Goal: Task Accomplishment & Management: Manage account settings

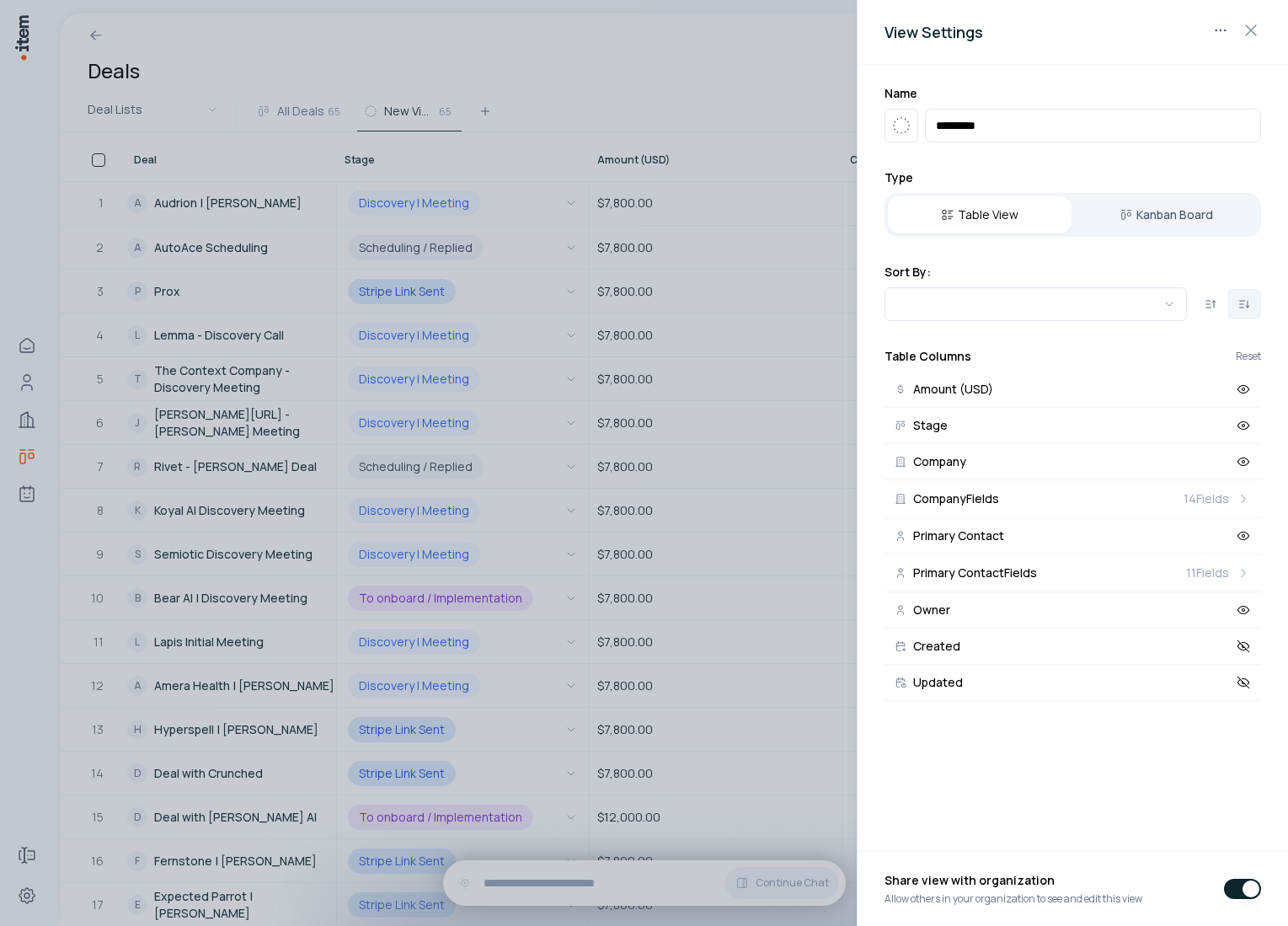
click at [542, 342] on div at bounding box center [644, 463] width 1288 height 926
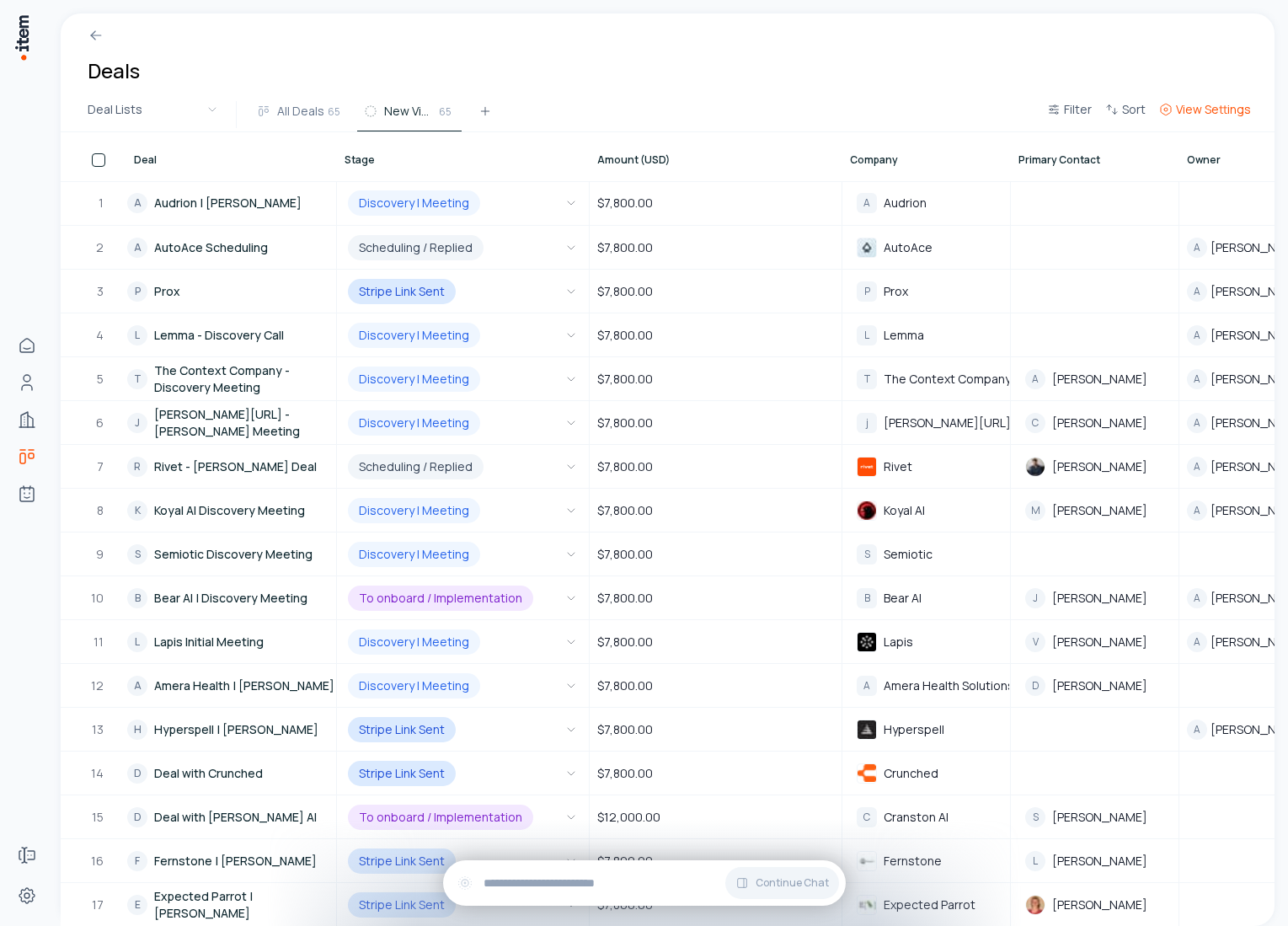
click at [1221, 117] on span "View Settings" at bounding box center [1213, 109] width 75 height 17
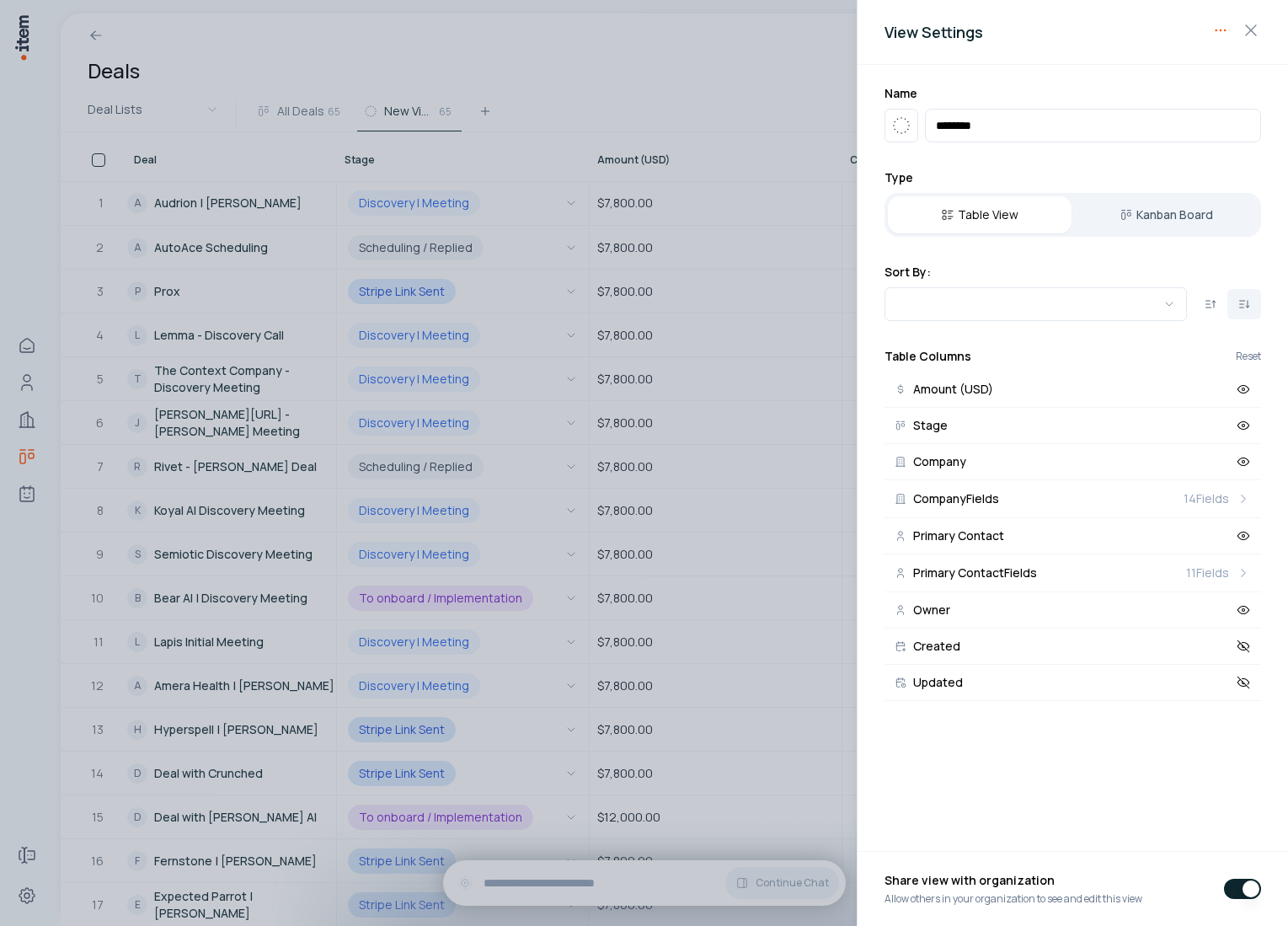
click at [1223, 31] on body "Home Contacts Companies Deals Agents Forms Settings Deals Deal Lists All Deals …" at bounding box center [644, 463] width 1288 height 926
click at [1172, 68] on div "Delete View" at bounding box center [1166, 64] width 127 height 27
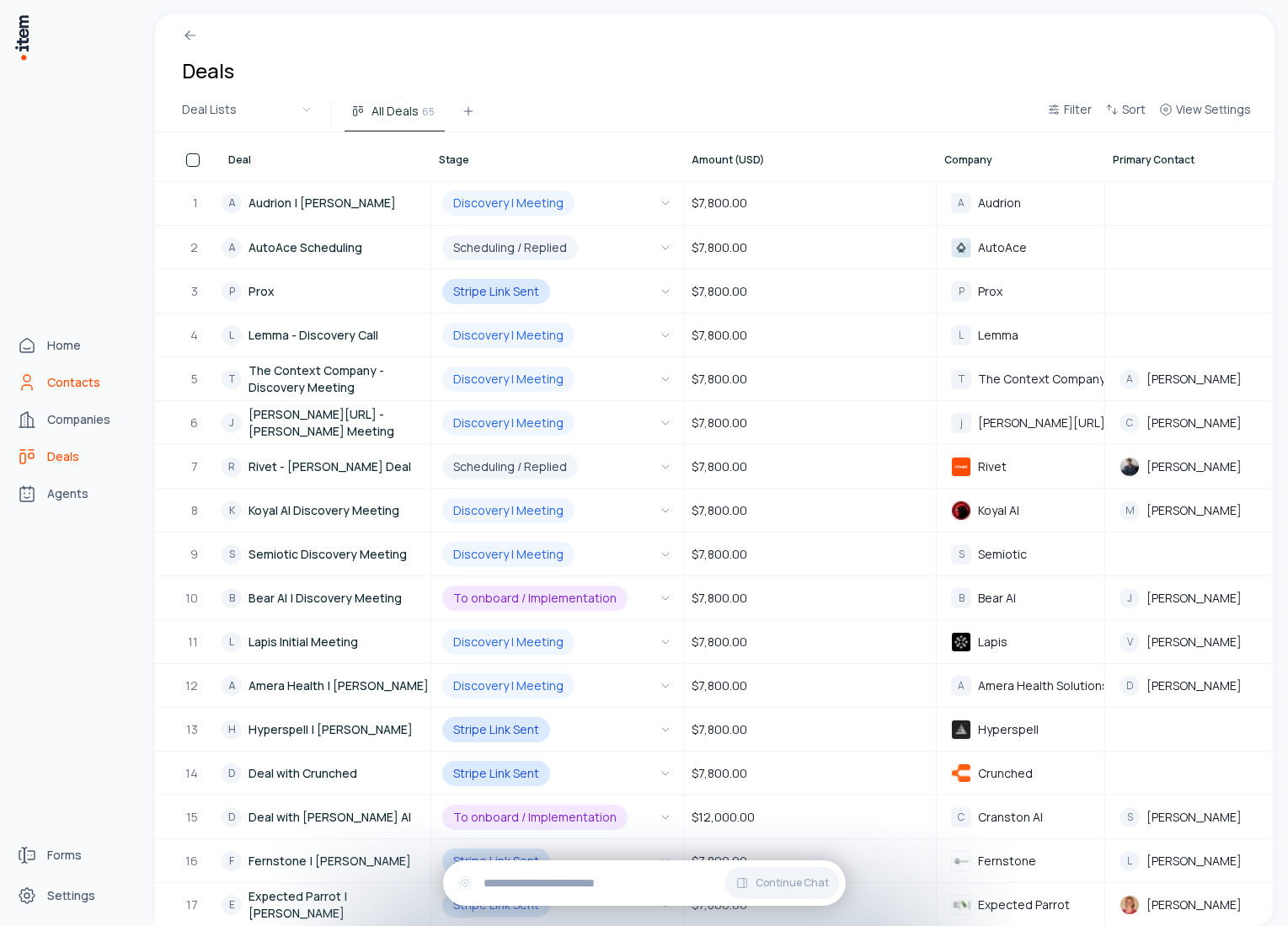
click at [35, 387] on icon "Contacts" at bounding box center [27, 383] width 20 height 20
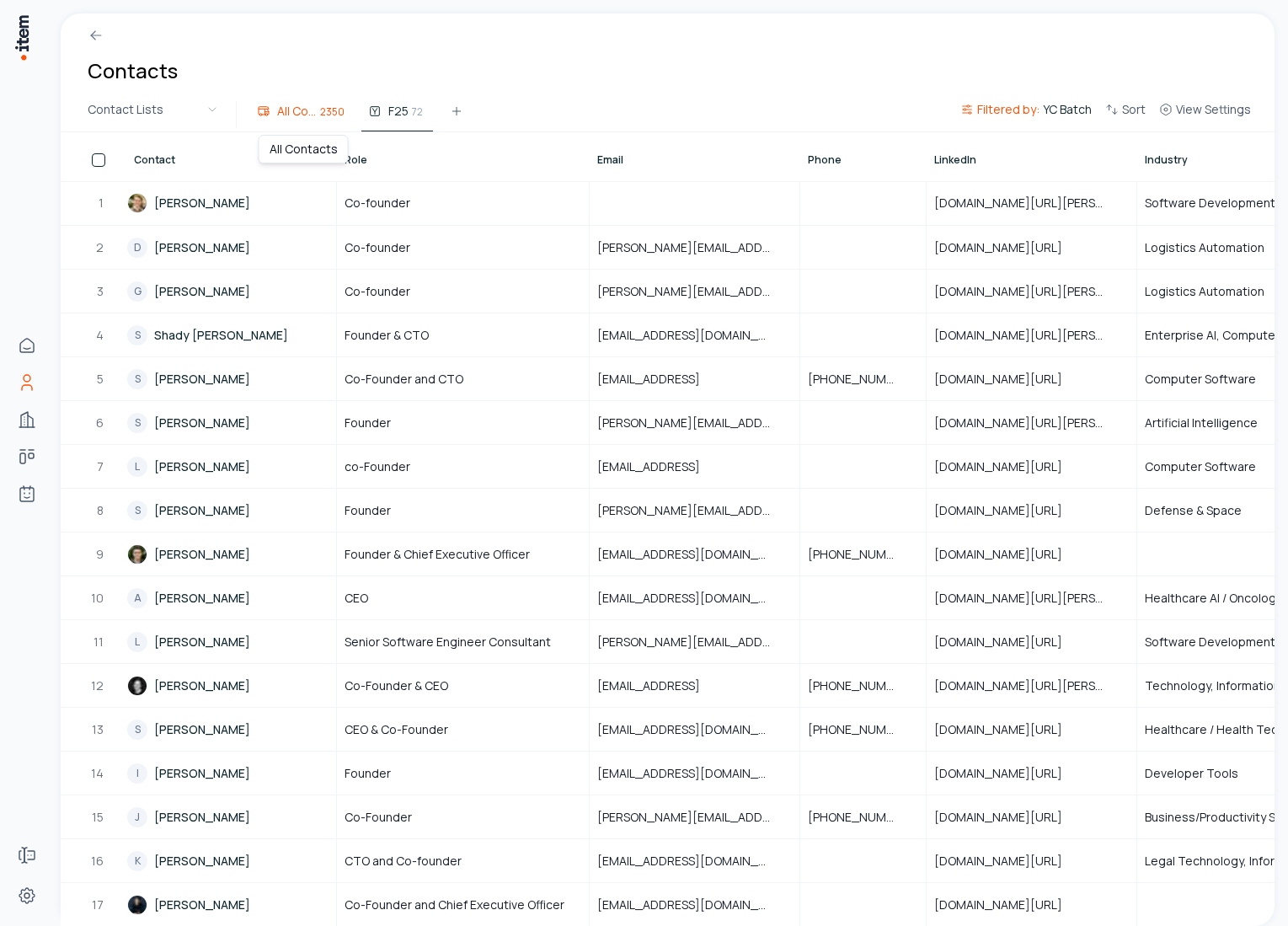
click at [308, 114] on span "All Contacts" at bounding box center [298, 111] width 40 height 17
click at [299, 105] on span "All Contacts" at bounding box center [298, 111] width 40 height 17
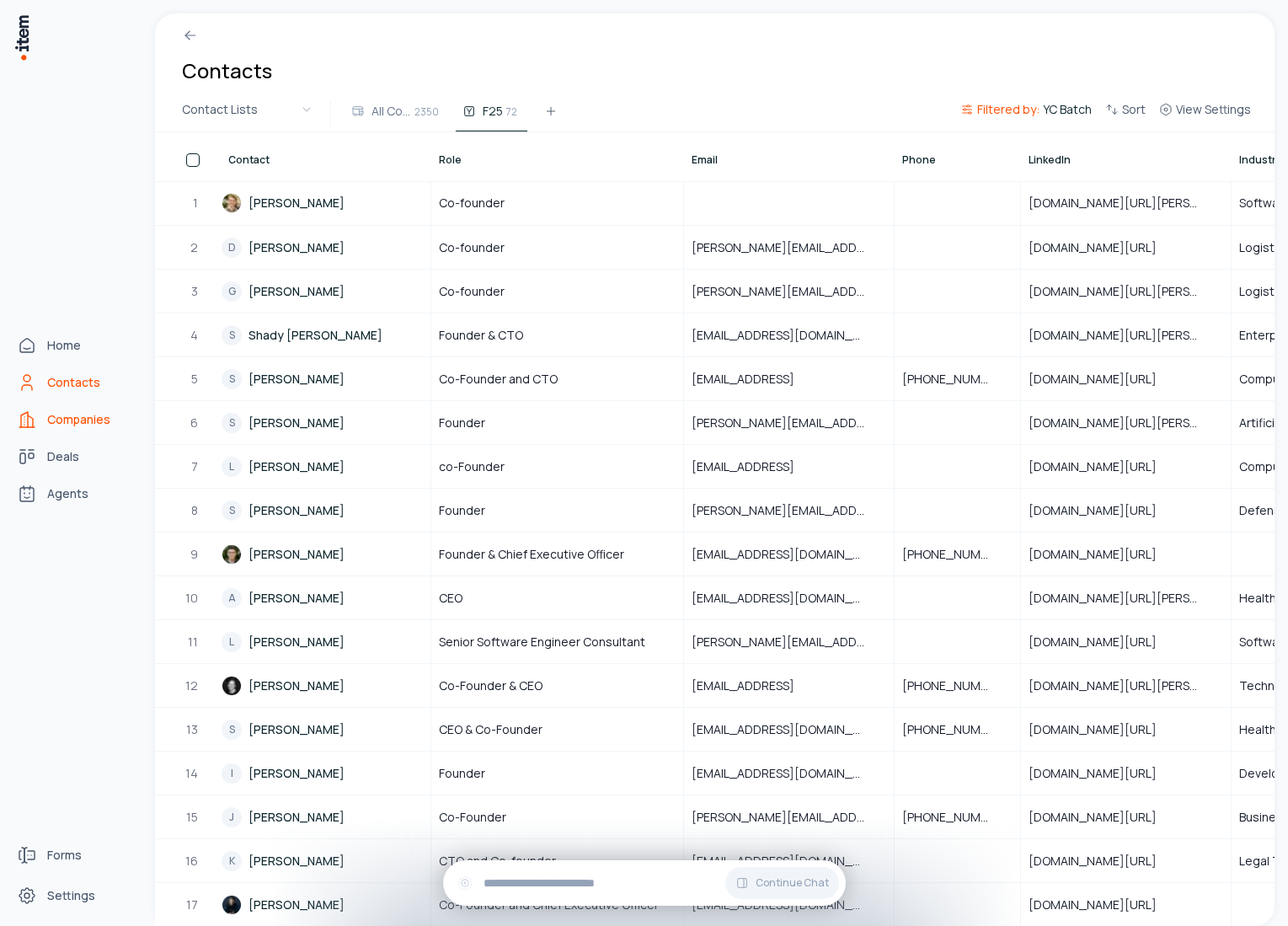
click at [37, 419] on link "Companies" at bounding box center [74, 420] width 128 height 34
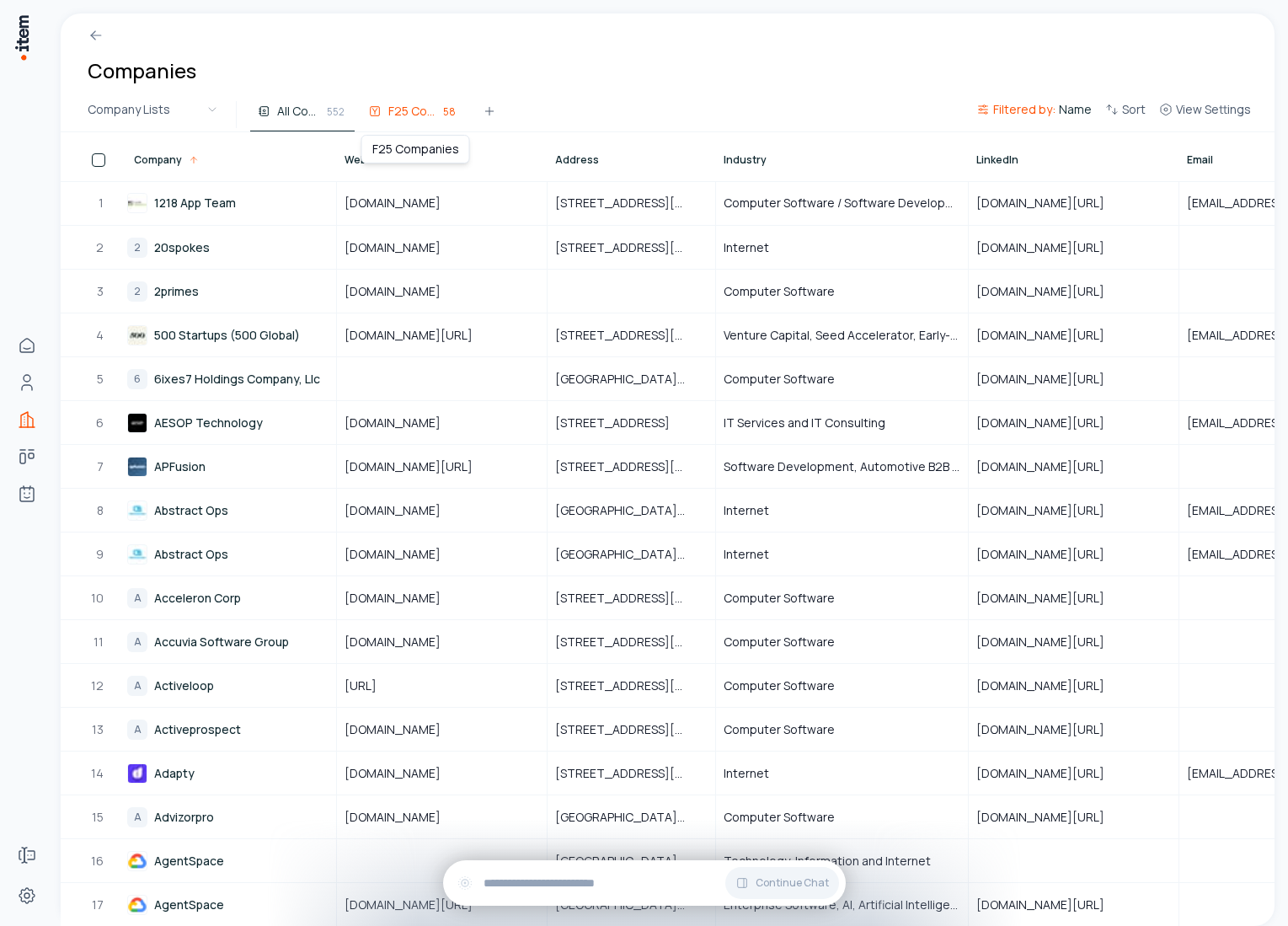
click at [374, 103] on button "F25 Companies 58" at bounding box center [413, 116] width 105 height 30
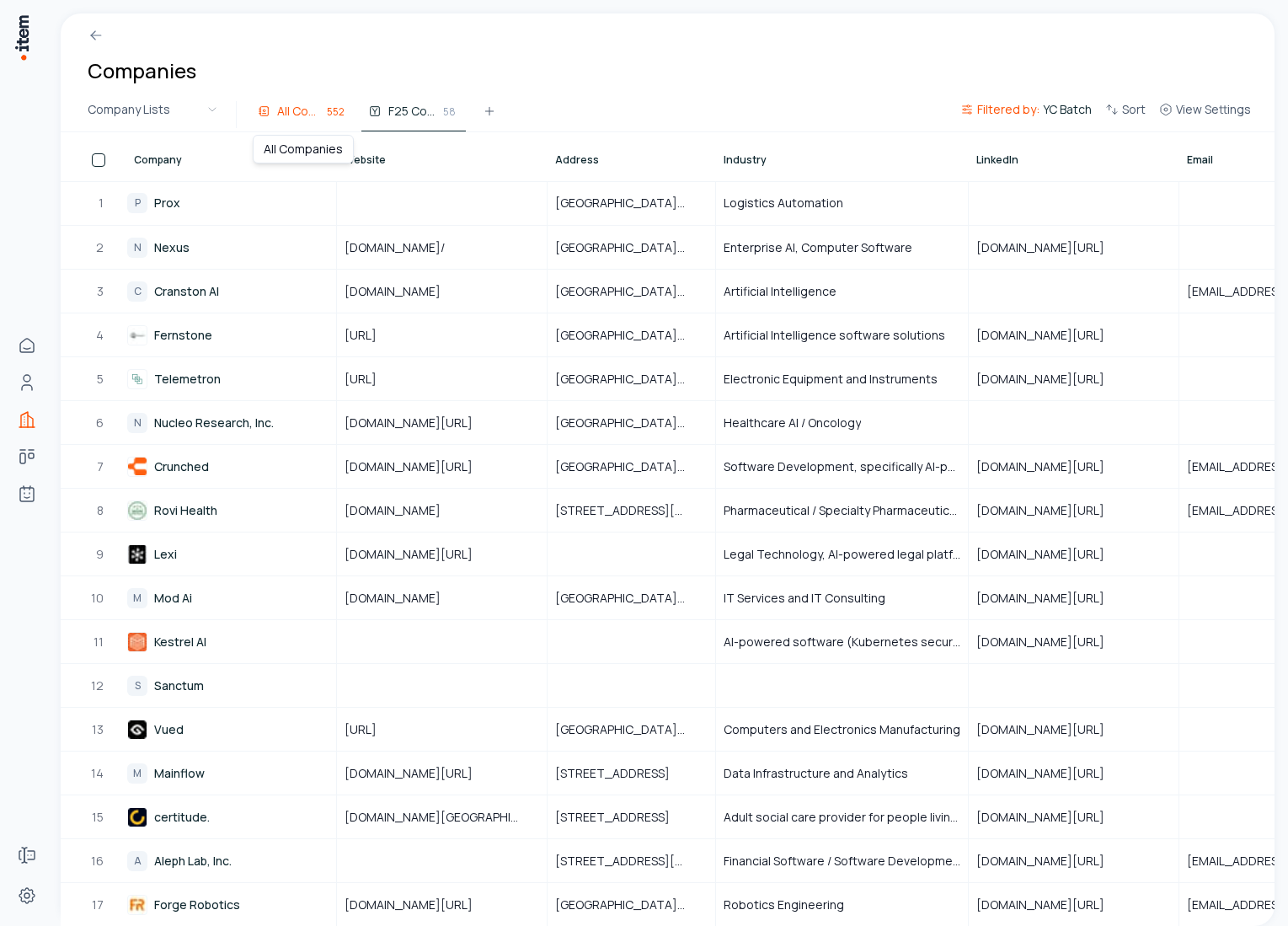
click at [302, 107] on span "All Companies" at bounding box center [301, 111] width 46 height 17
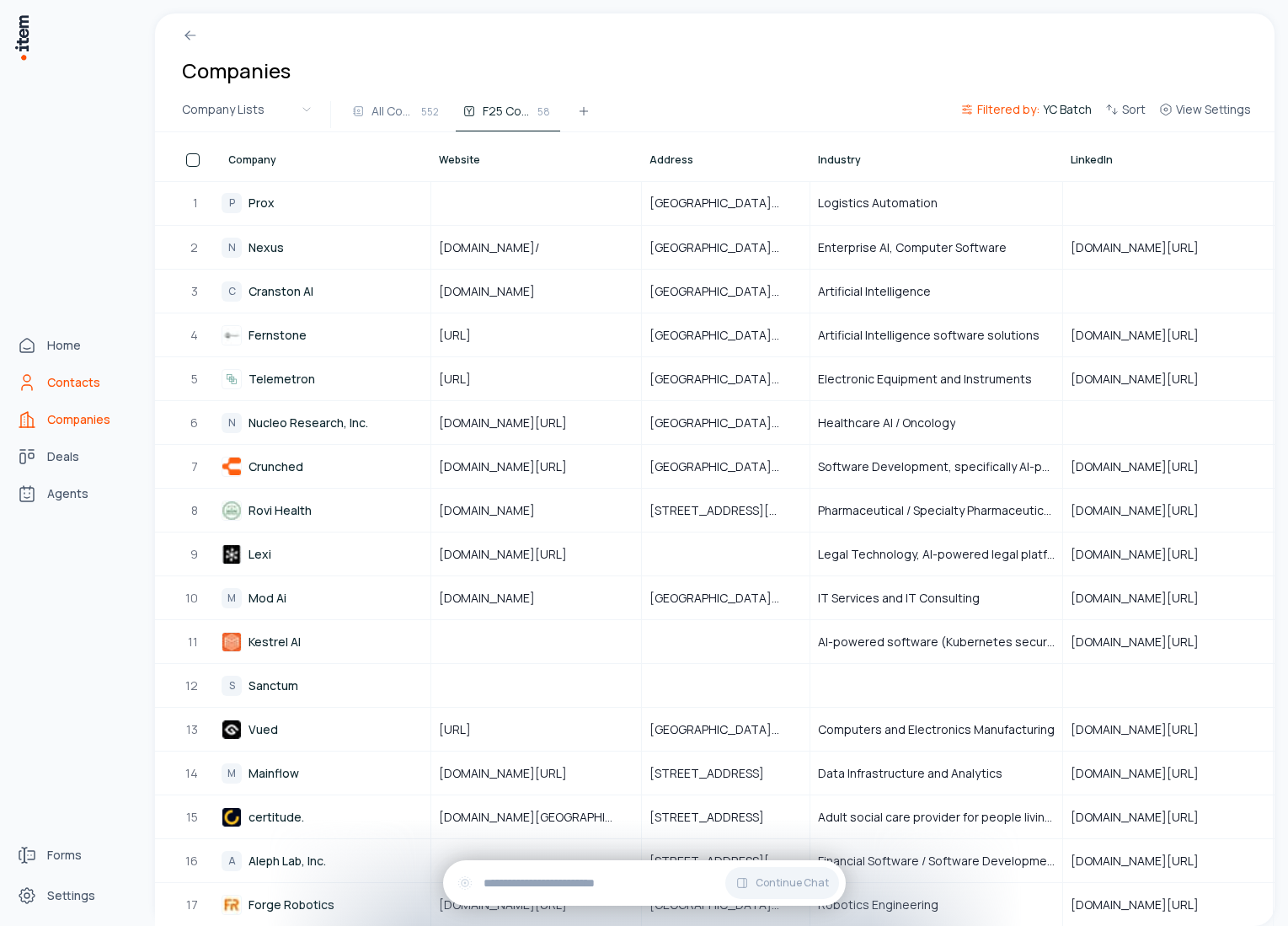
click at [39, 384] on link "Contacts" at bounding box center [74, 383] width 128 height 34
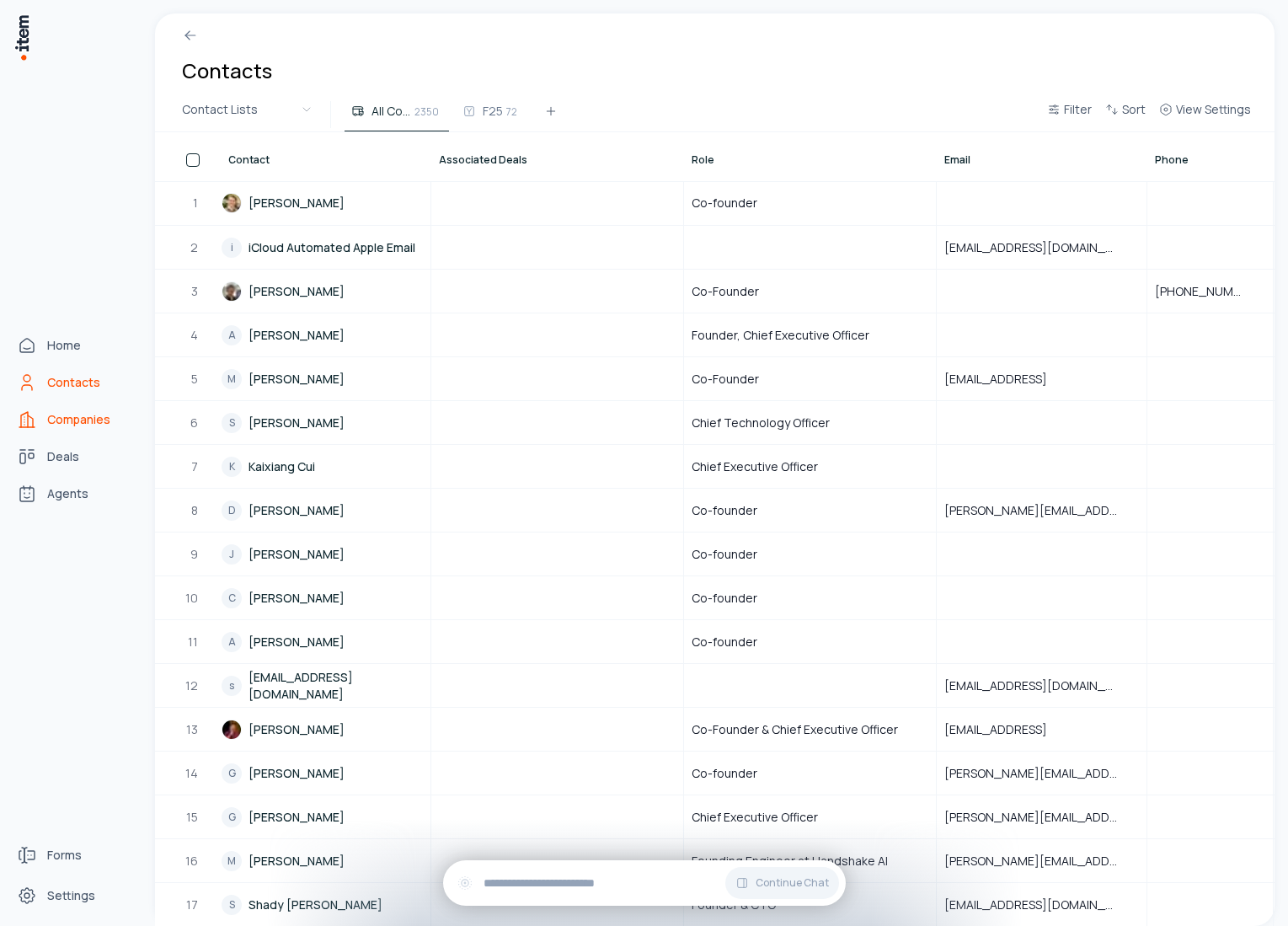
click at [44, 419] on link "Companies" at bounding box center [74, 420] width 128 height 34
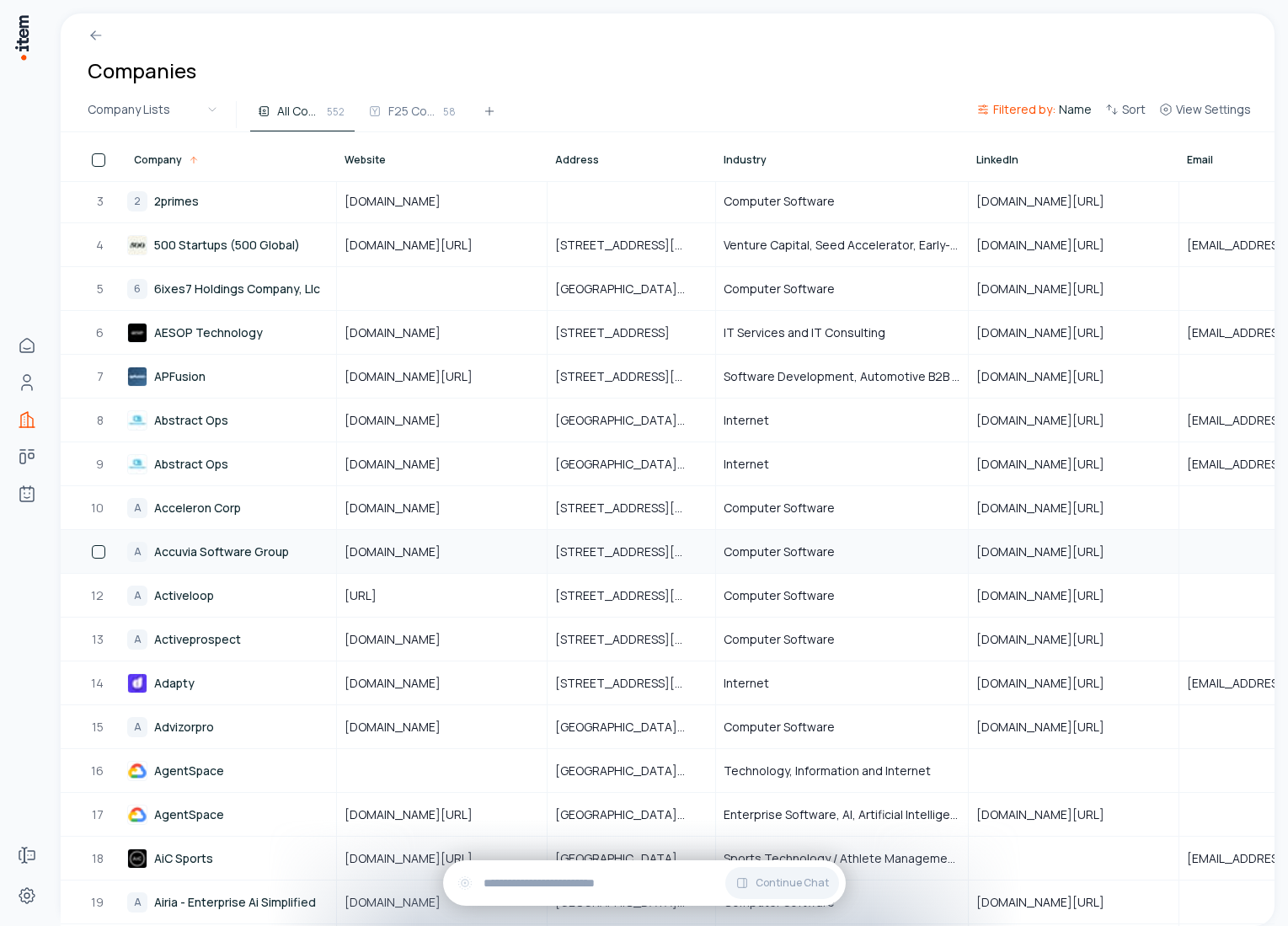
scroll to position [105, 0]
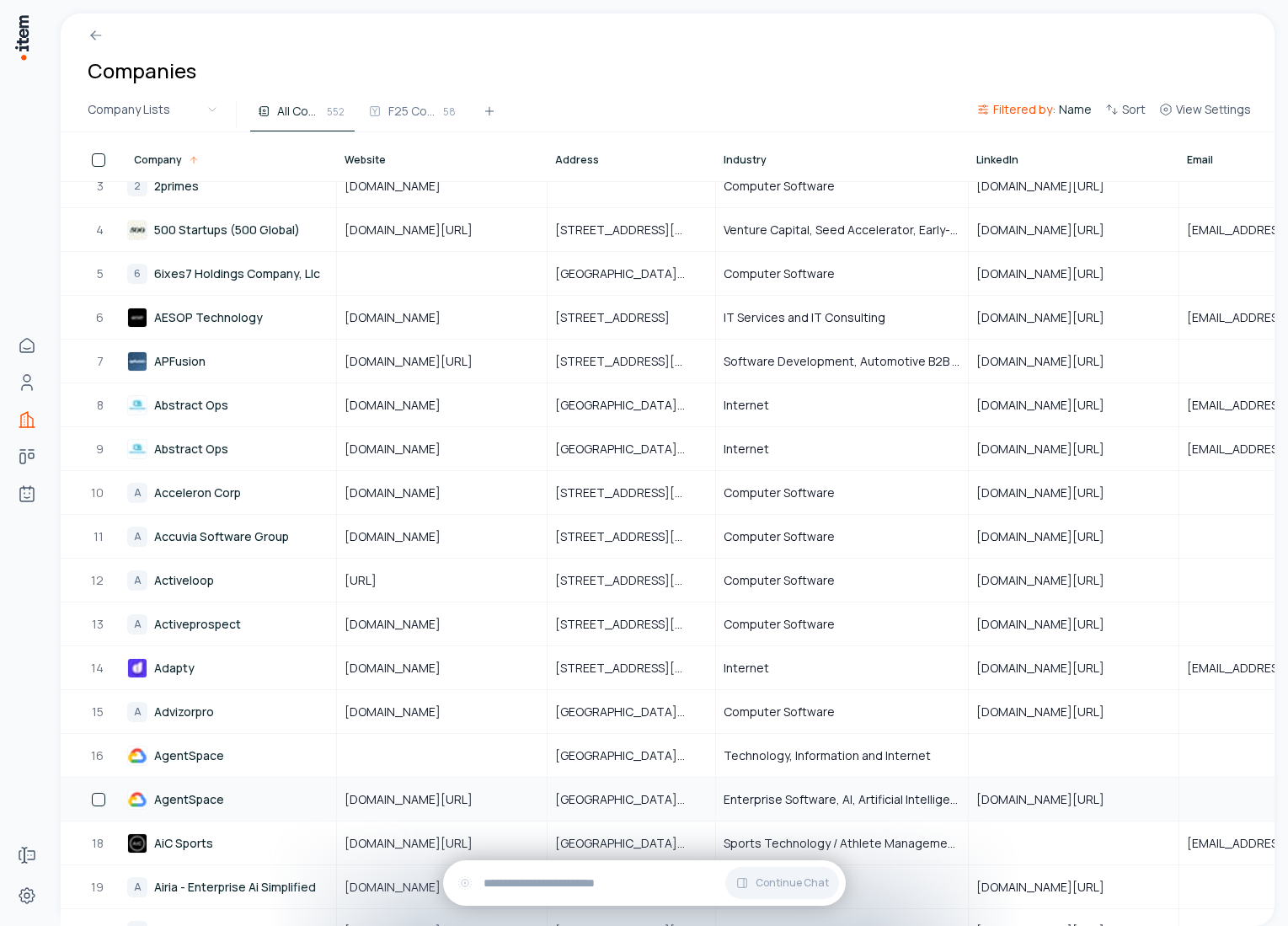
click at [102, 799] on button "button" at bounding box center [99, 800] width 14 height 14
click at [401, 123] on button "Delete" at bounding box center [412, 111] width 83 height 27
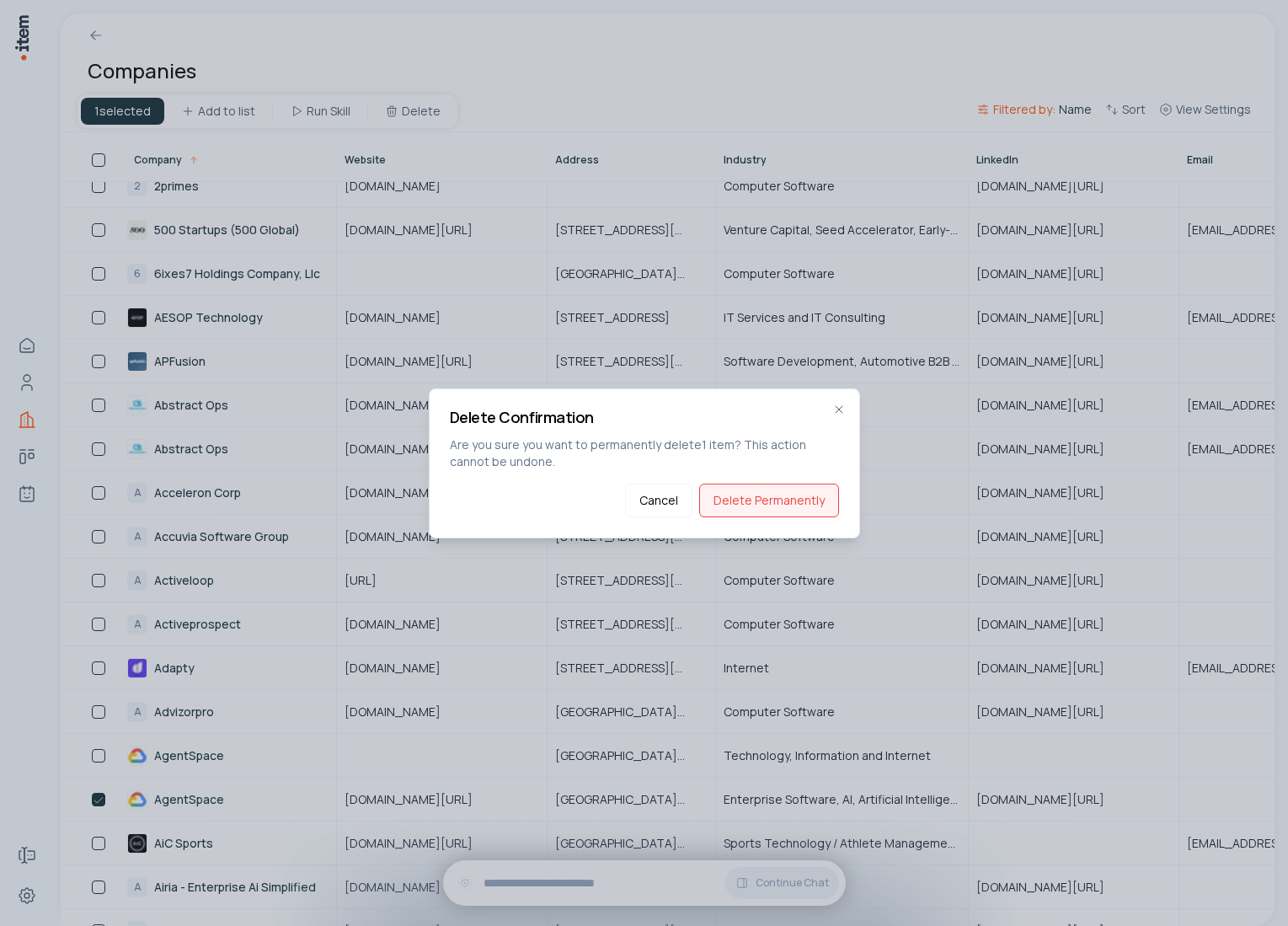
click at [744, 493] on button "Delete Permanently" at bounding box center [769, 500] width 140 height 34
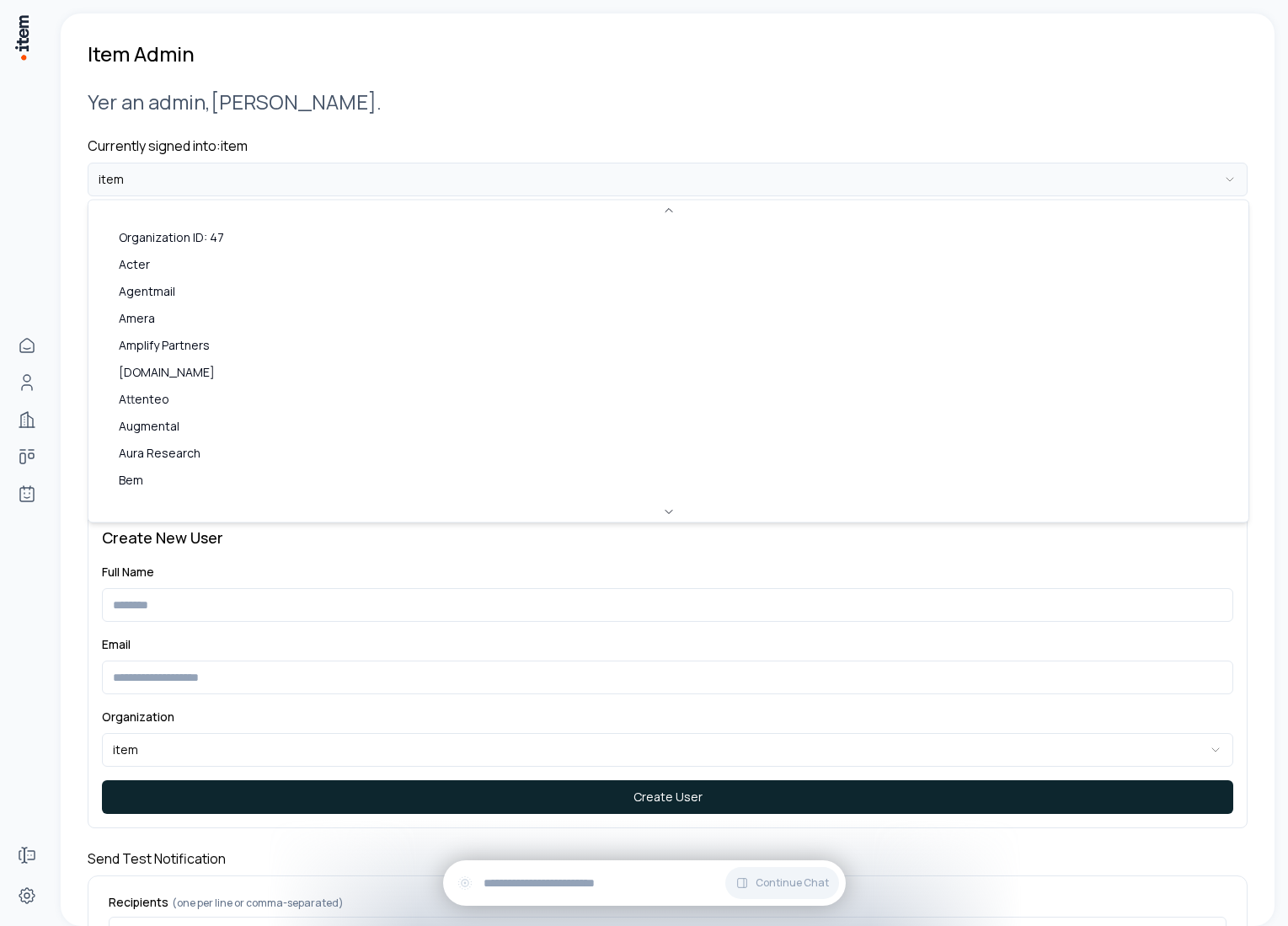
click at [324, 182] on html "**********" at bounding box center [644, 463] width 1288 height 926
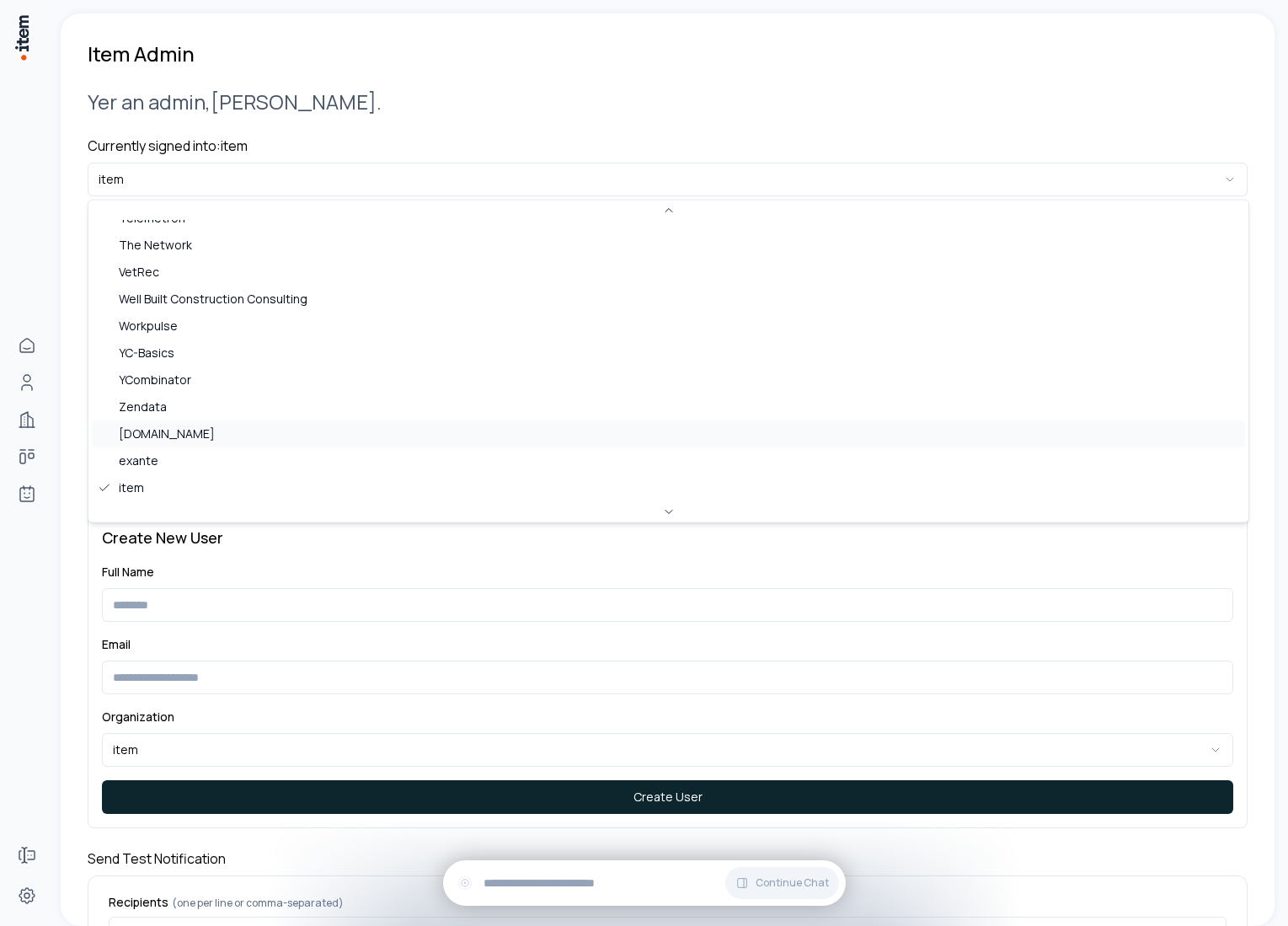
scroll to position [919, 0]
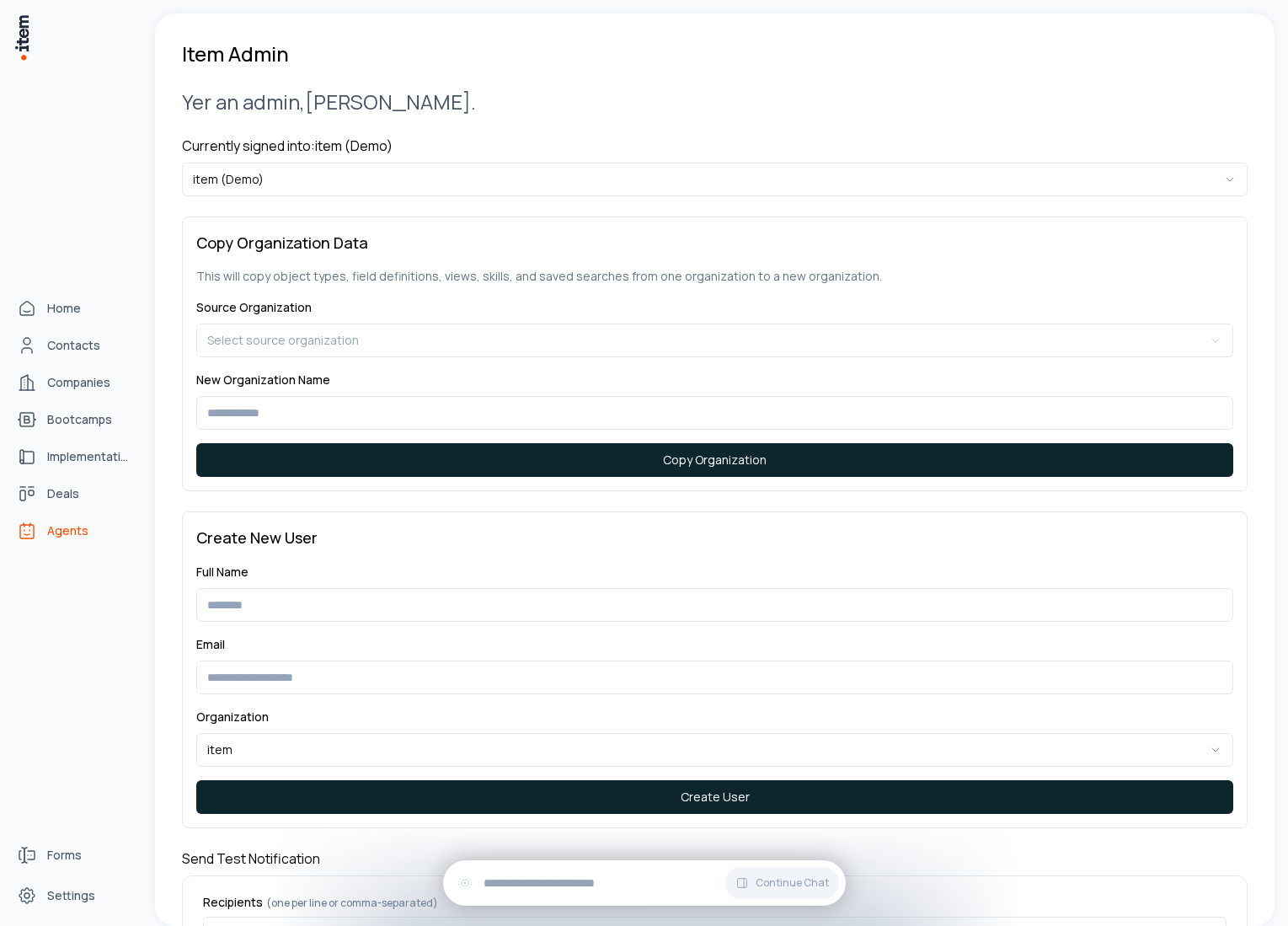
click at [78, 526] on span "Agents" at bounding box center [67, 530] width 41 height 17
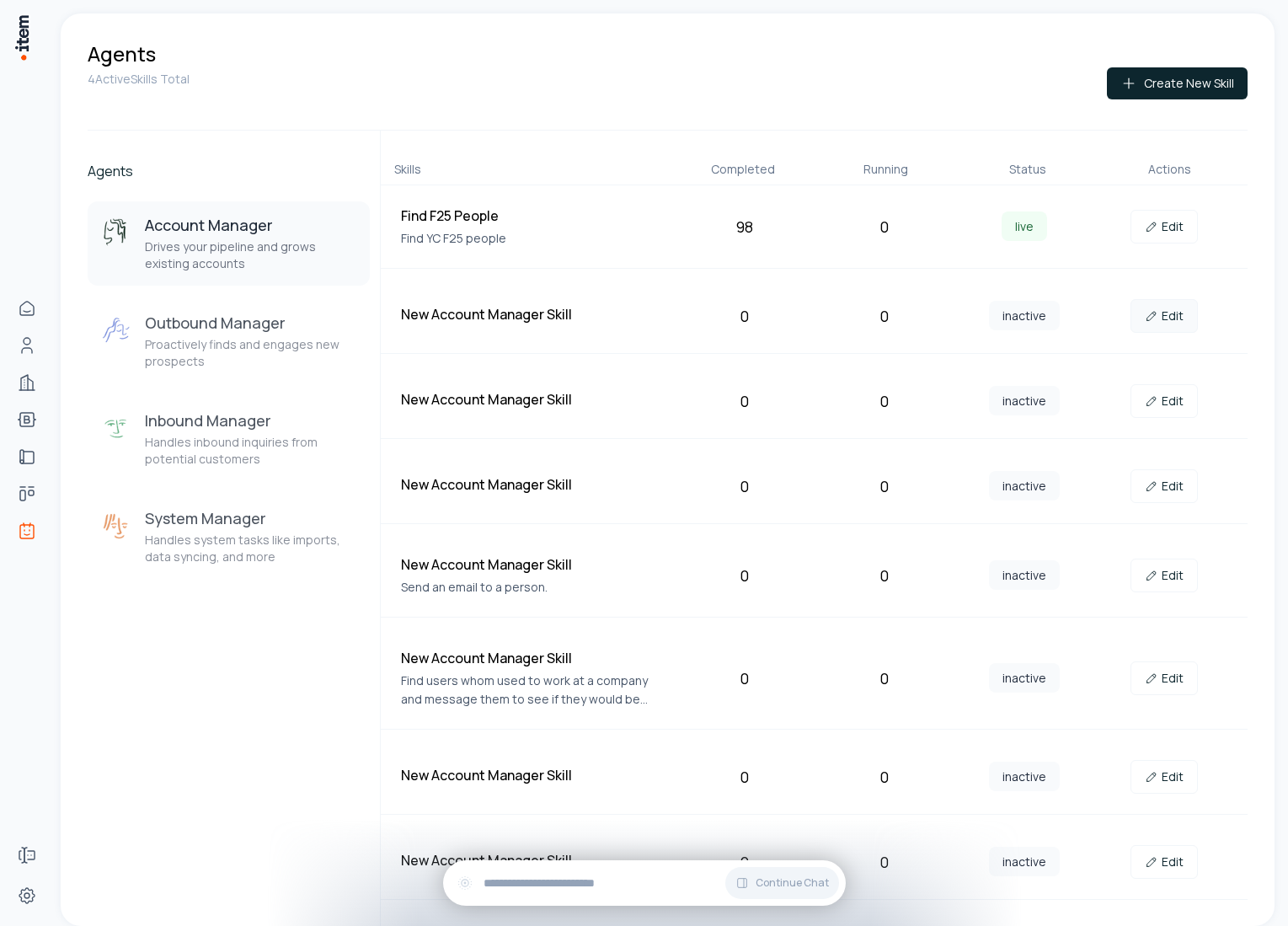
click at [1153, 327] on link "Edit" at bounding box center [1164, 317] width 68 height 34
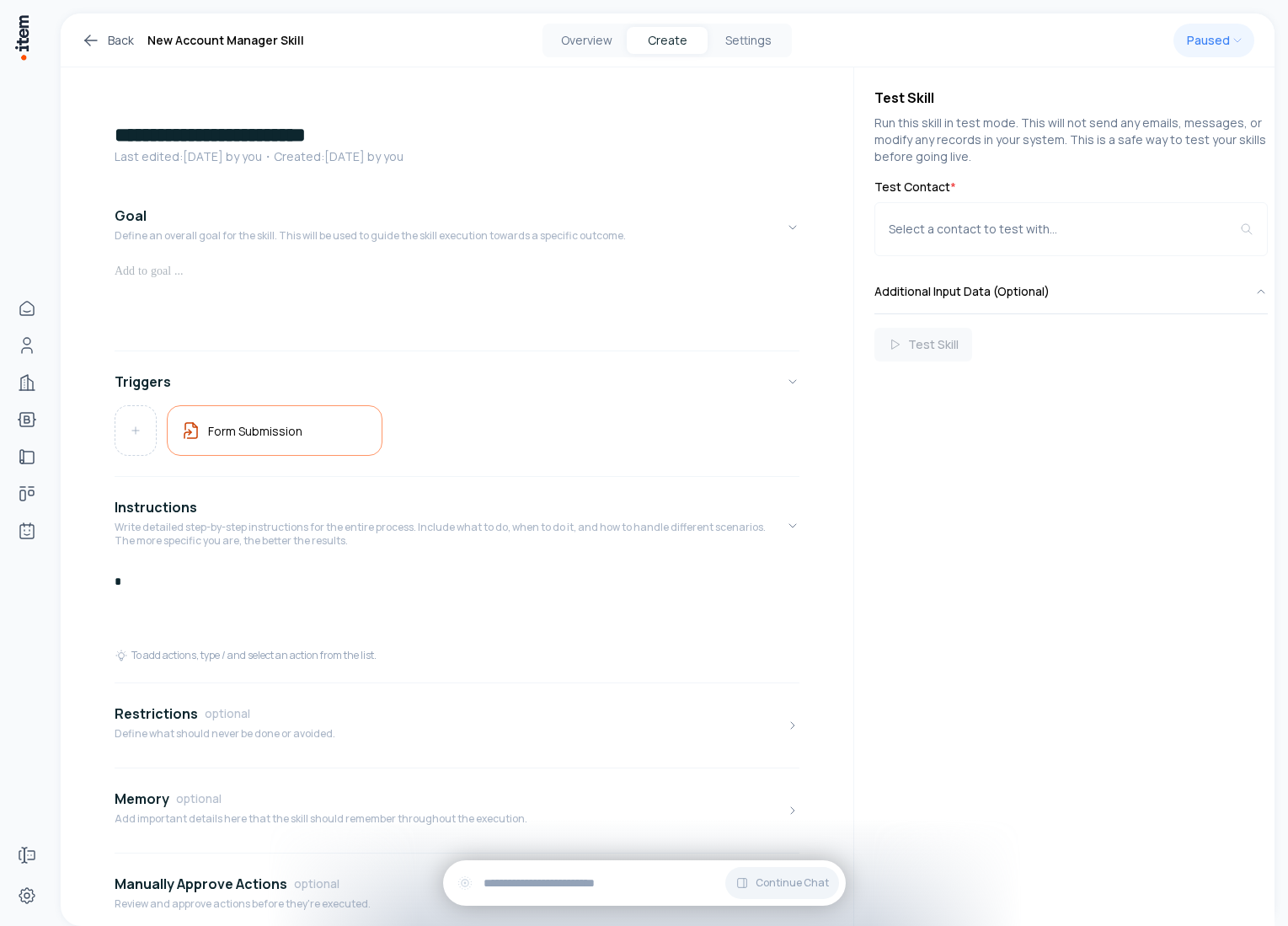
click at [83, 40] on icon at bounding box center [91, 40] width 20 height 20
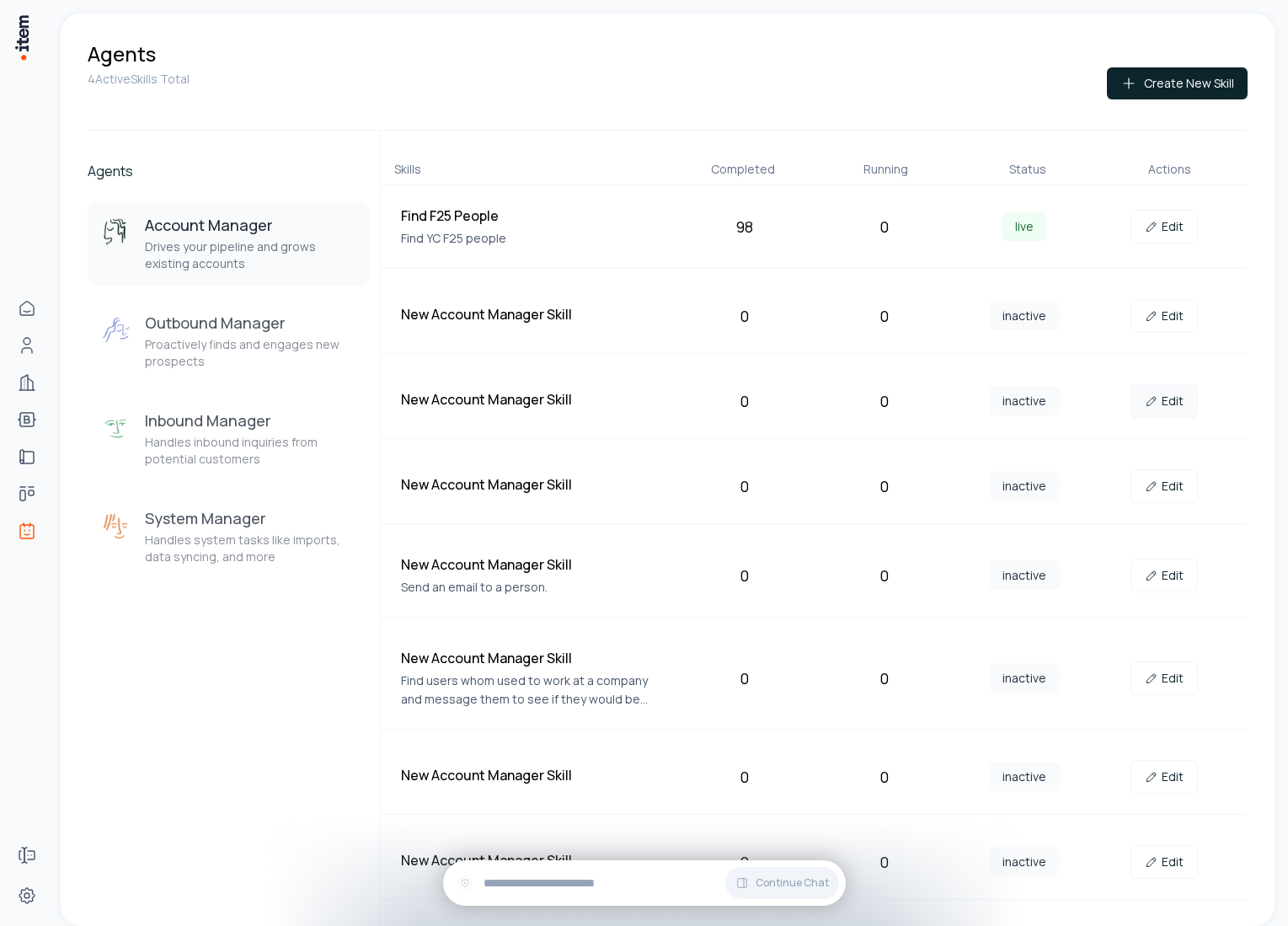
click at [1174, 418] on link "Edit" at bounding box center [1164, 402] width 68 height 34
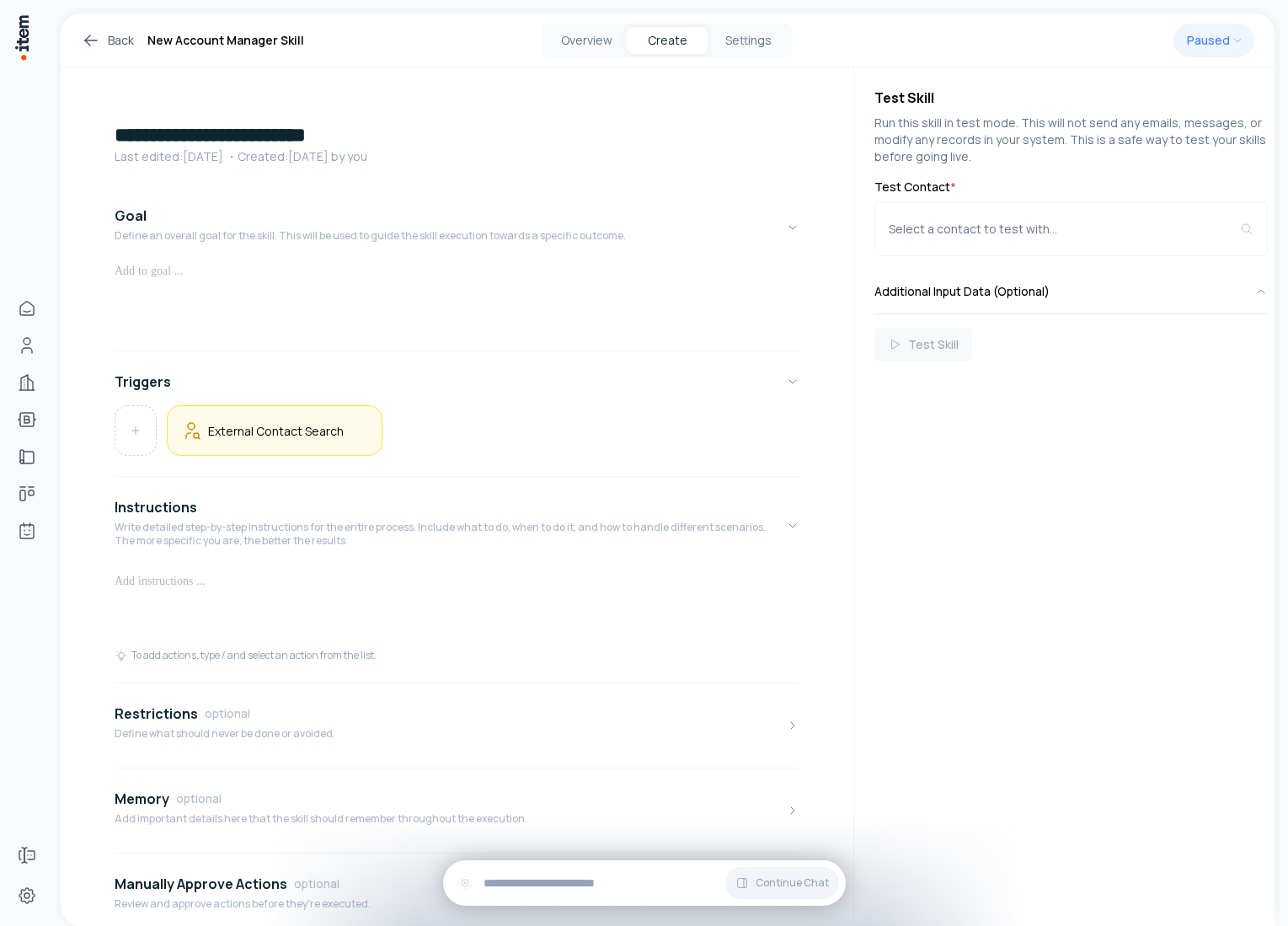
click at [217, 418] on div "External Contact Search" at bounding box center [275, 431] width 216 height 51
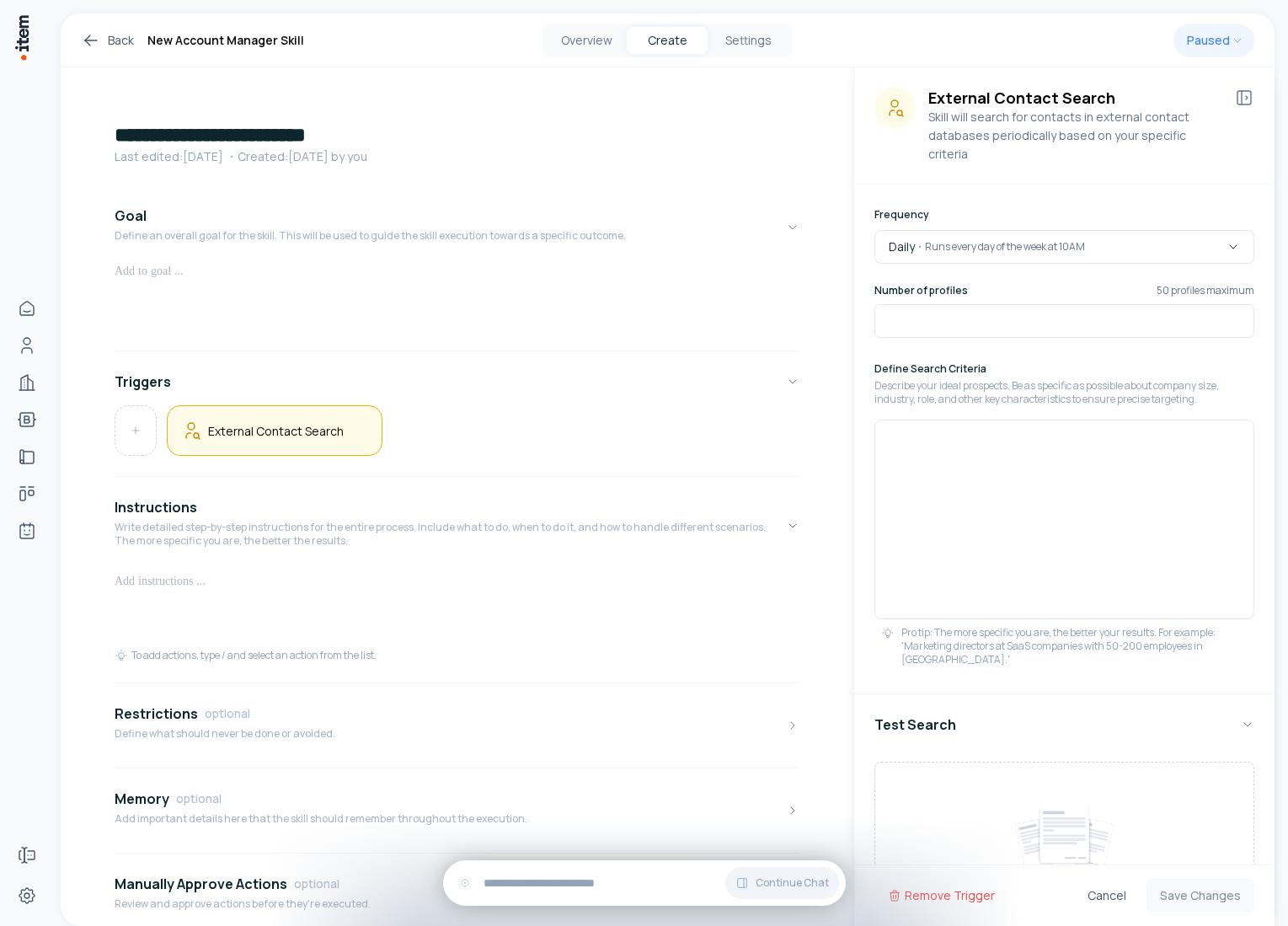
click at [1095, 470] on div at bounding box center [1064, 519] width 380 height 200
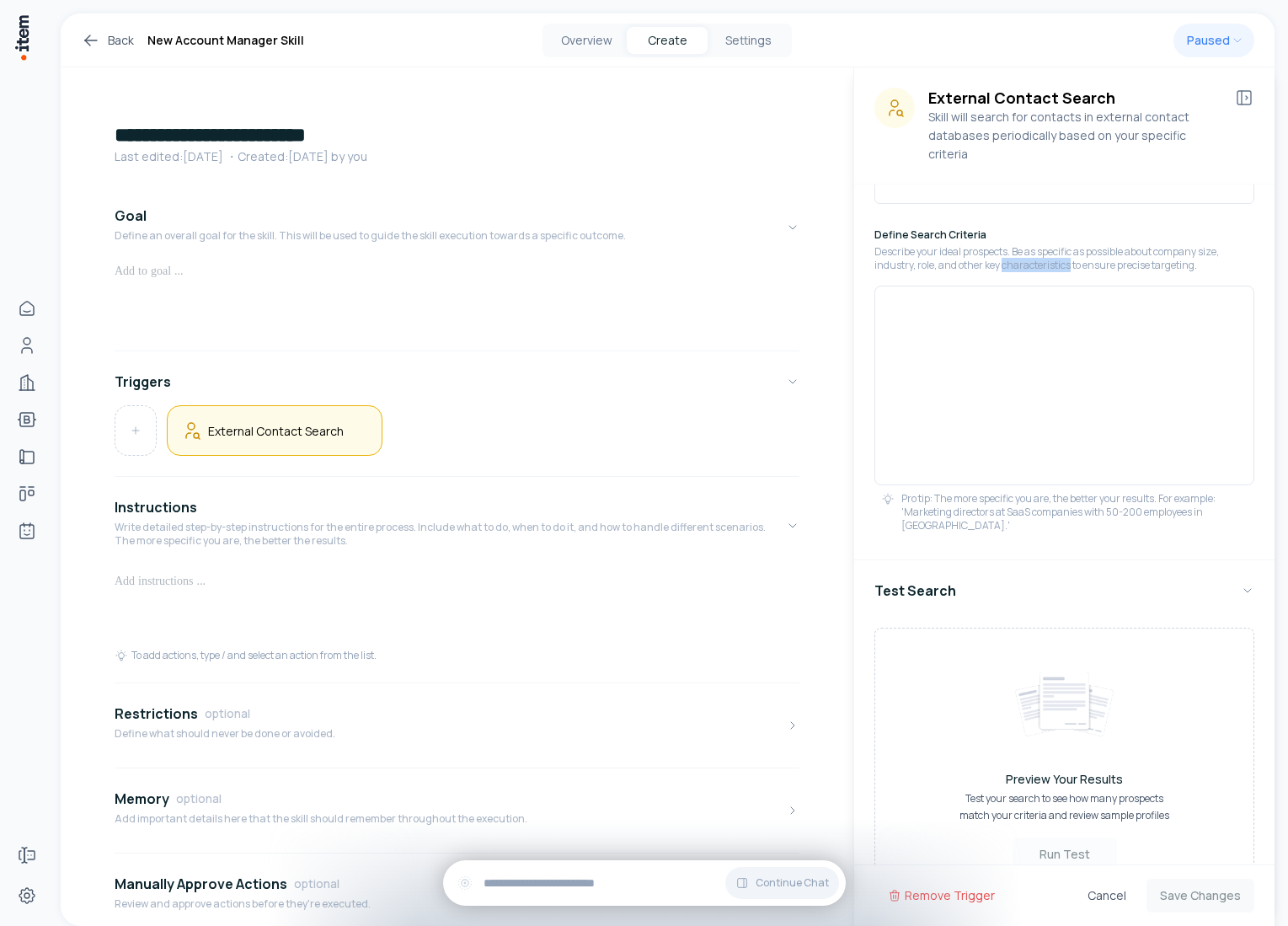
scroll to position [169, 0]
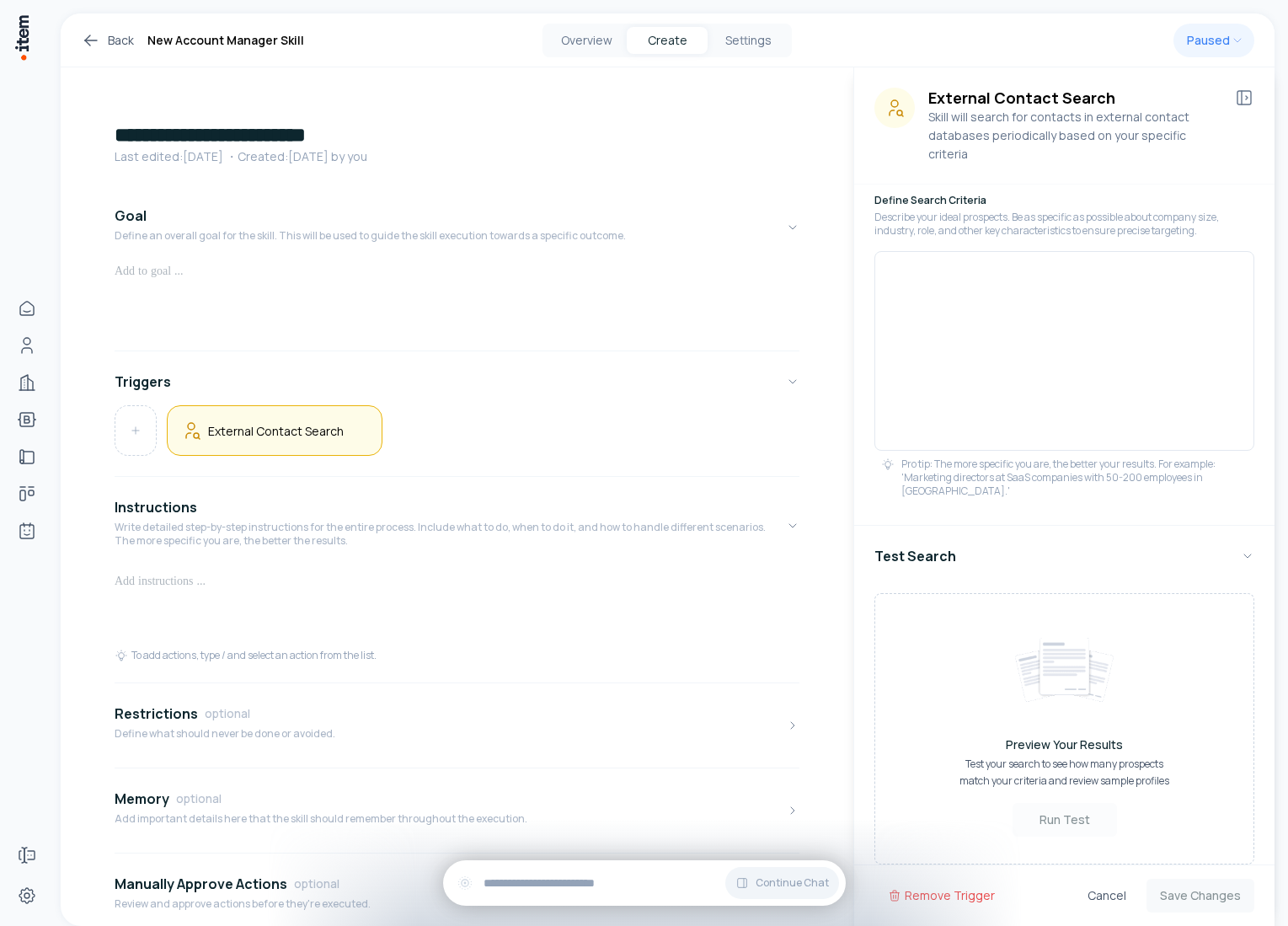
click at [951, 386] on div at bounding box center [1064, 351] width 380 height 200
click at [1239, 93] on icon at bounding box center [1244, 98] width 20 height 20
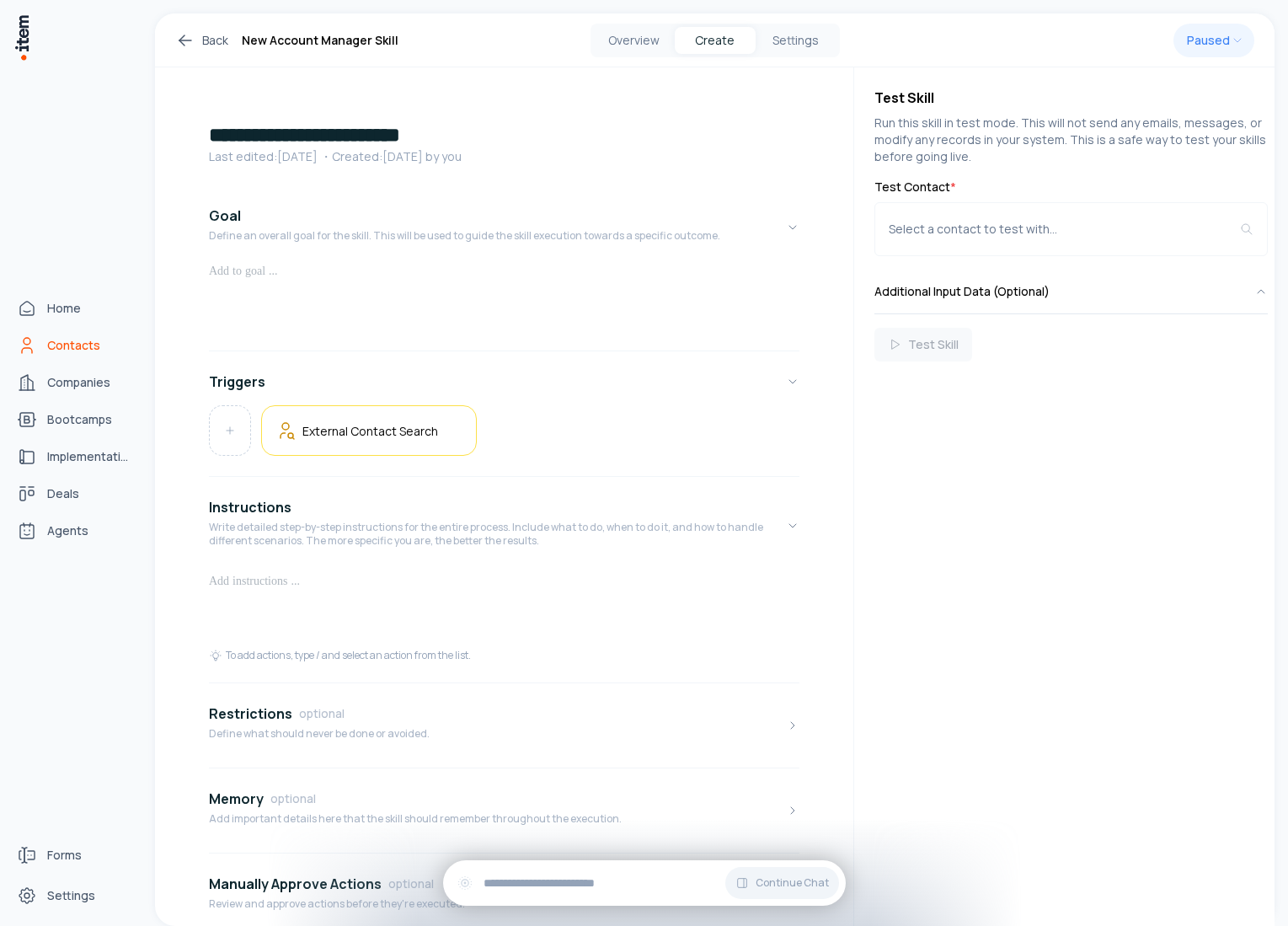
click at [41, 345] on link "Contacts" at bounding box center [74, 346] width 128 height 34
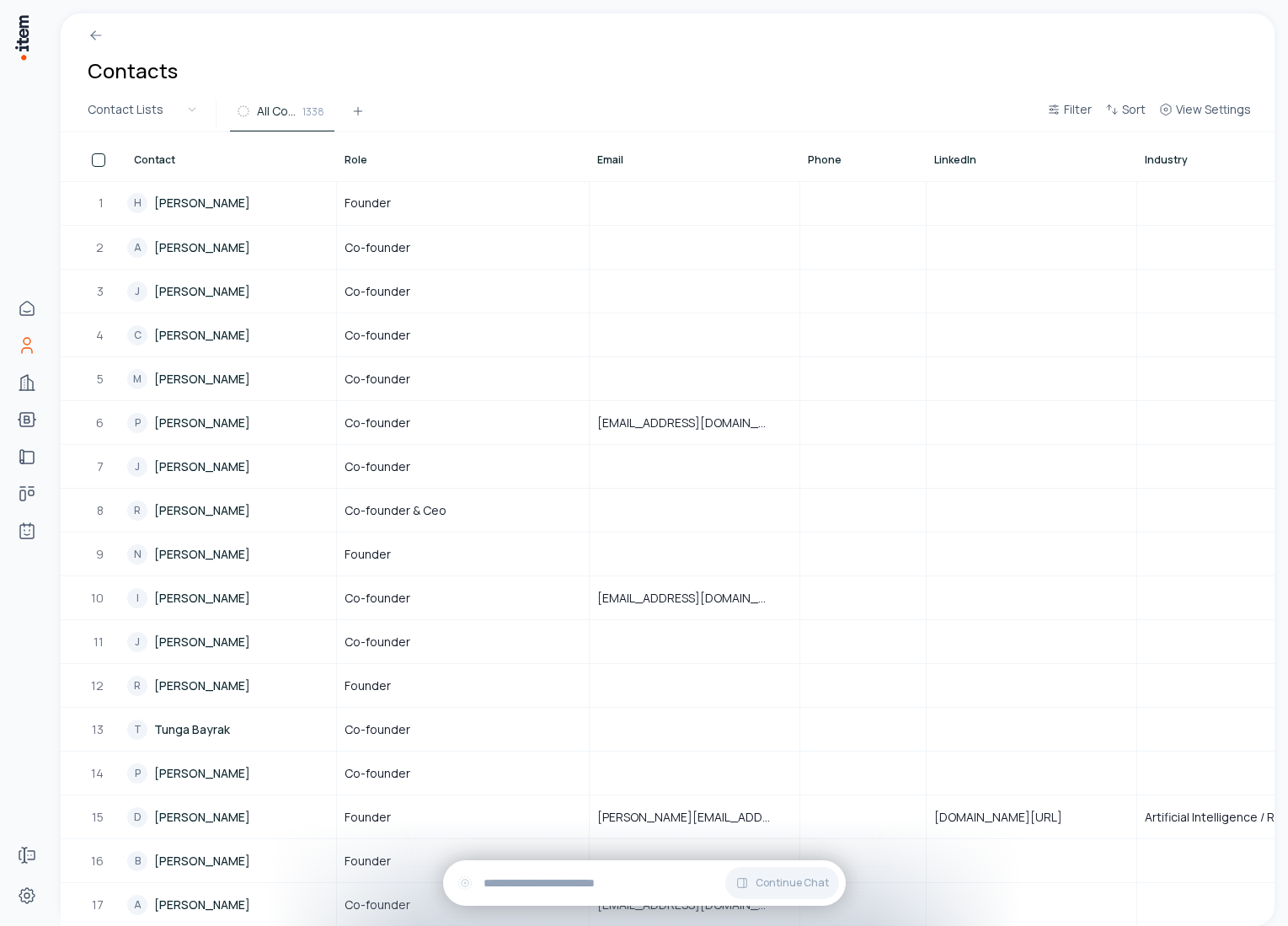
click at [238, 197] on link "H Henry Ndubuaku" at bounding box center [231, 203] width 208 height 42
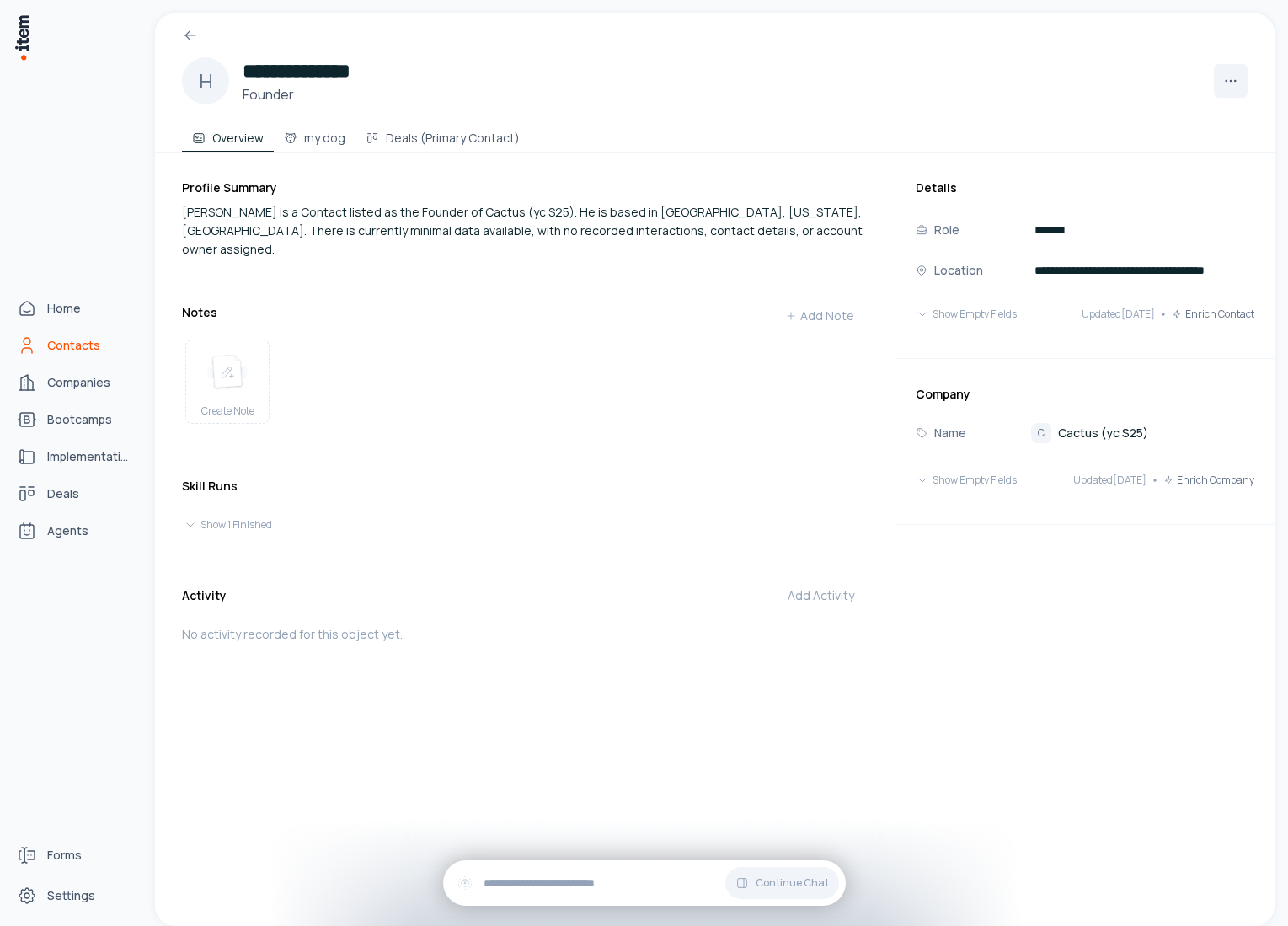
click at [37, 346] on link "Contacts" at bounding box center [74, 346] width 128 height 34
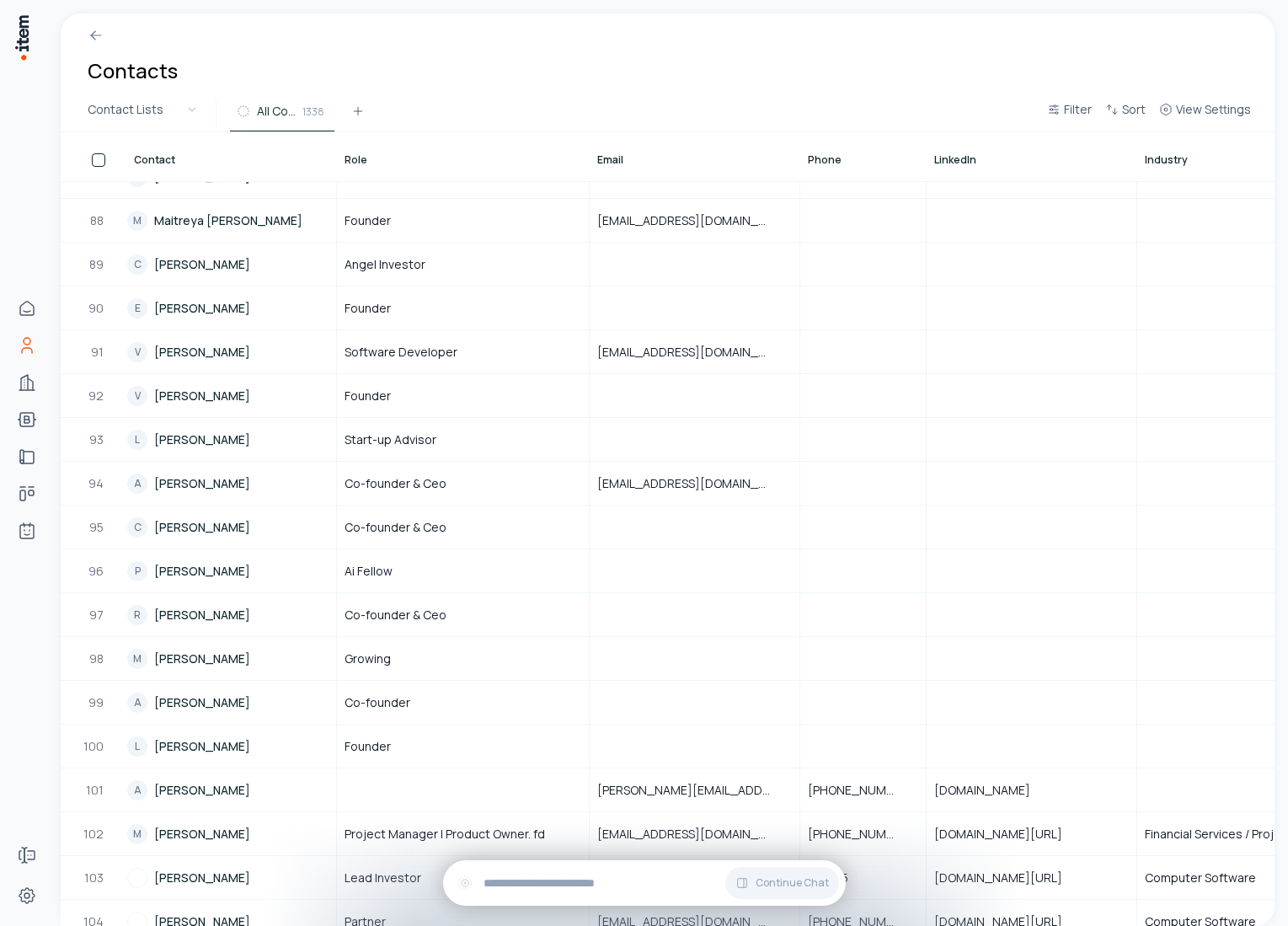
scroll to position [3850, 0]
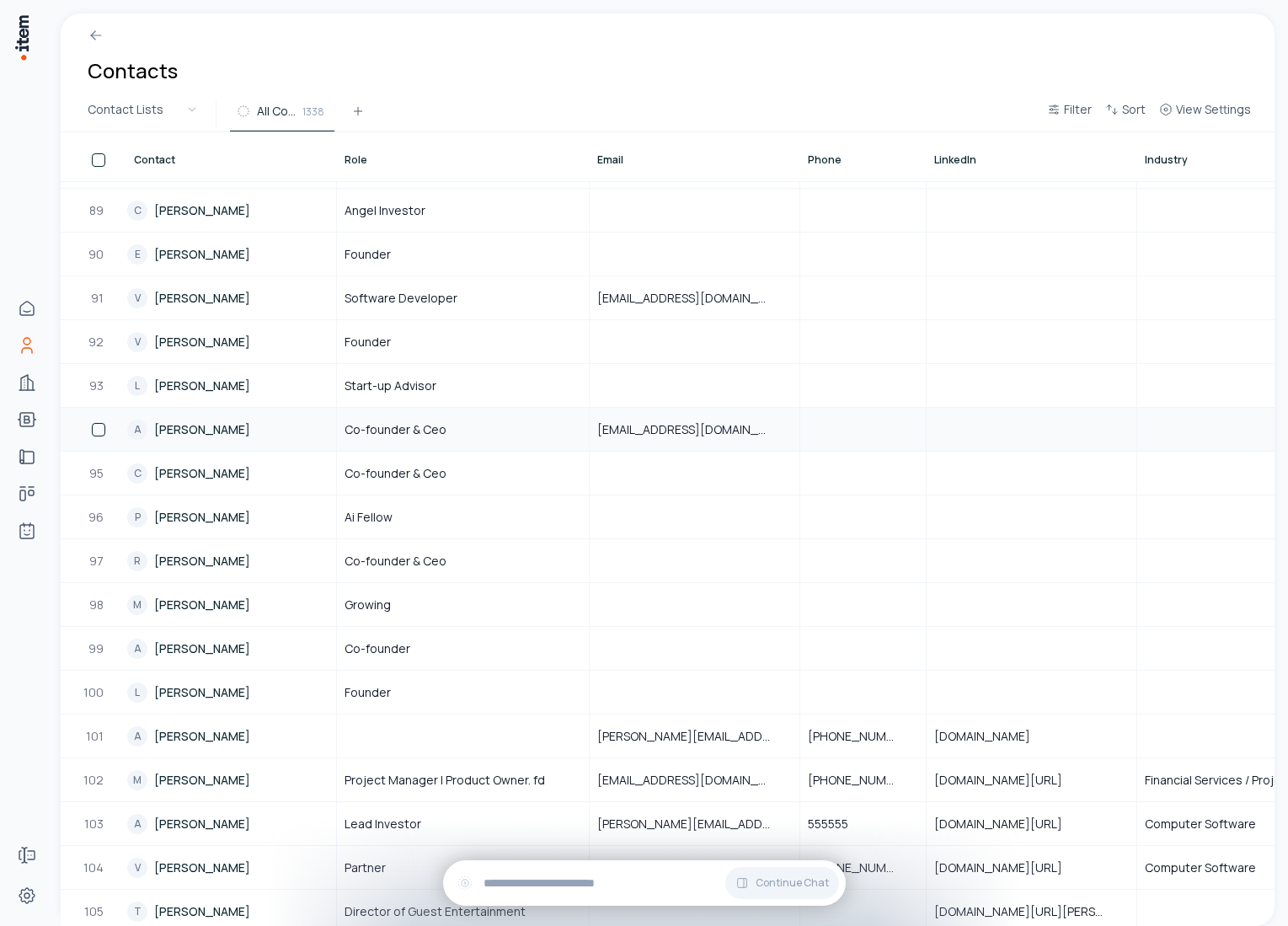
click at [183, 424] on link "A Aman Mishra" at bounding box center [231, 429] width 208 height 41
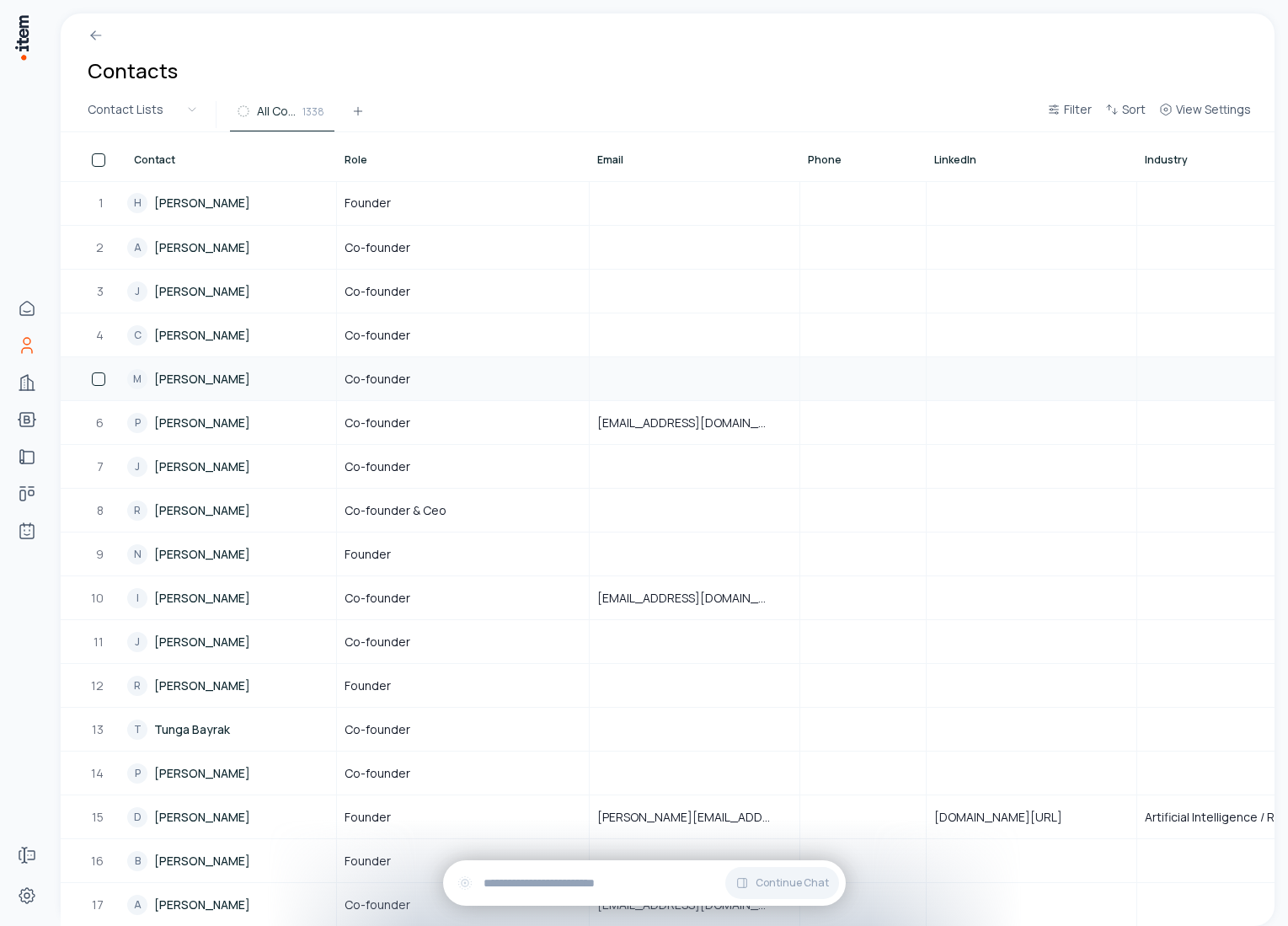
click at [247, 383] on link "M Mack Mcconnell" at bounding box center [231, 379] width 208 height 41
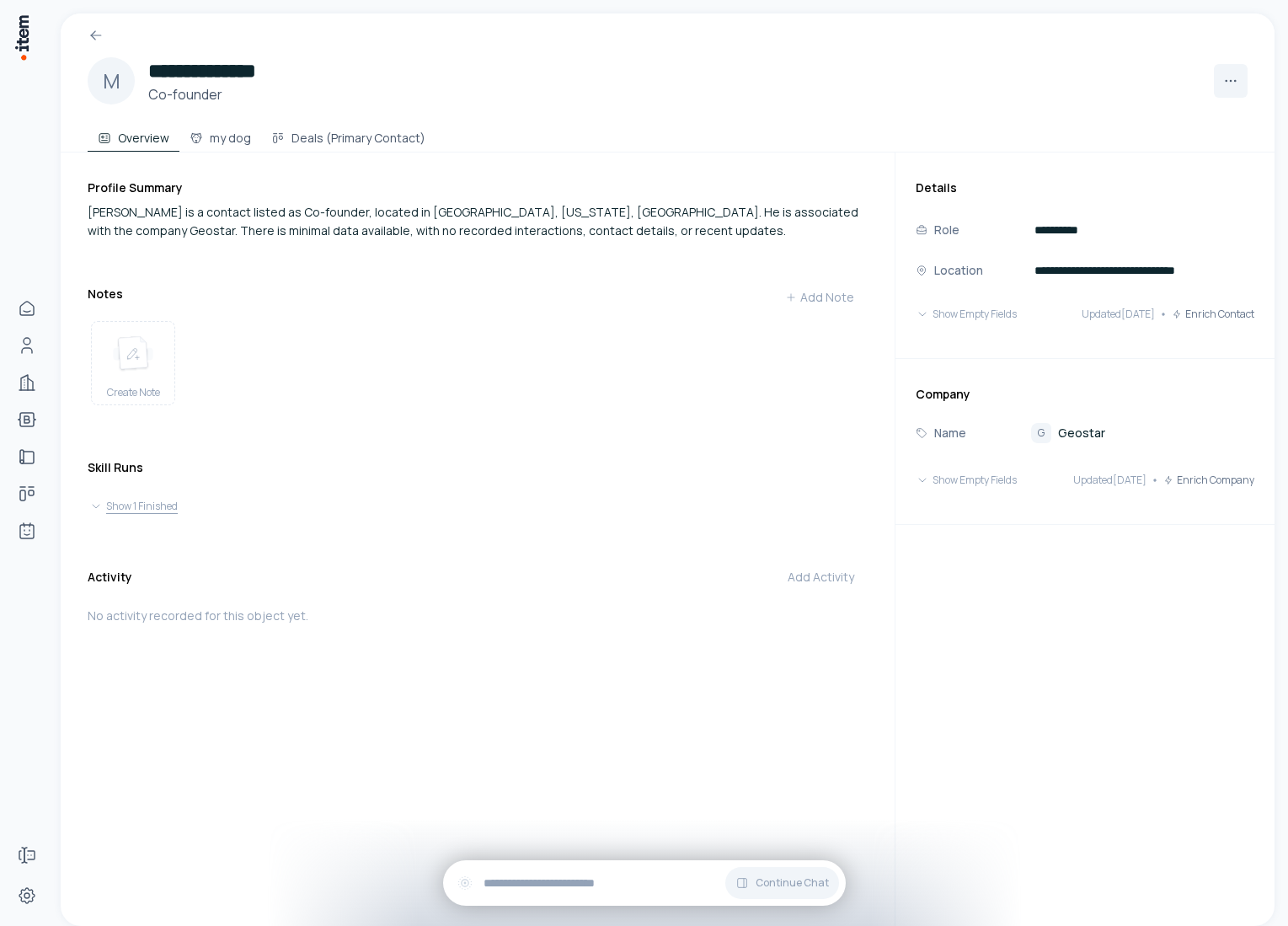
click at [160, 494] on button "Show 1 Finished" at bounding box center [477, 506] width 777 height 24
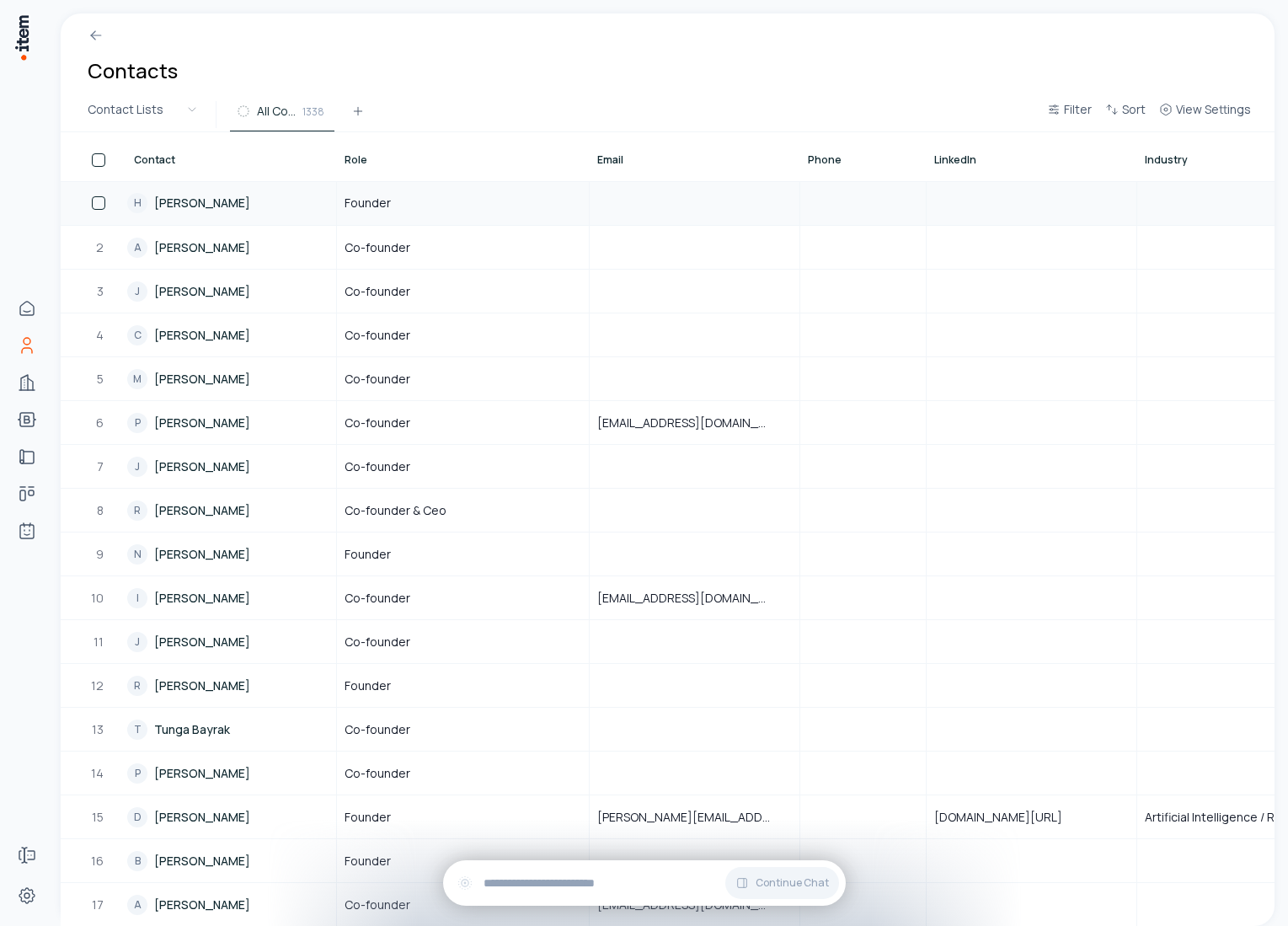
click at [294, 216] on link "H Henry Ndubuaku" at bounding box center [231, 203] width 208 height 42
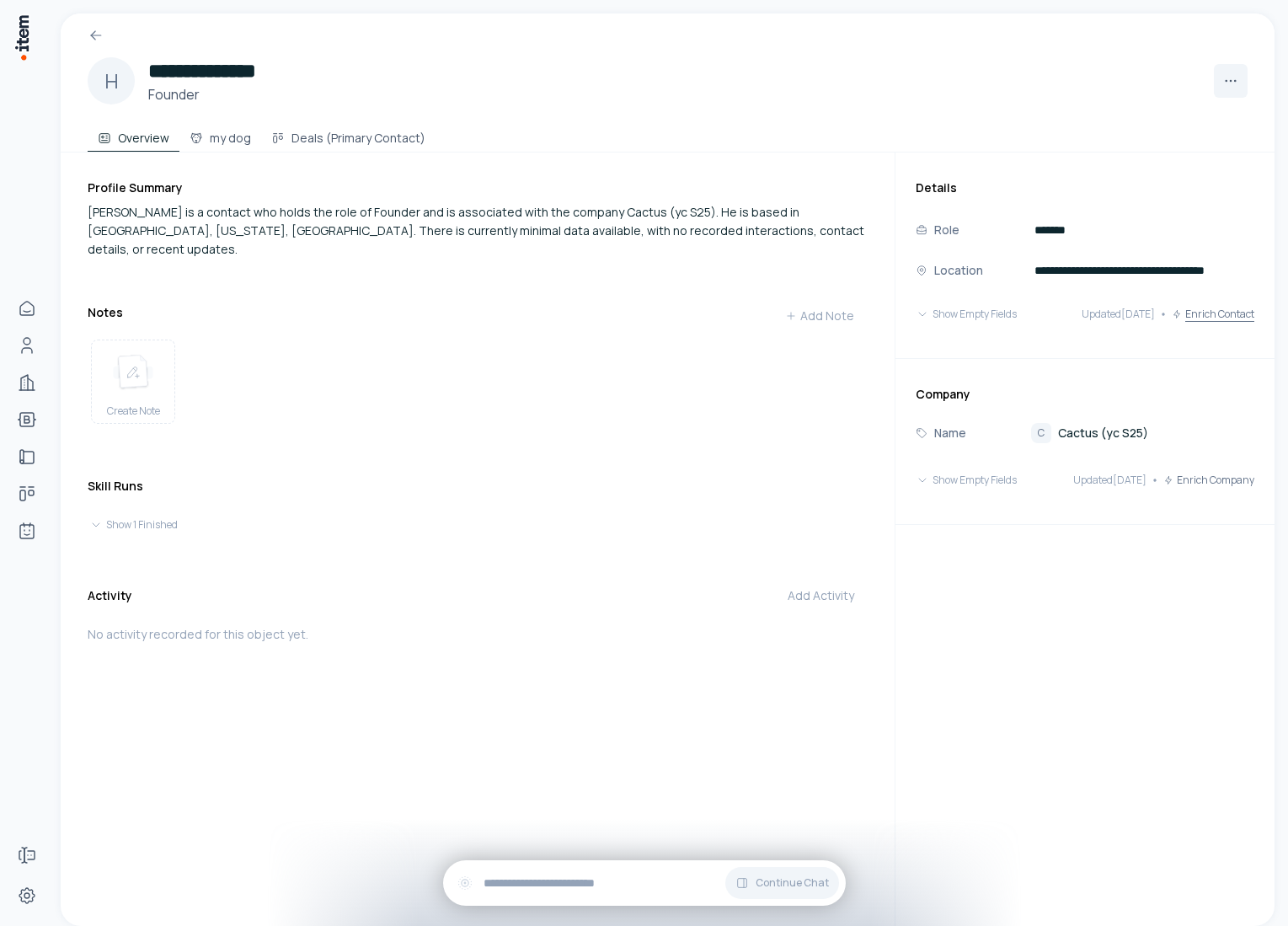
click at [1205, 316] on button "Enrich Contact" at bounding box center [1213, 315] width 83 height 34
click at [1189, 463] on button "Enrich Company" at bounding box center [1208, 480] width 91 height 34
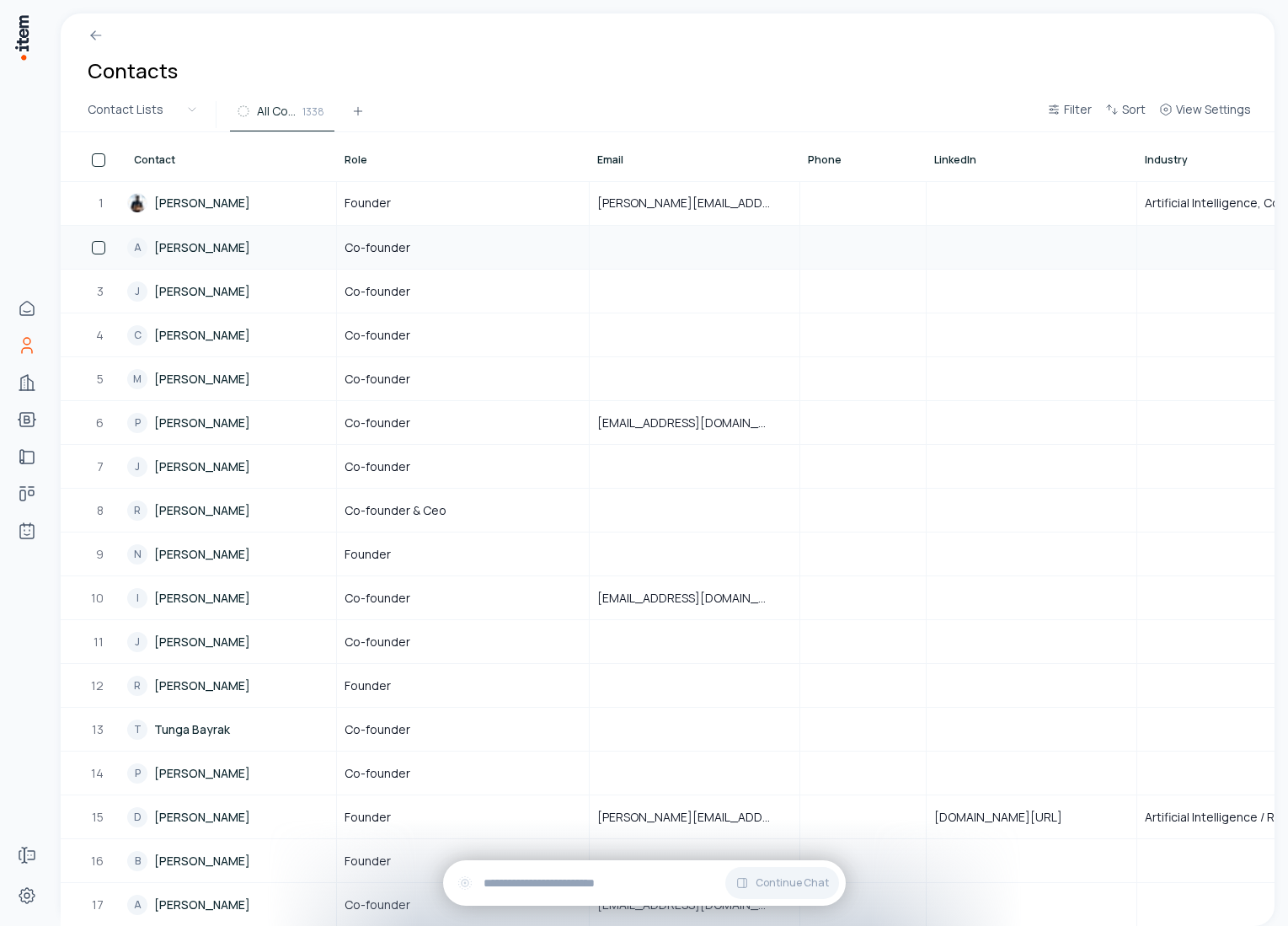
click at [228, 247] on link "A Adi Singh" at bounding box center [231, 247] width 208 height 41
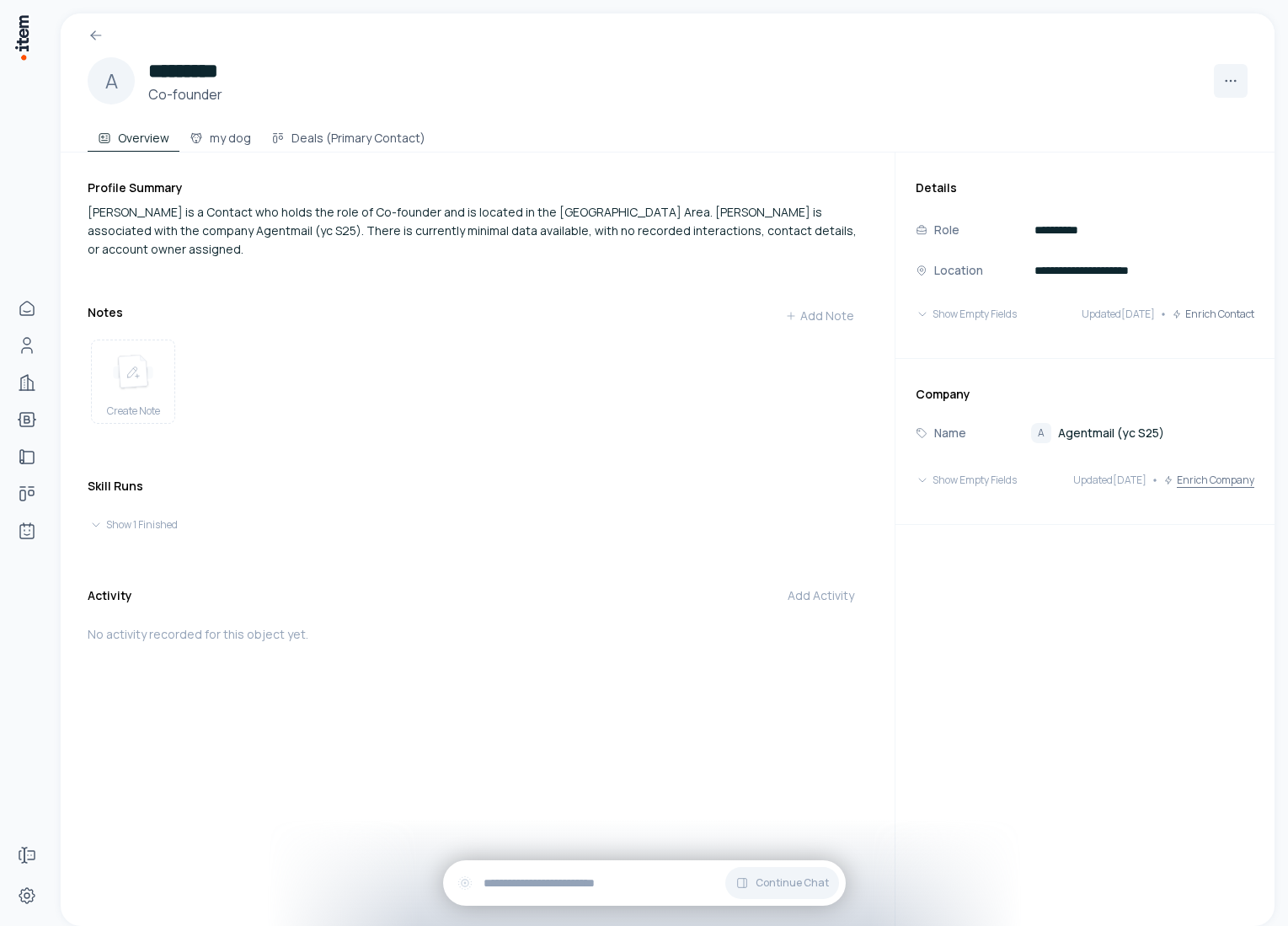
click at [1212, 469] on button "Enrich Company" at bounding box center [1208, 480] width 91 height 34
click at [1204, 317] on button "Enrich Contact" at bounding box center [1213, 315] width 83 height 34
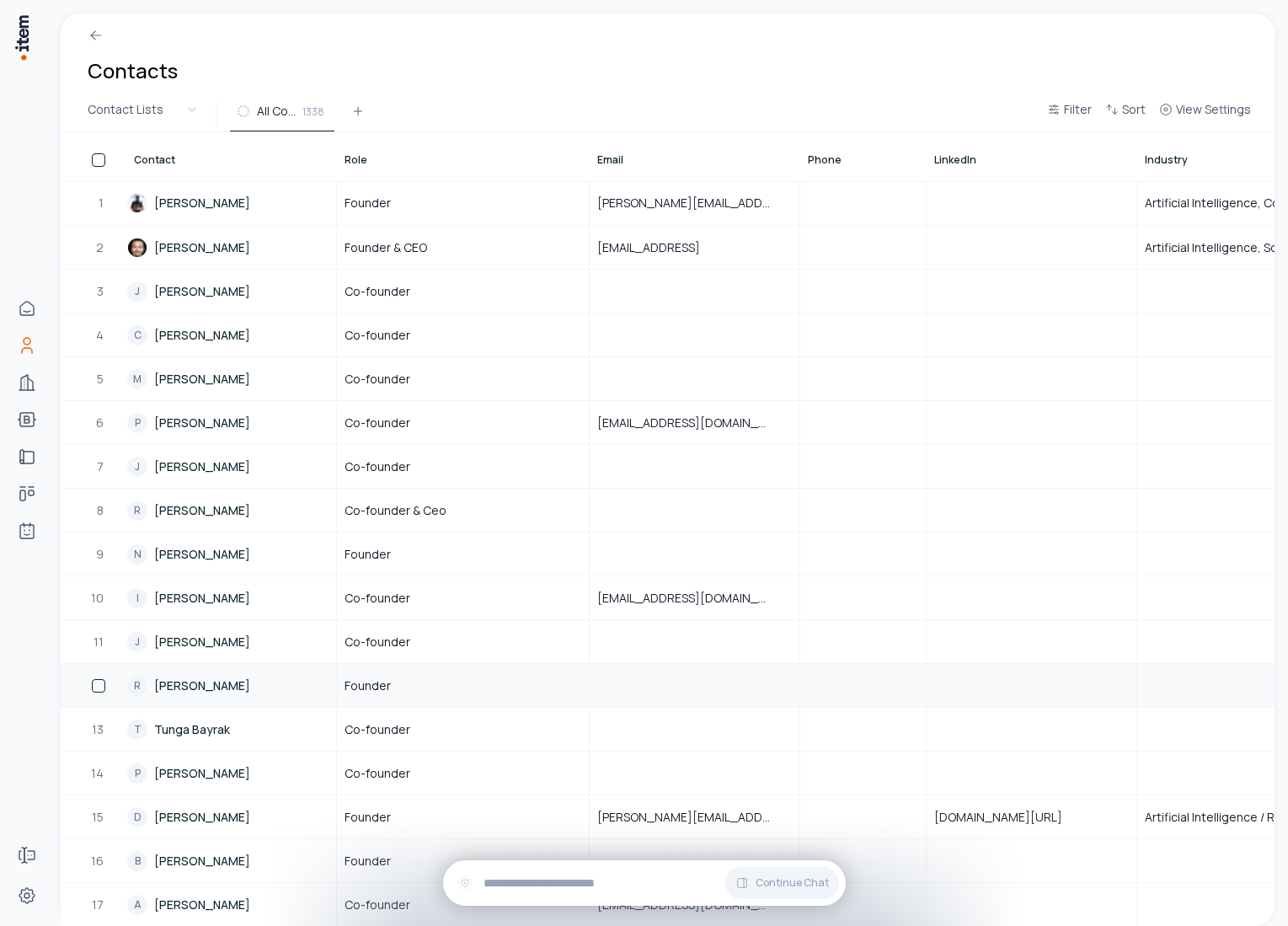
click at [301, 691] on link "R Roman Shemet" at bounding box center [231, 685] width 208 height 41
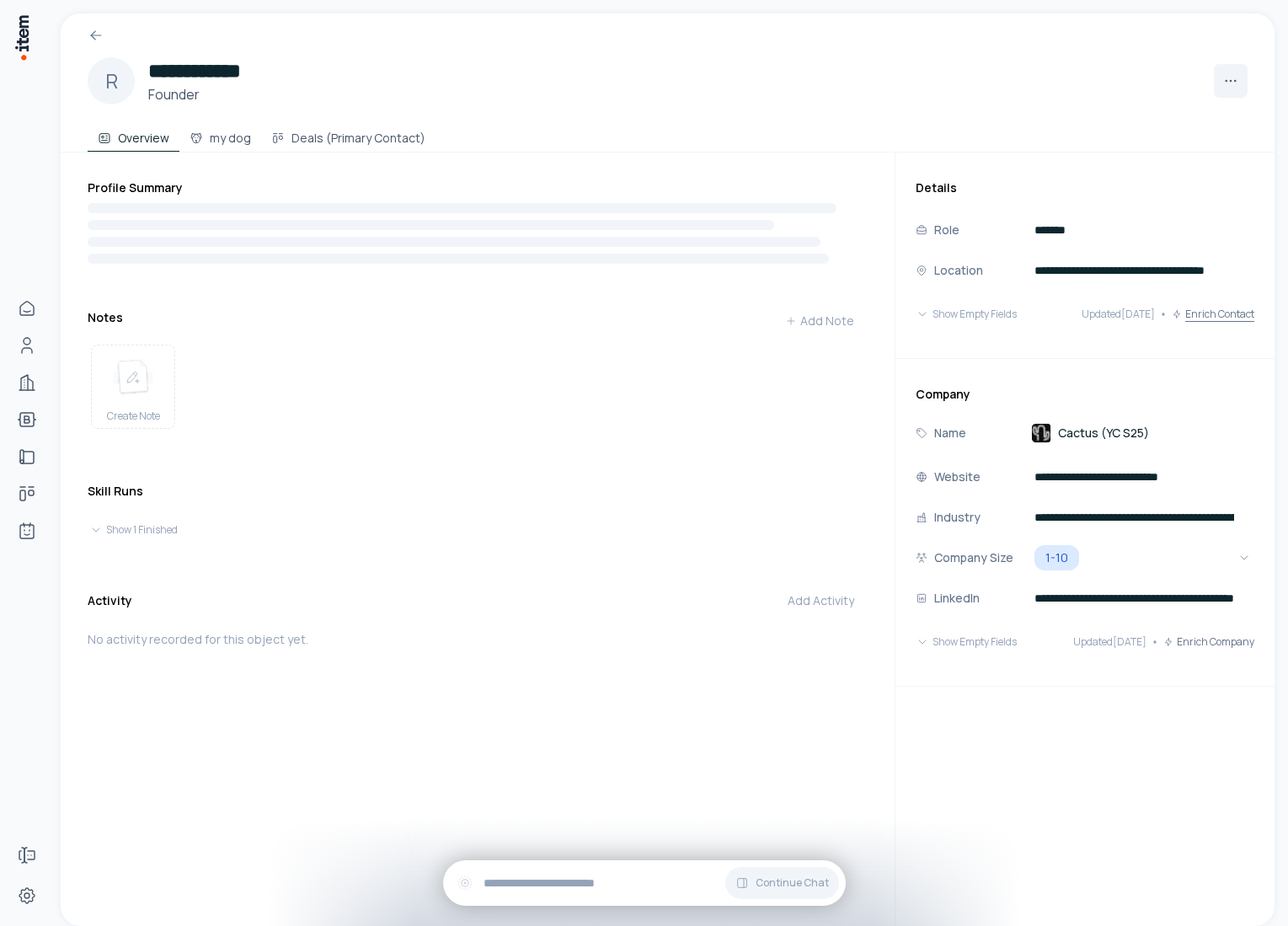
click at [1194, 309] on button "Enrich Contact" at bounding box center [1213, 315] width 83 height 34
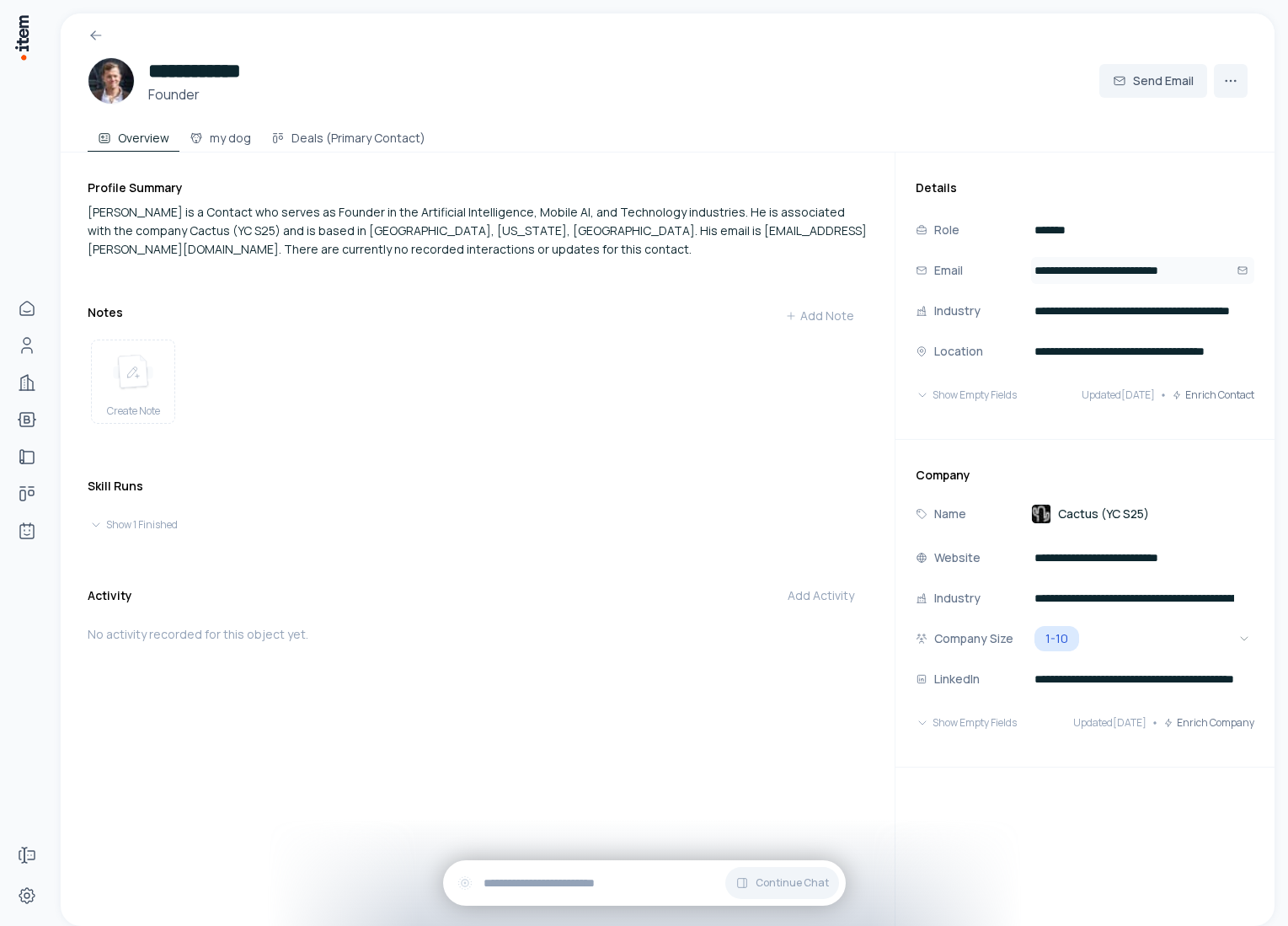
drag, startPoint x: 1125, startPoint y: 273, endPoint x: 1217, endPoint y: 263, distance: 92.5
click at [1217, 263] on input "**********" at bounding box center [1143, 270] width 224 height 27
click at [1221, 715] on button "Enrich Company" at bounding box center [1208, 723] width 91 height 34
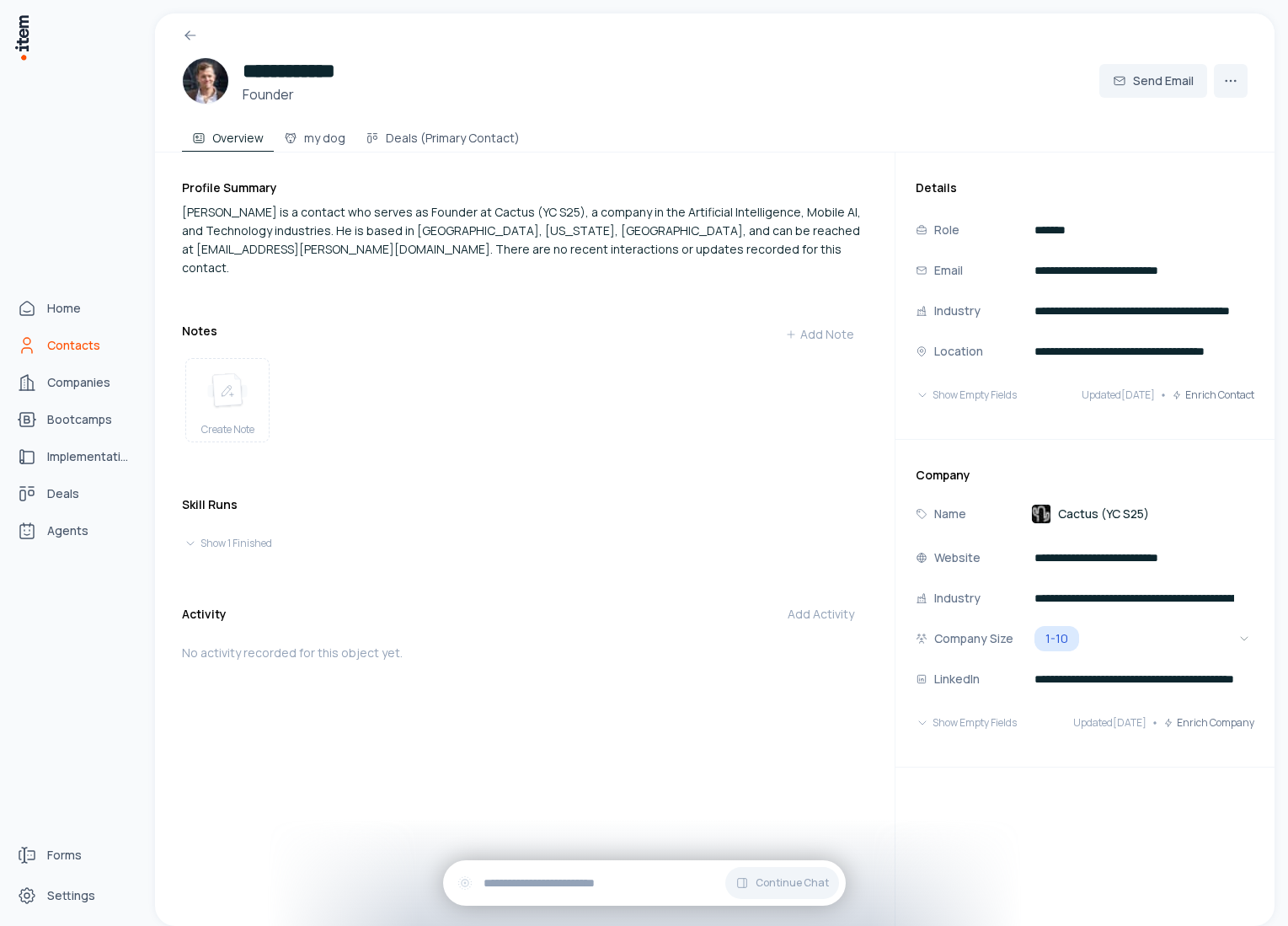
click at [33, 344] on icon "Contacts" at bounding box center [27, 346] width 20 height 20
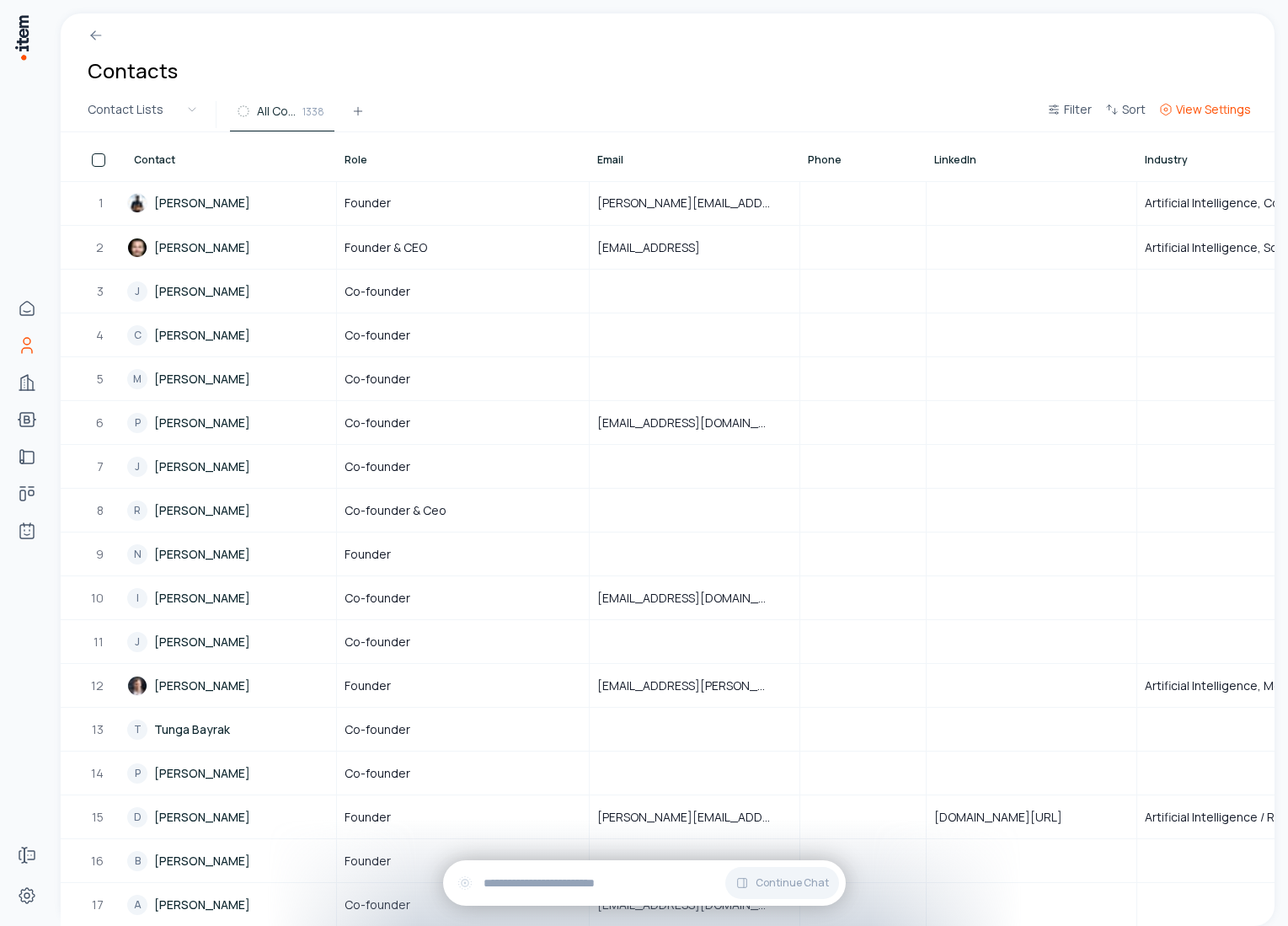
click at [1213, 118] on button "View Settings" at bounding box center [1204, 115] width 105 height 30
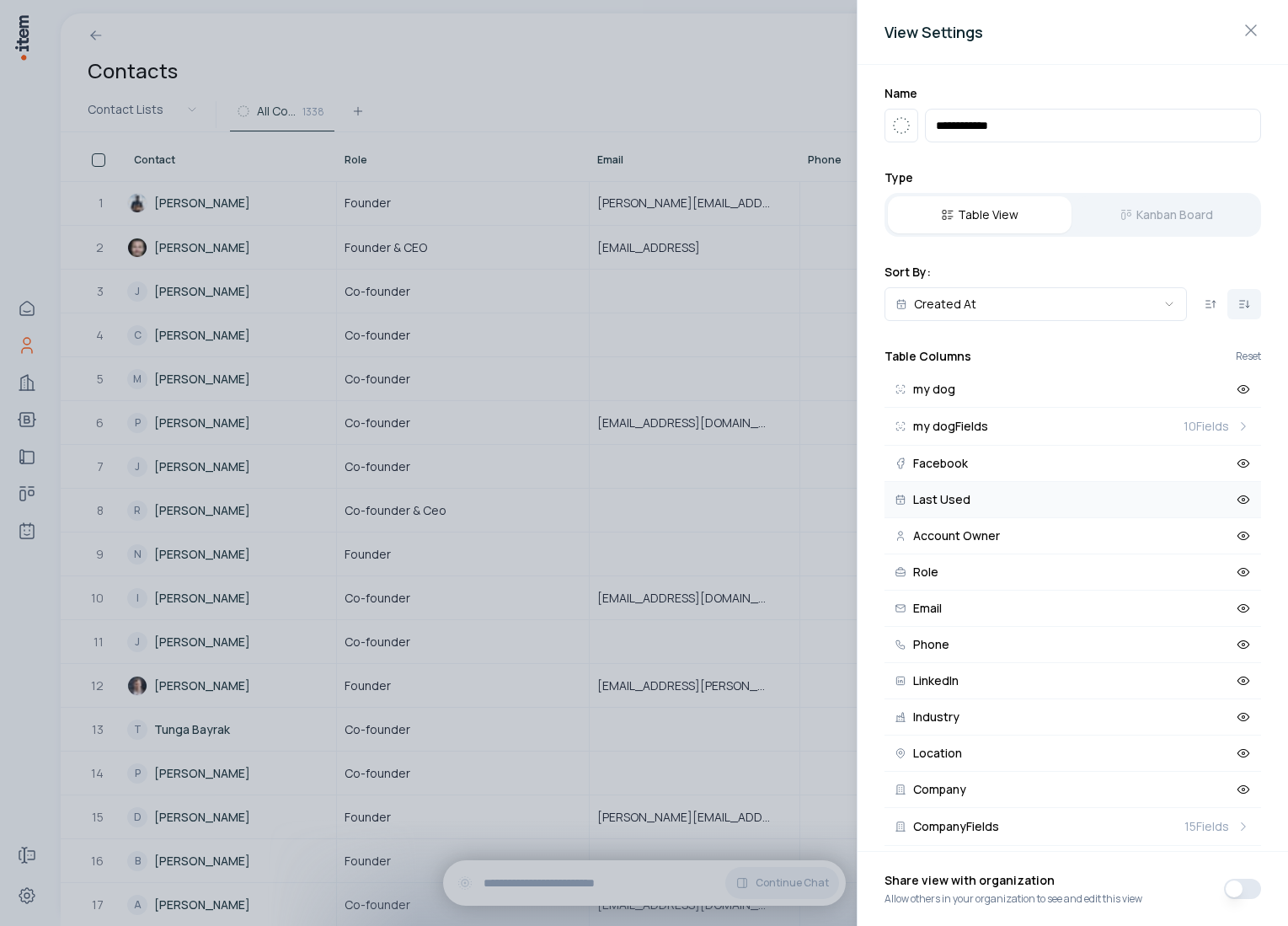
drag, startPoint x: 1007, startPoint y: 388, endPoint x: 1015, endPoint y: 493, distance: 105.3
click at [1015, 493] on div "my dog my dog Fields 10 Fields Facebook Last Used Account Owner Role Email Phon…" at bounding box center [1072, 682] width 376 height 621
drag, startPoint x: 1056, startPoint y: 460, endPoint x: 1056, endPoint y: 358, distance: 102.0
click at [1056, 358] on div "Table Columns Reset my dog my dog Fields 10 Fields Facebook Last Used Account O…" at bounding box center [1072, 669] width 376 height 644
drag, startPoint x: 898, startPoint y: 387, endPoint x: 901, endPoint y: 553, distance: 166.0
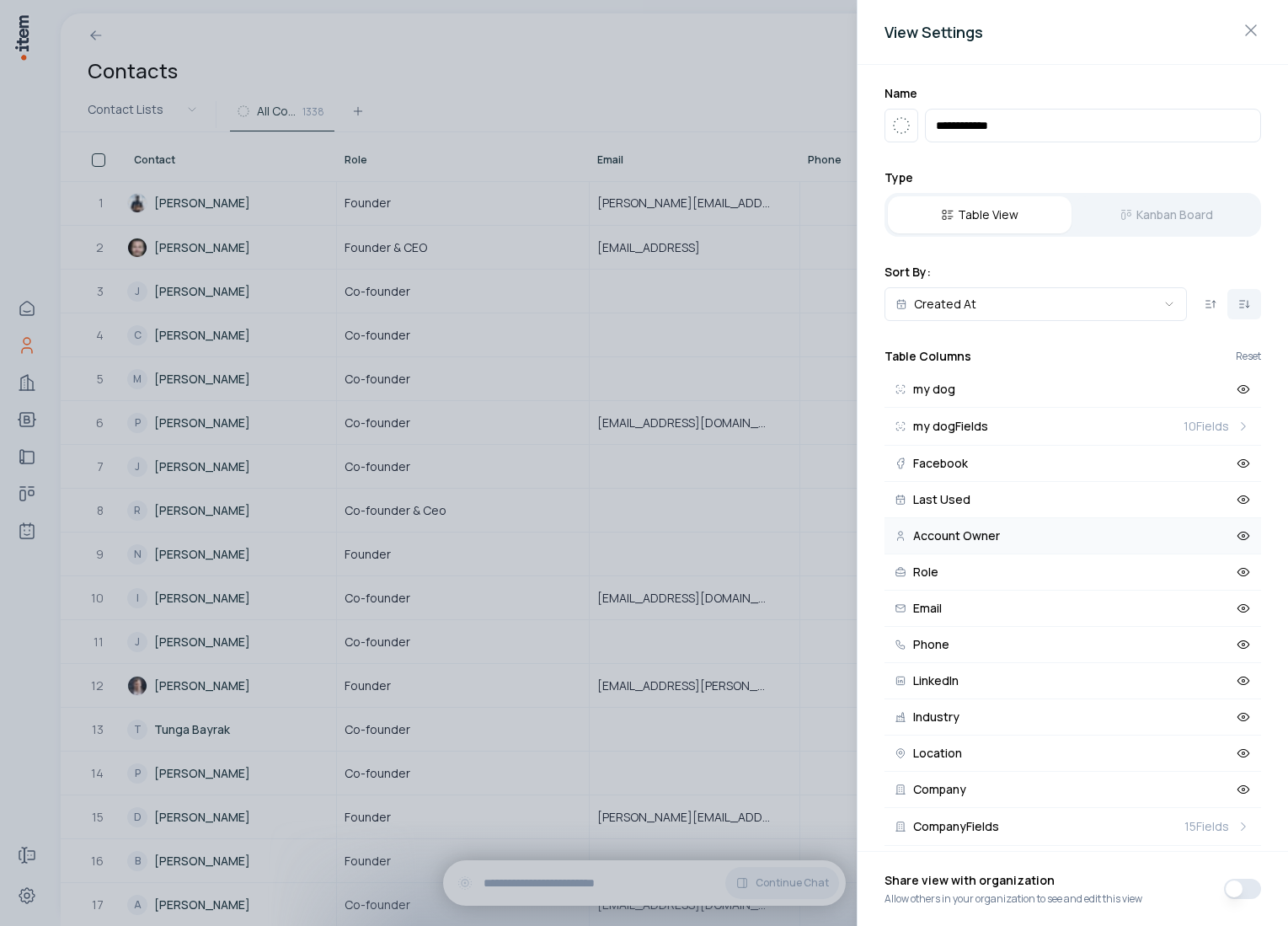
click at [903, 542] on div "my dog my dog Fields 10 Fields Facebook Last Used Account Owner Role Email Phon…" at bounding box center [1072, 682] width 376 height 621
click at [519, 213] on div at bounding box center [644, 463] width 1288 height 926
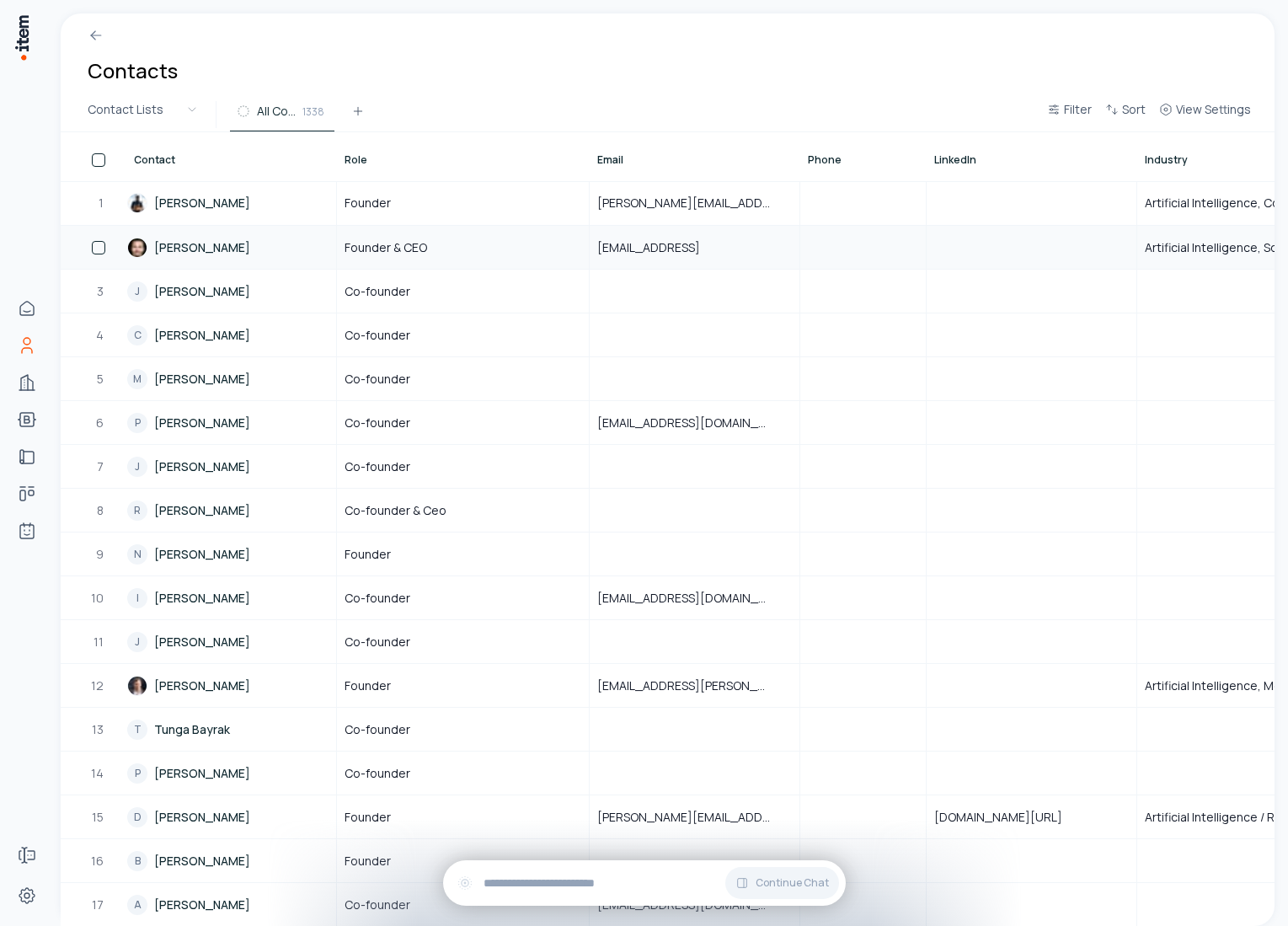
click at [294, 241] on link "[PERSON_NAME]" at bounding box center [231, 247] width 208 height 41
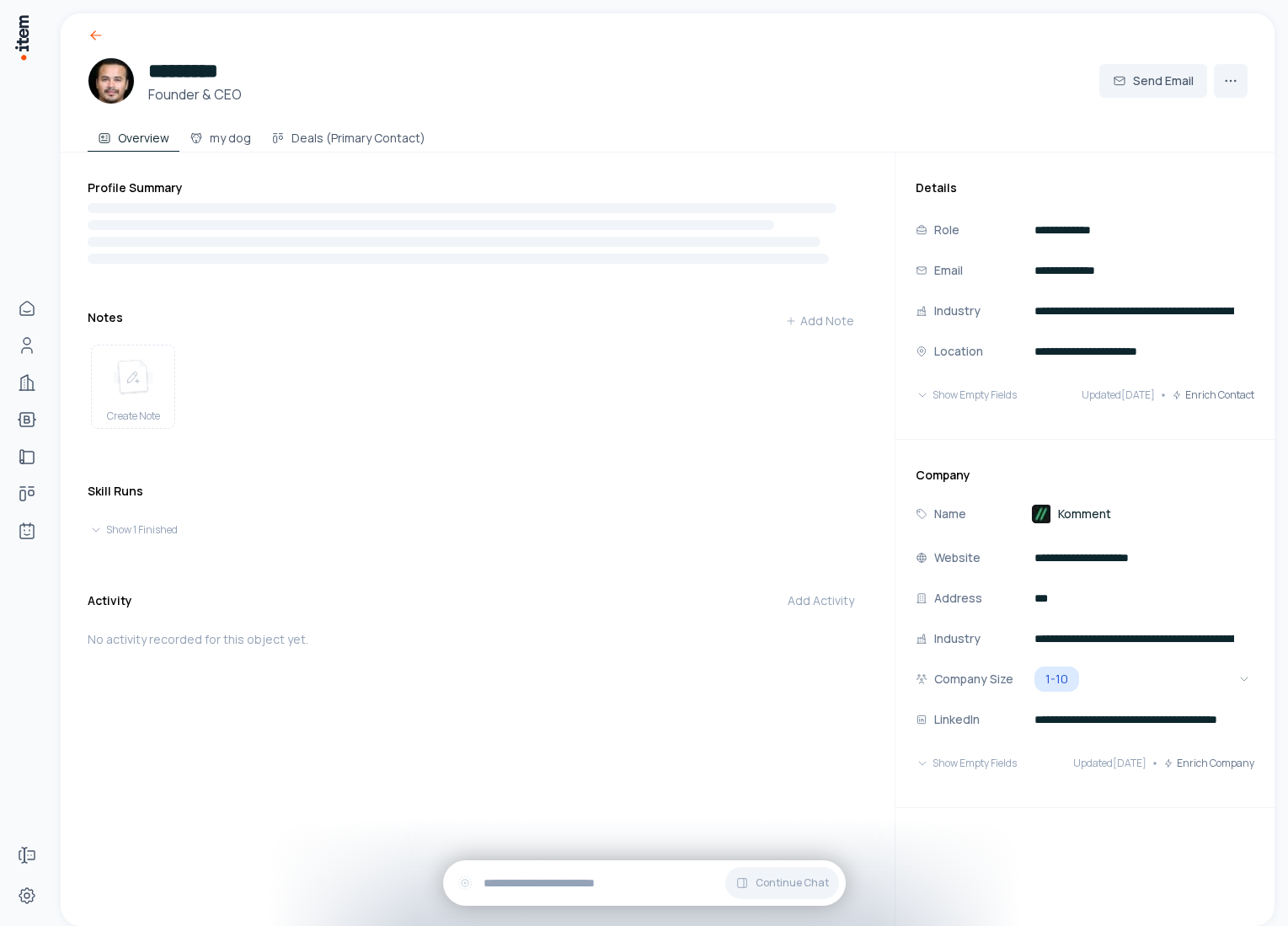
click at [93, 36] on icon at bounding box center [93, 37] width 4 height 4
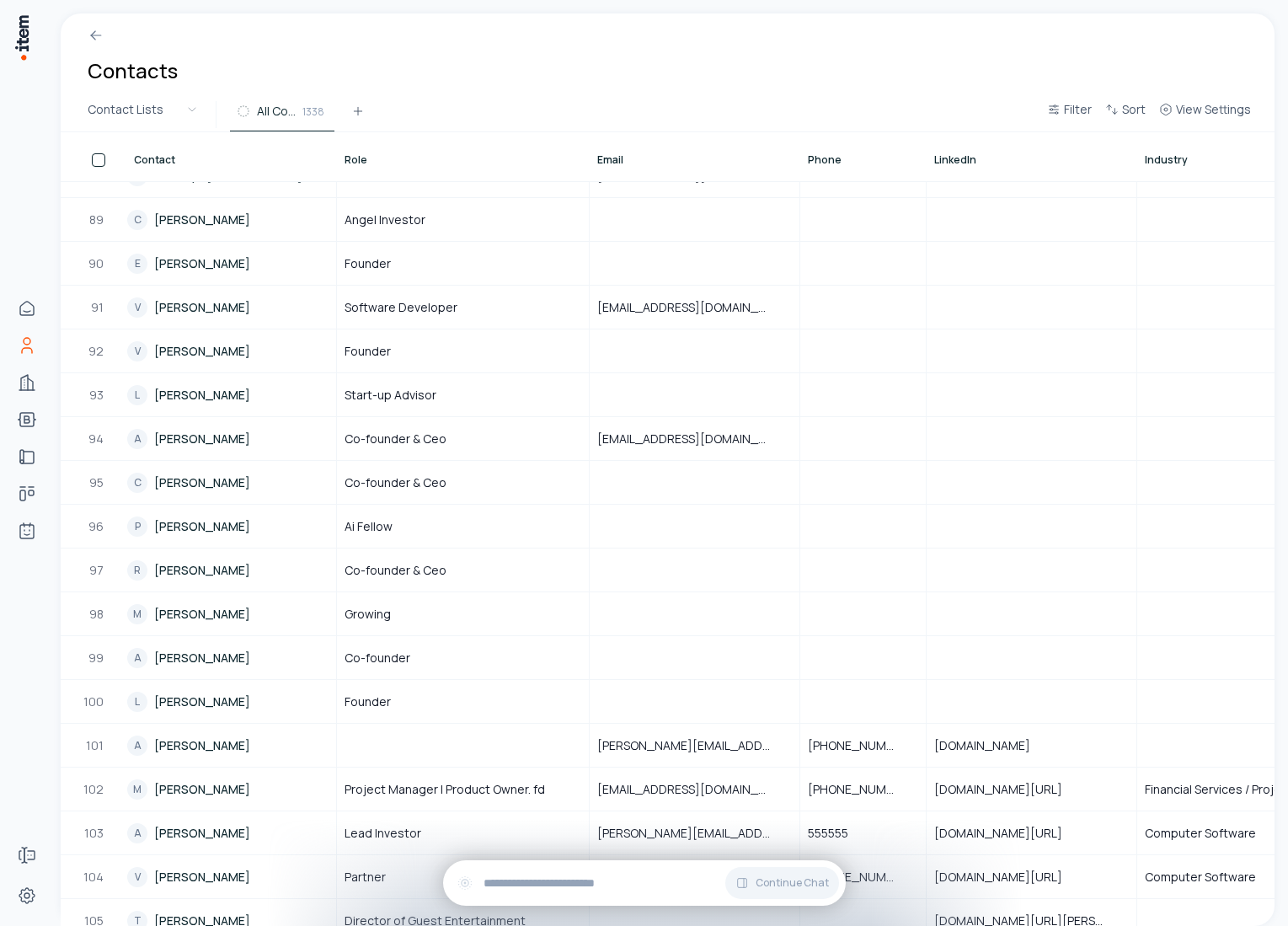
scroll to position [3714, 0]
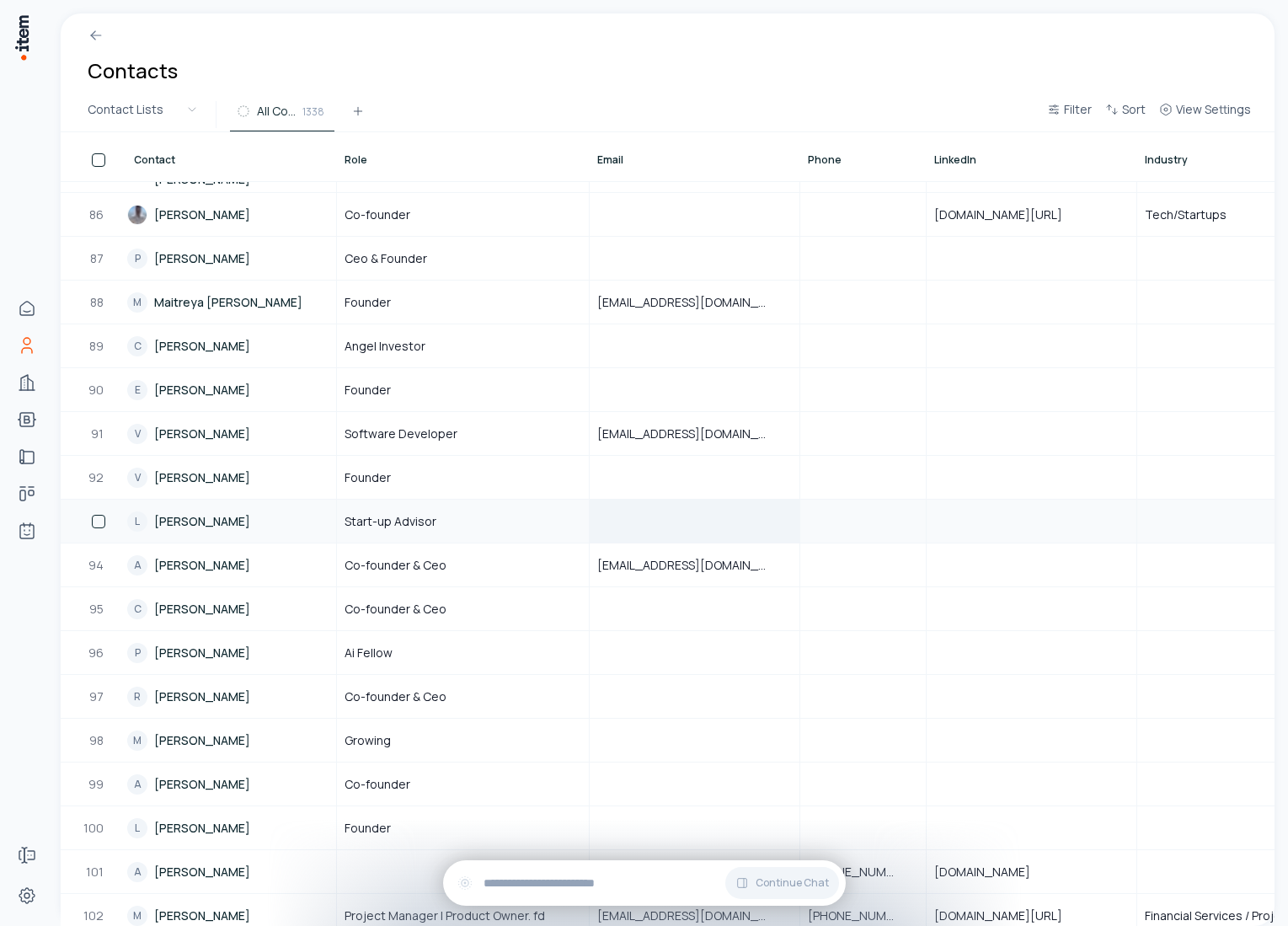
click at [624, 511] on div at bounding box center [694, 520] width 208 height 41
click at [209, 515] on link "L Lukas Klaiber" at bounding box center [231, 520] width 208 height 41
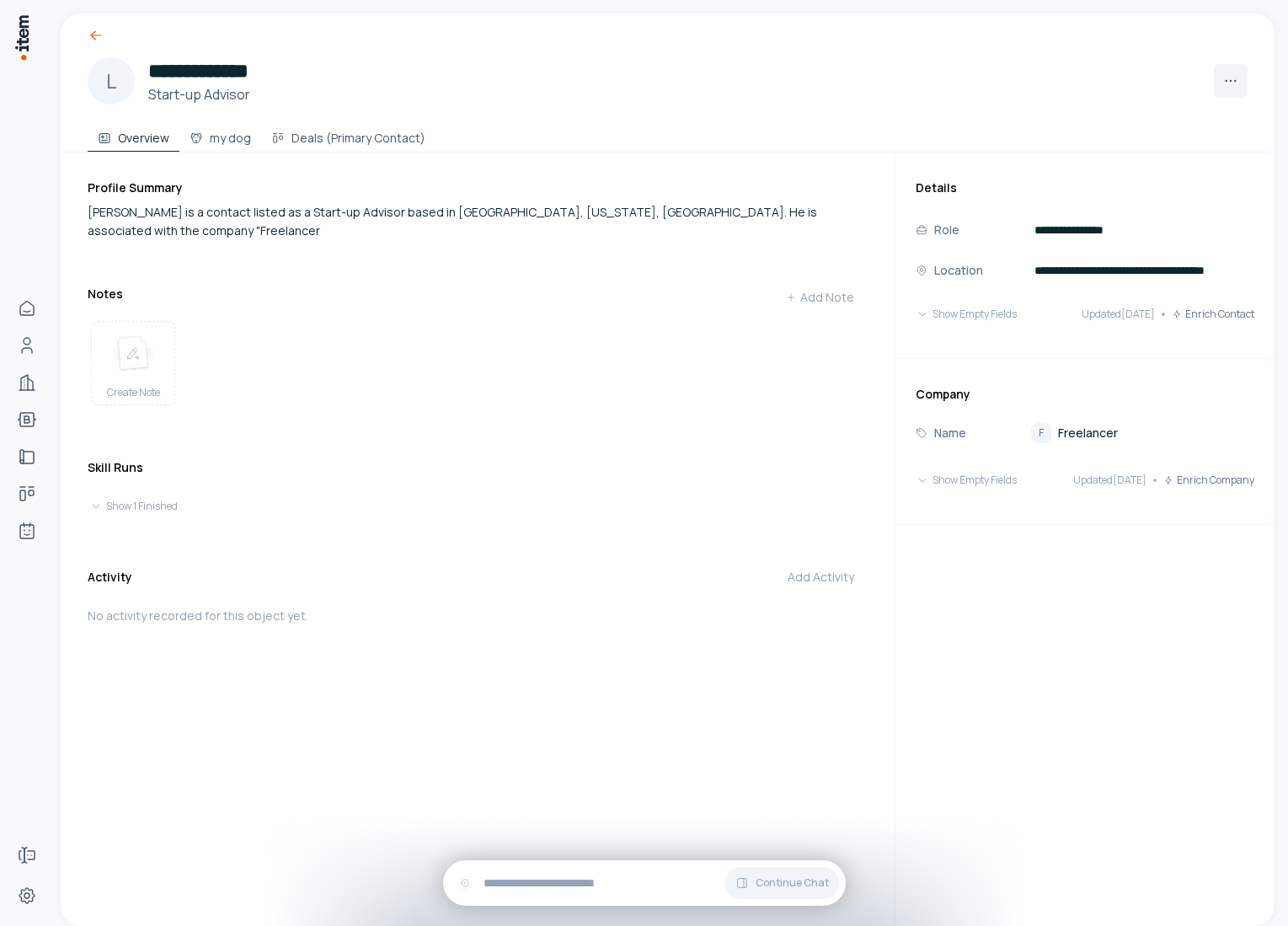
click at [93, 35] on icon at bounding box center [96, 35] width 17 height 17
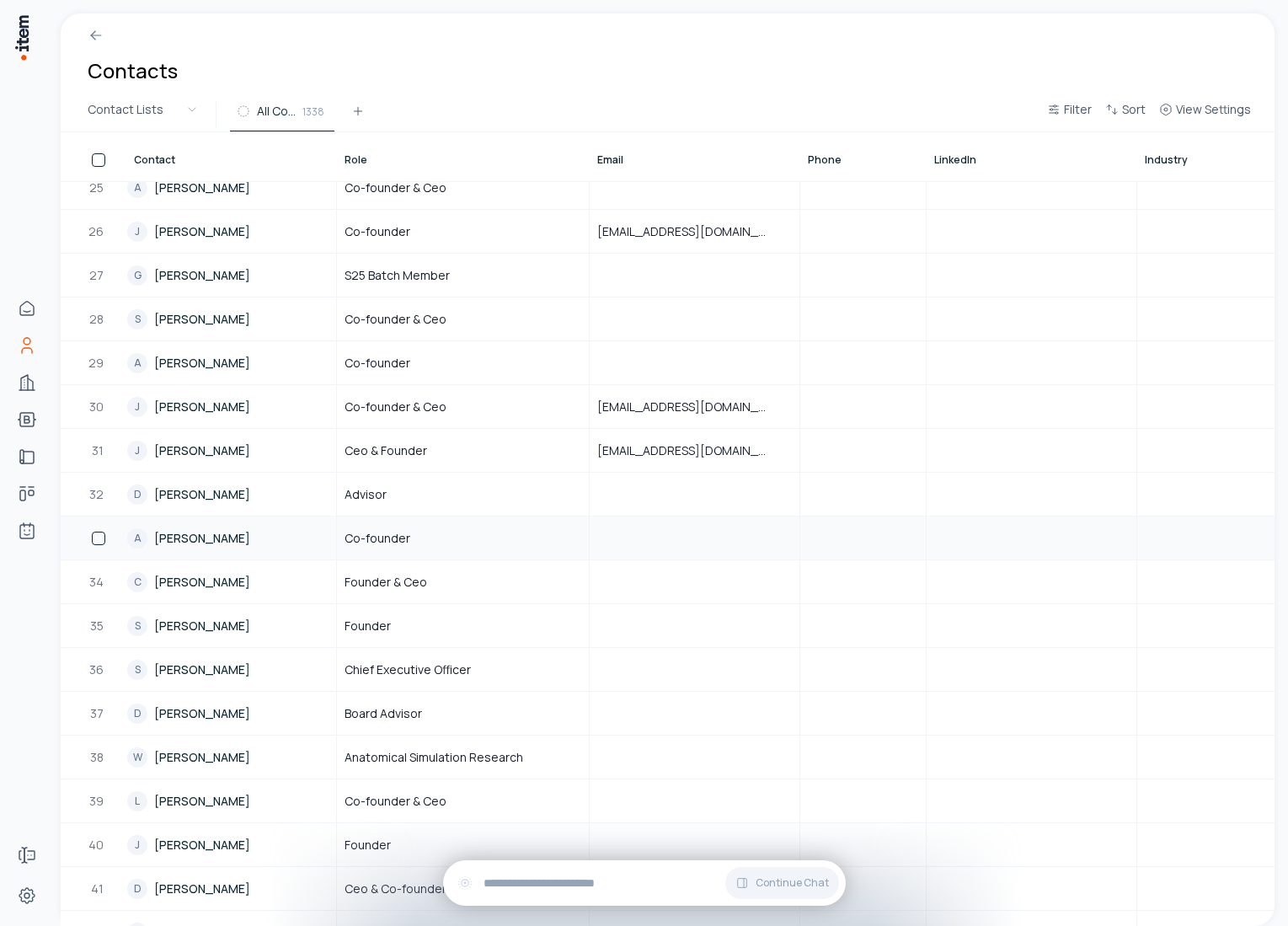
scroll to position [1066, 0]
click at [263, 453] on link "J Jason Okra" at bounding box center [231, 452] width 208 height 41
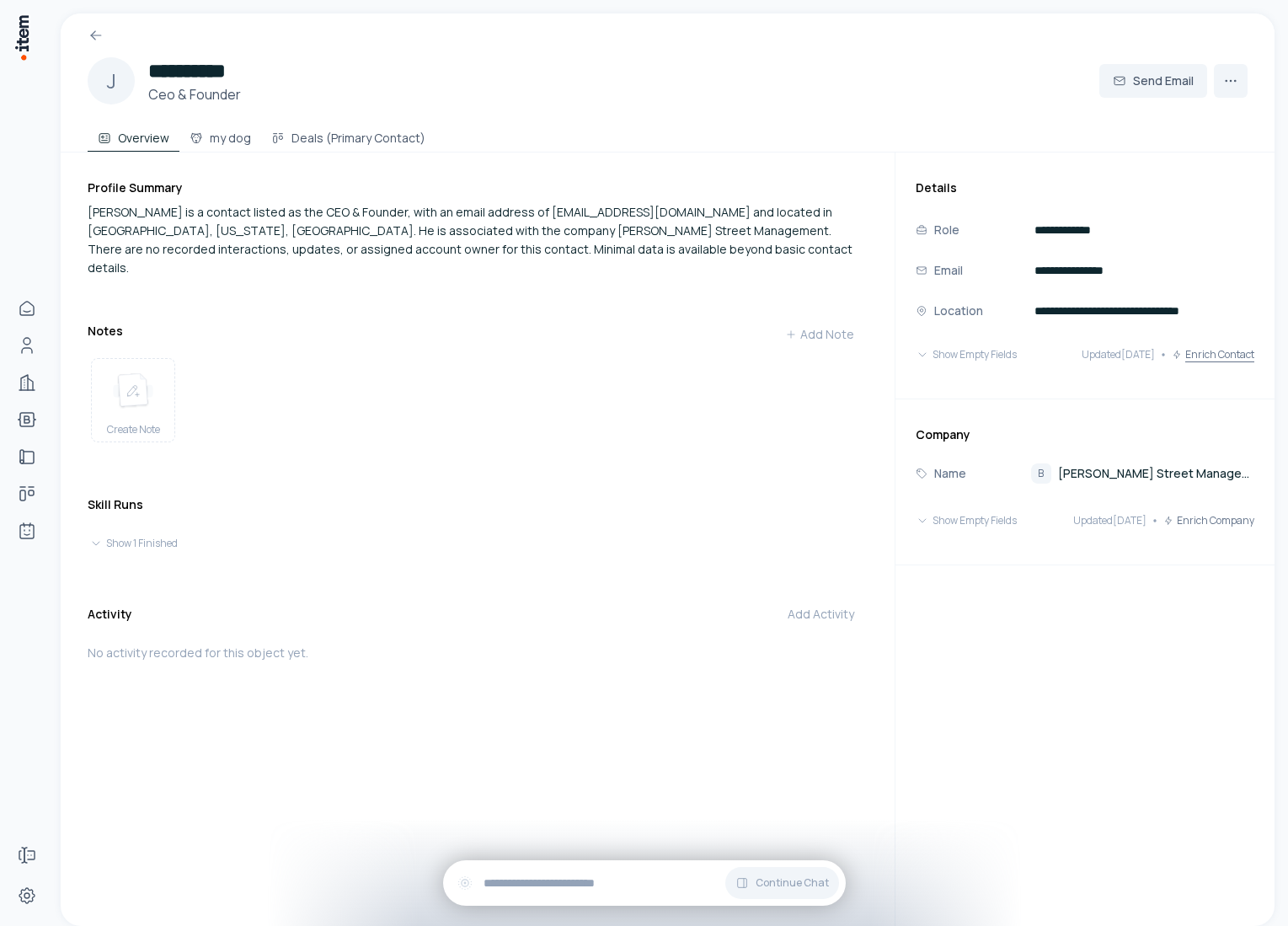
click at [1210, 360] on button "Enrich Contact" at bounding box center [1213, 355] width 83 height 34
click at [1231, 522] on button "Enrich Company" at bounding box center [1208, 521] width 91 height 34
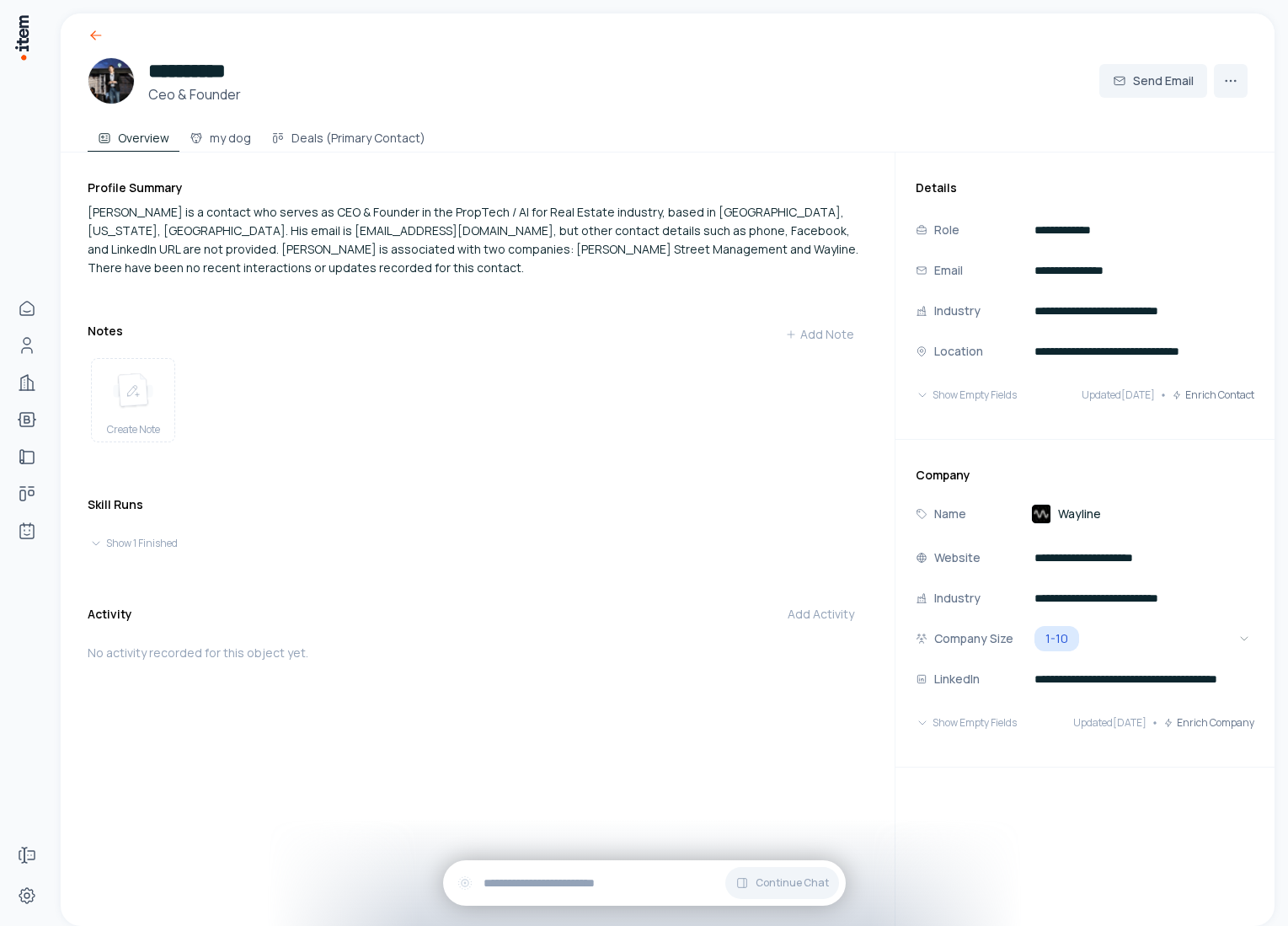
click at [96, 36] on icon at bounding box center [96, 35] width 17 height 17
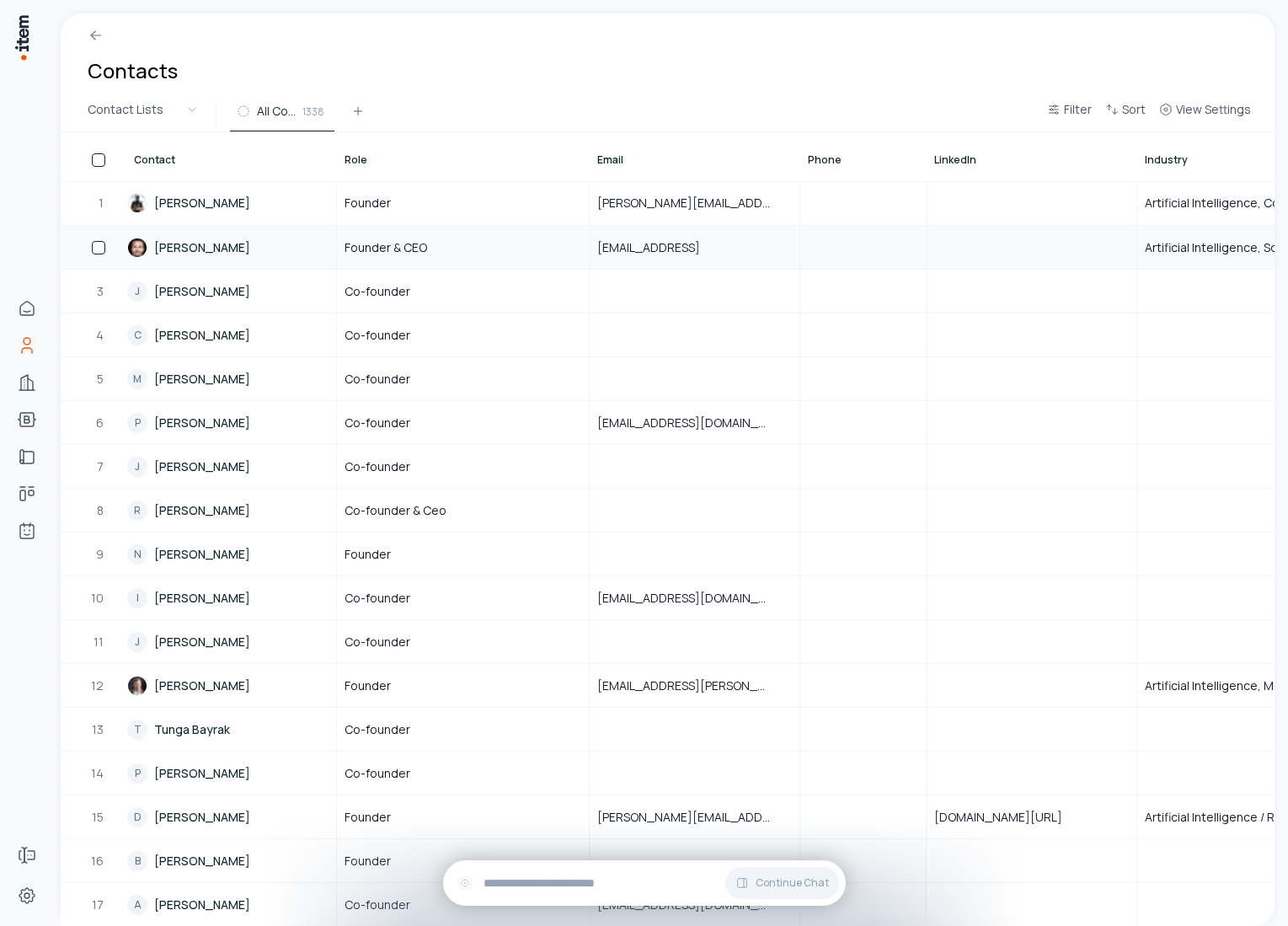
click at [249, 248] on link "[PERSON_NAME]" at bounding box center [231, 247] width 208 height 41
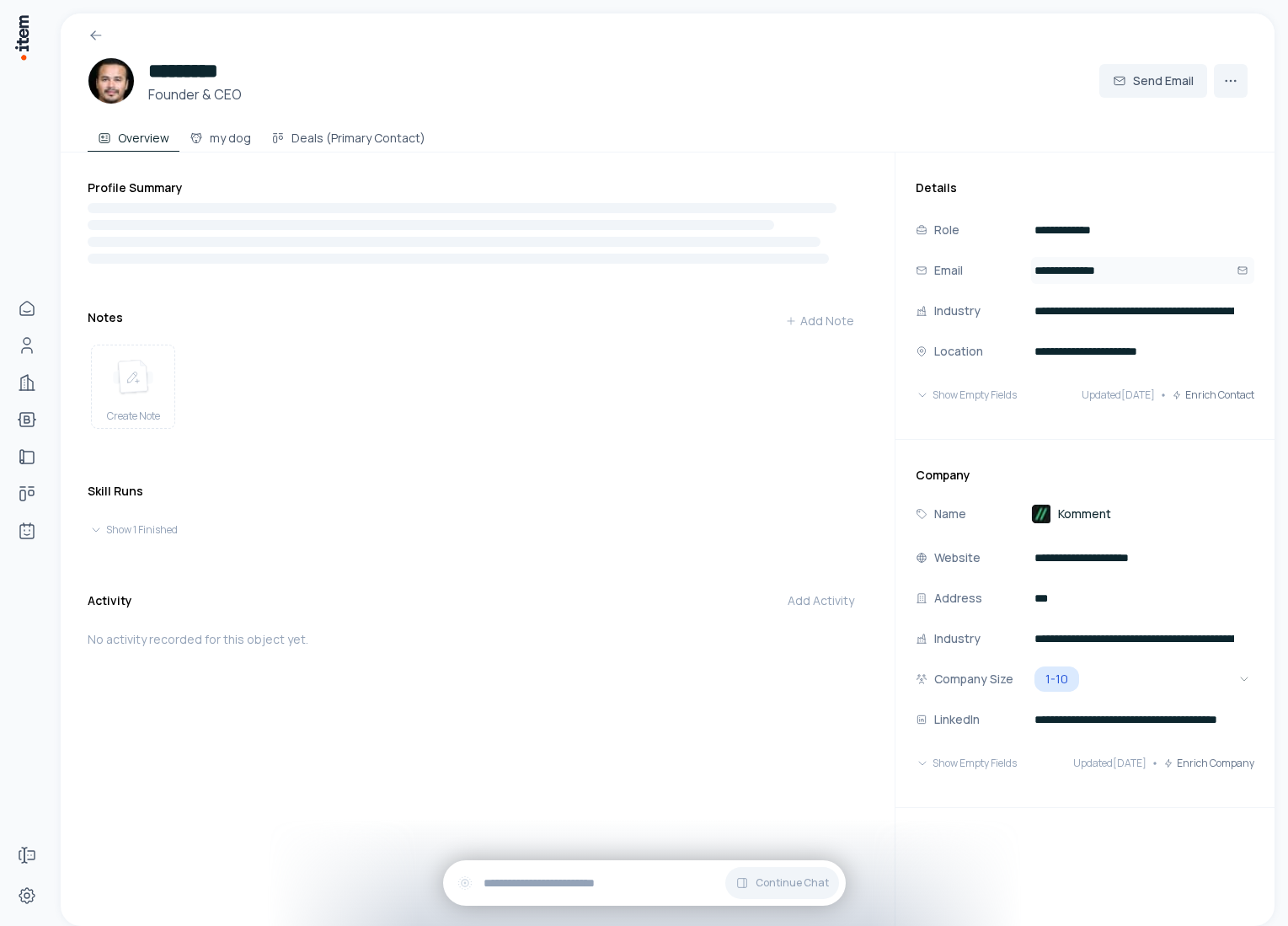
click at [1076, 267] on input "**********" at bounding box center [1143, 270] width 224 height 27
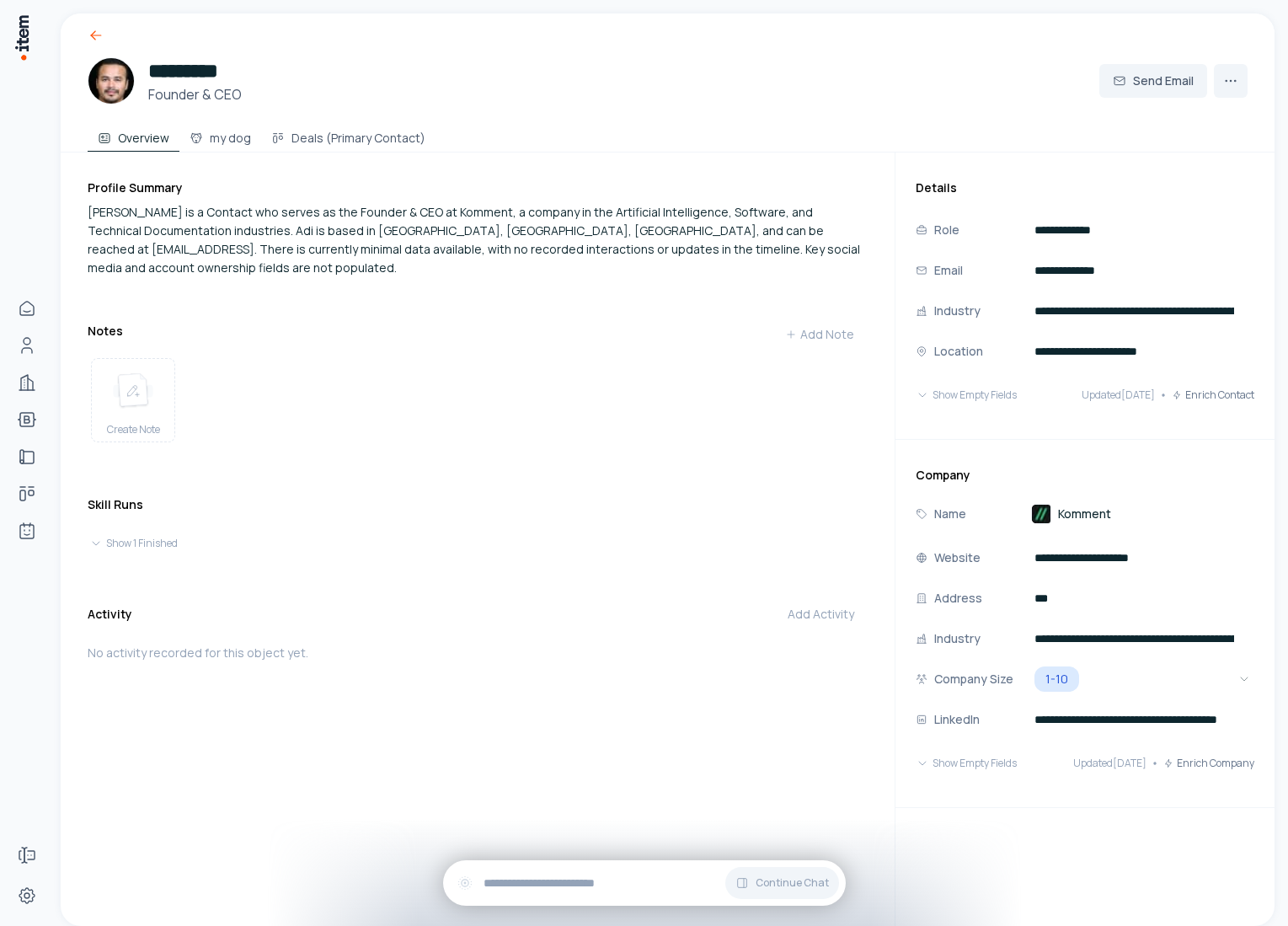
click at [95, 39] on icon at bounding box center [96, 35] width 17 height 17
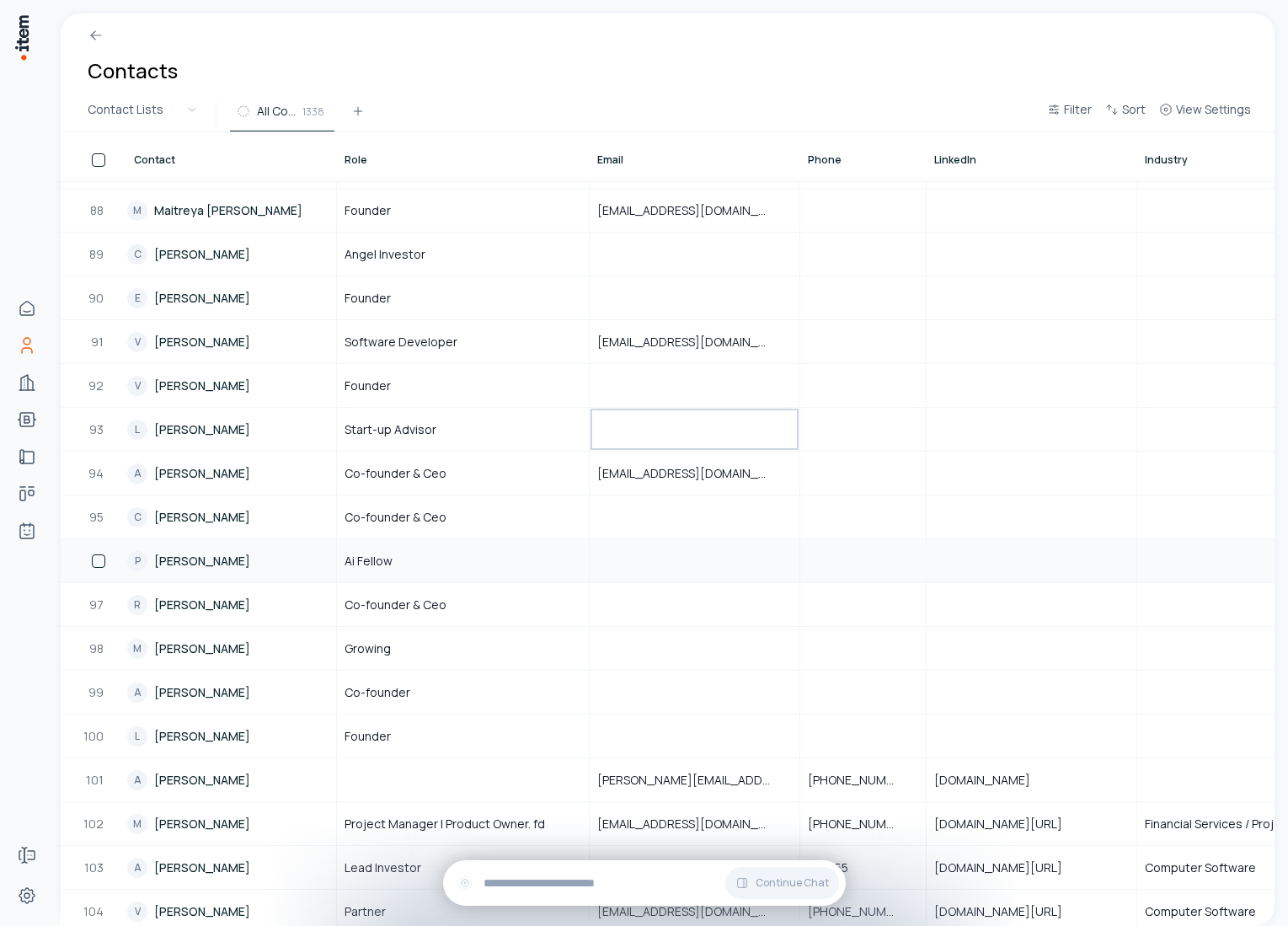
scroll to position [3889, 0]
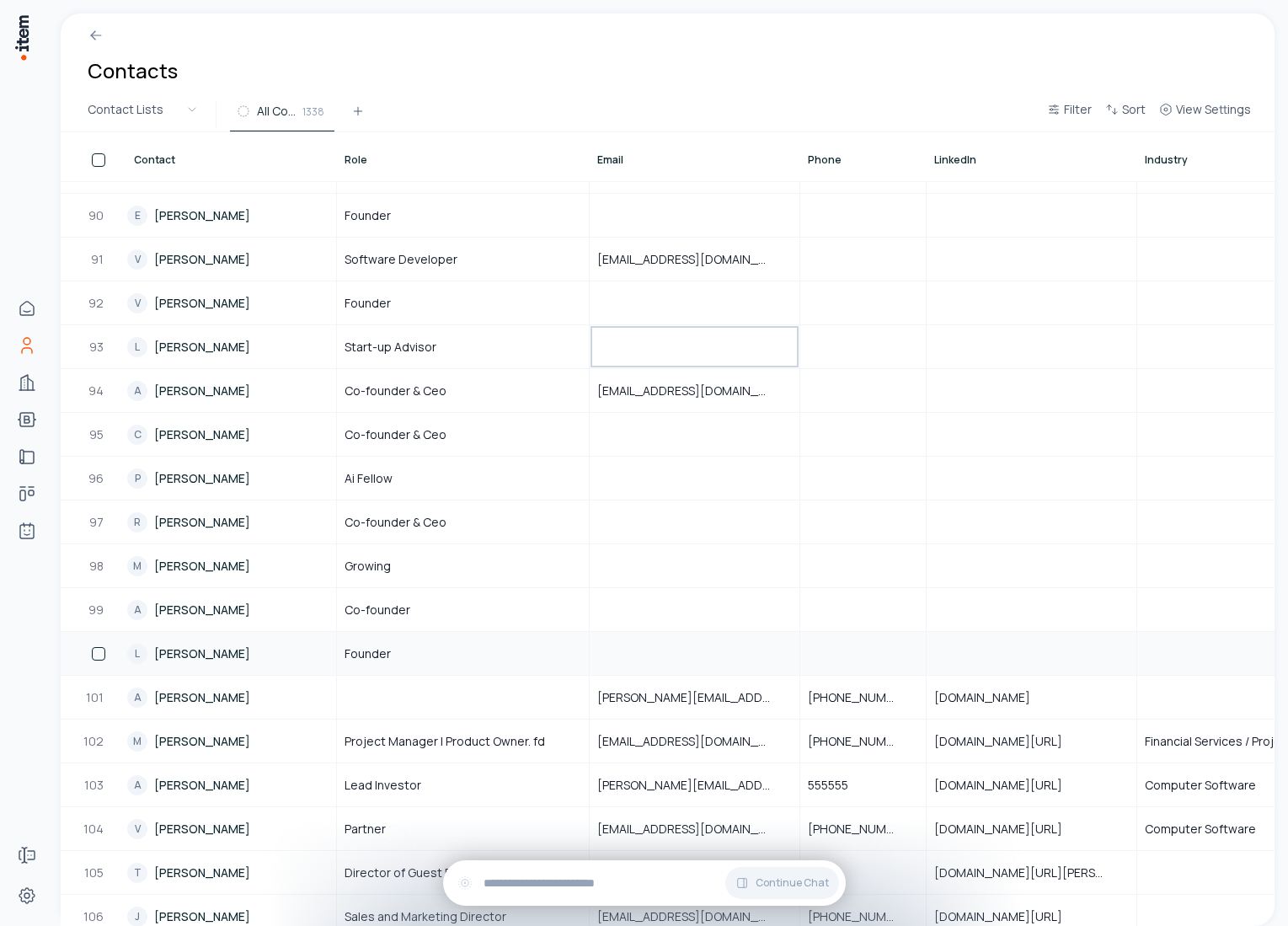
click at [224, 650] on link "L Lucas Ngoo" at bounding box center [231, 653] width 208 height 41
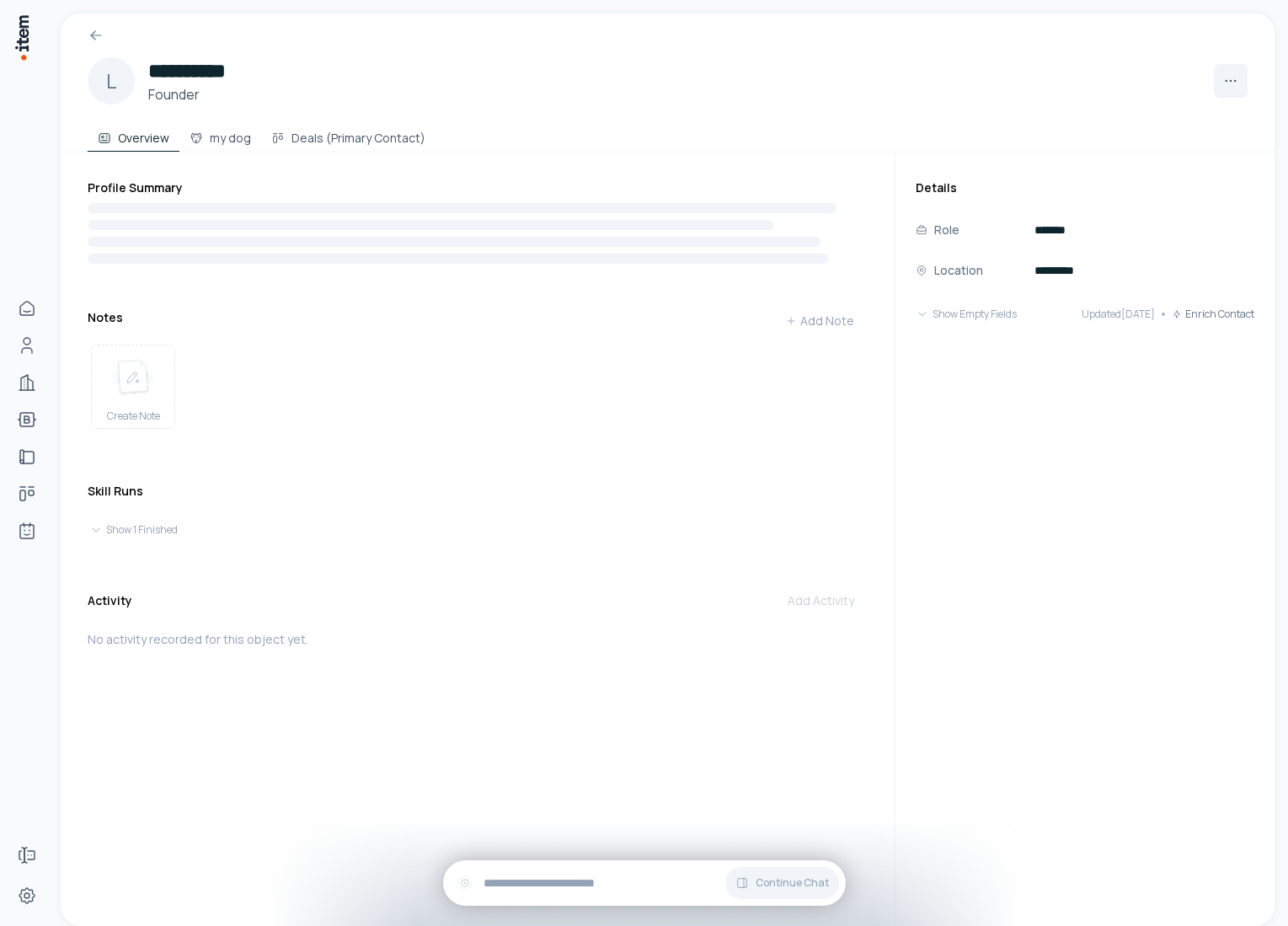
click at [182, 65] on h2 "**********" at bounding box center [205, 70] width 112 height 27
copy h2 "**********"
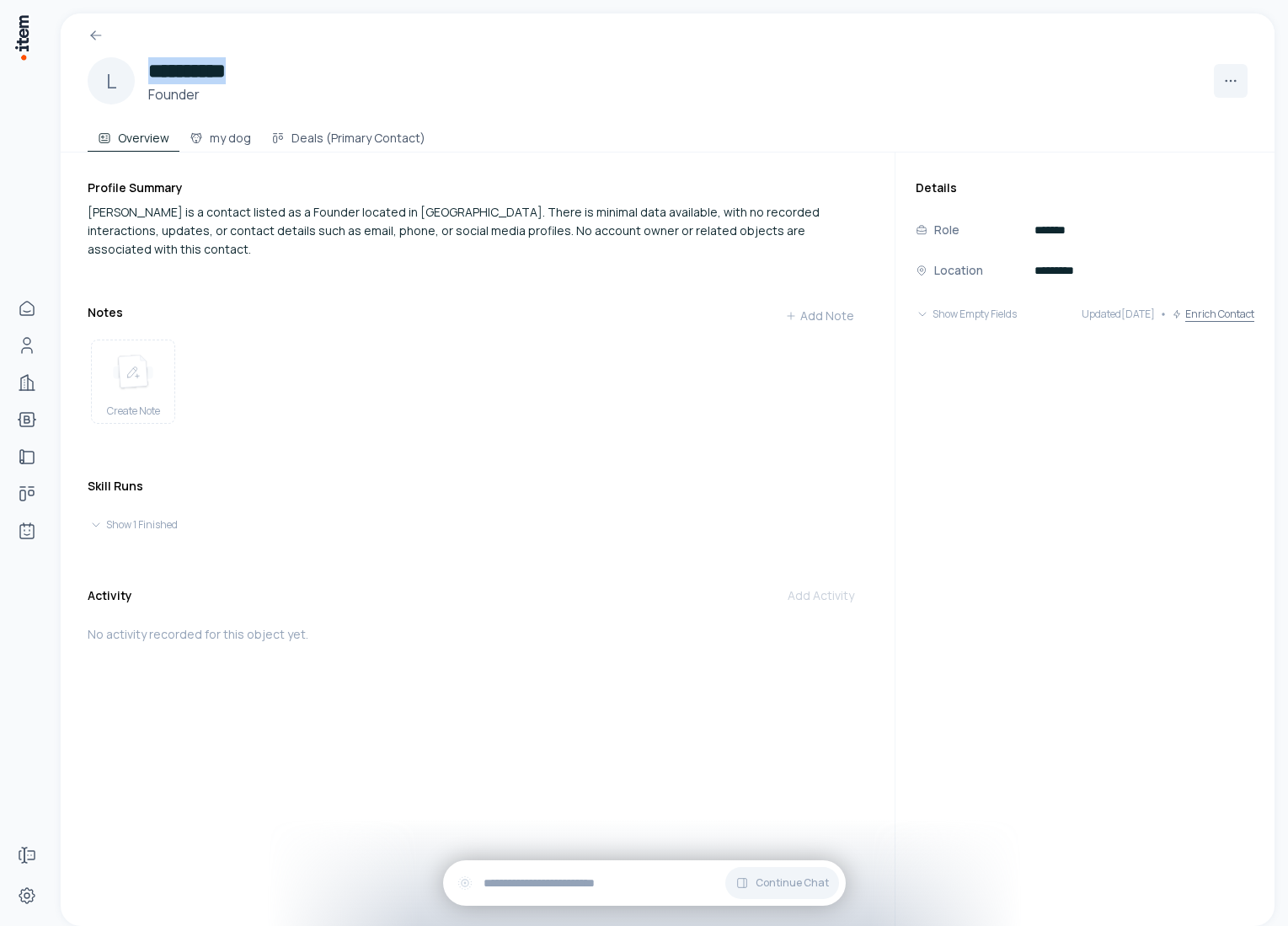
click at [1206, 314] on button "Enrich Contact" at bounding box center [1213, 315] width 83 height 34
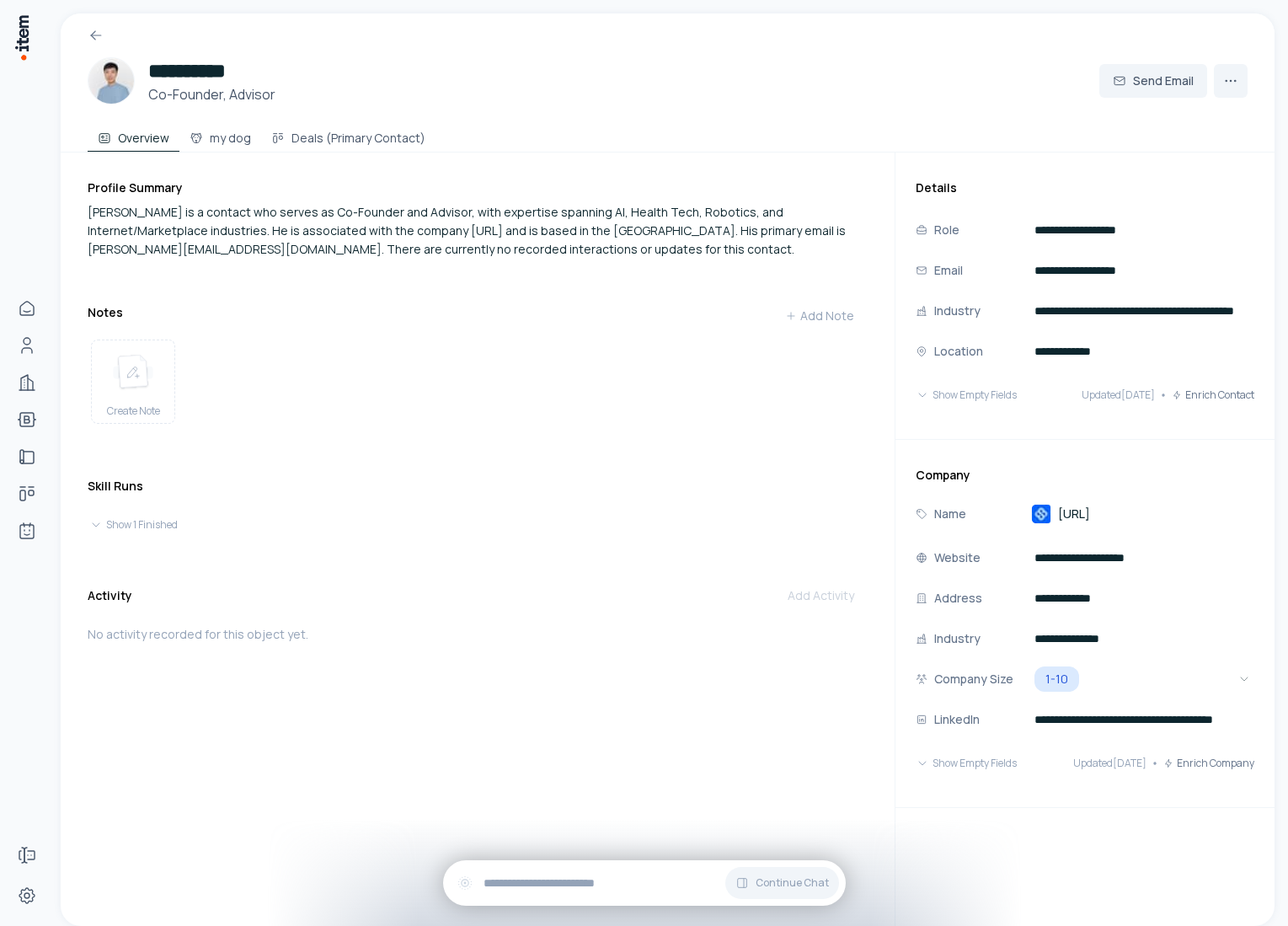
click at [337, 63] on div "**********" at bounding box center [668, 80] width 1160 height 47
click at [963, 402] on button "Show Empty Fields" at bounding box center [966, 396] width 101 height 34
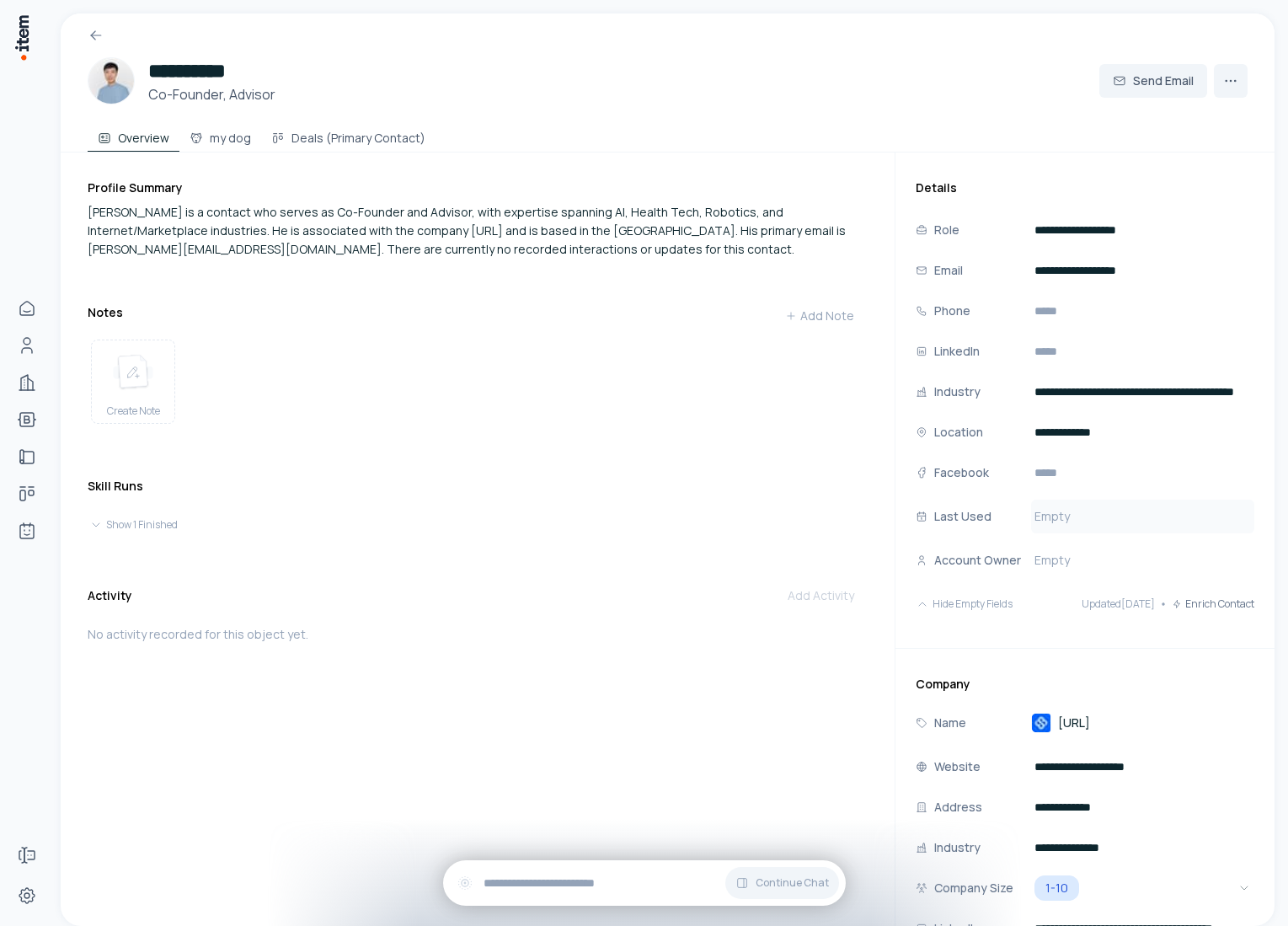
scroll to position [148, 0]
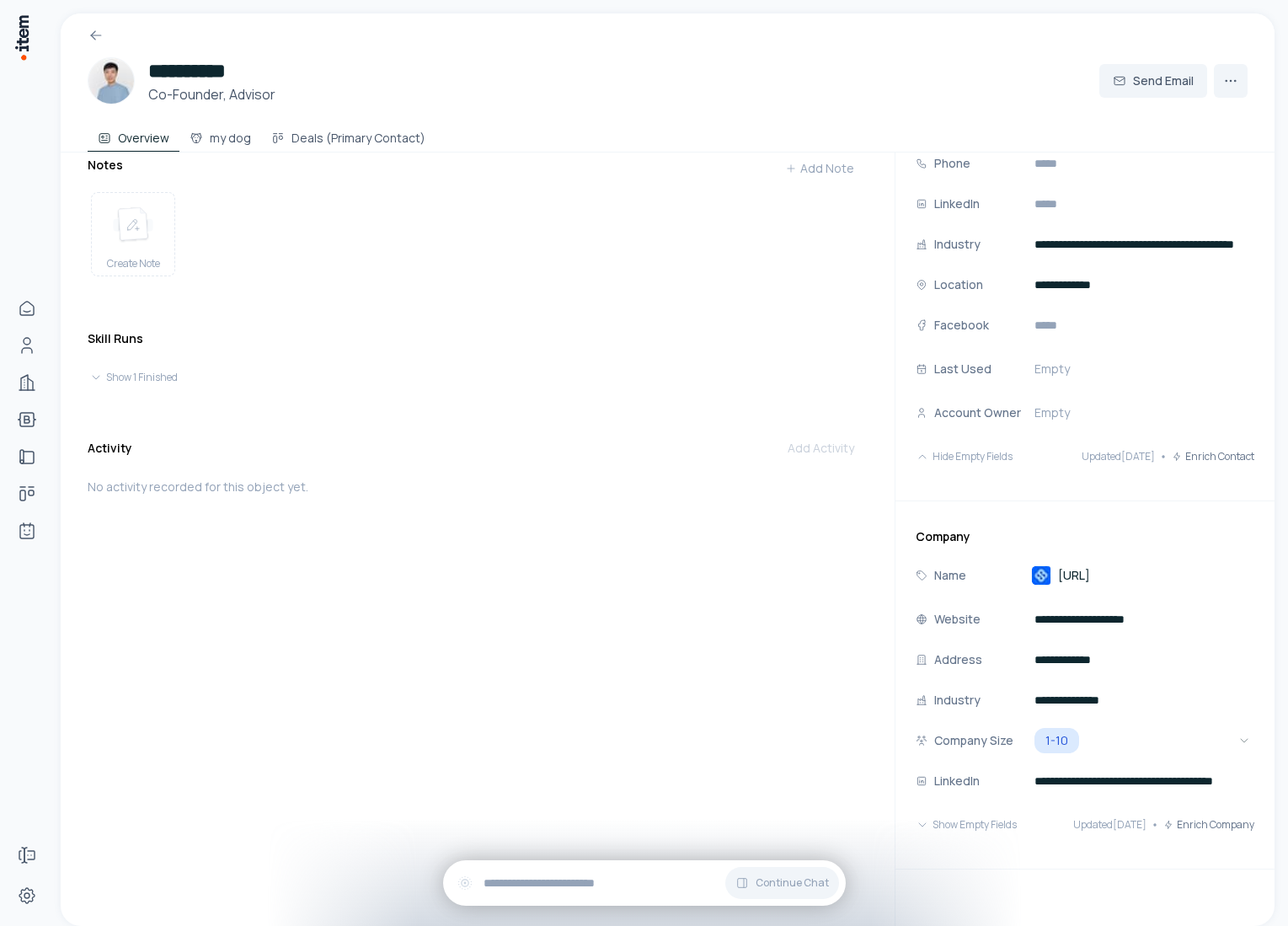
click at [1076, 570] on span "CareSense.ai" at bounding box center [1074, 575] width 32 height 17
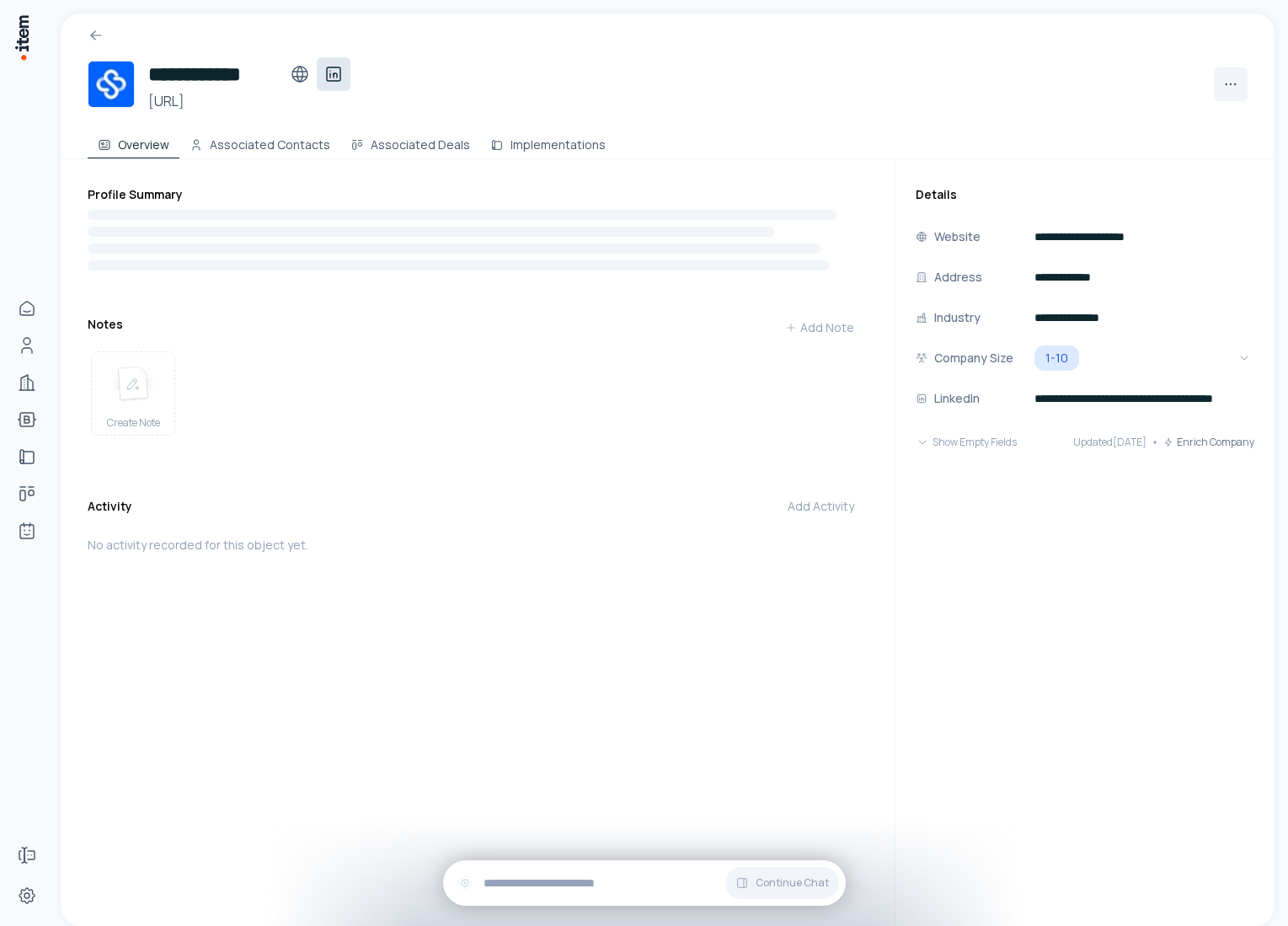
click at [330, 78] on icon at bounding box center [333, 74] width 20 height 20
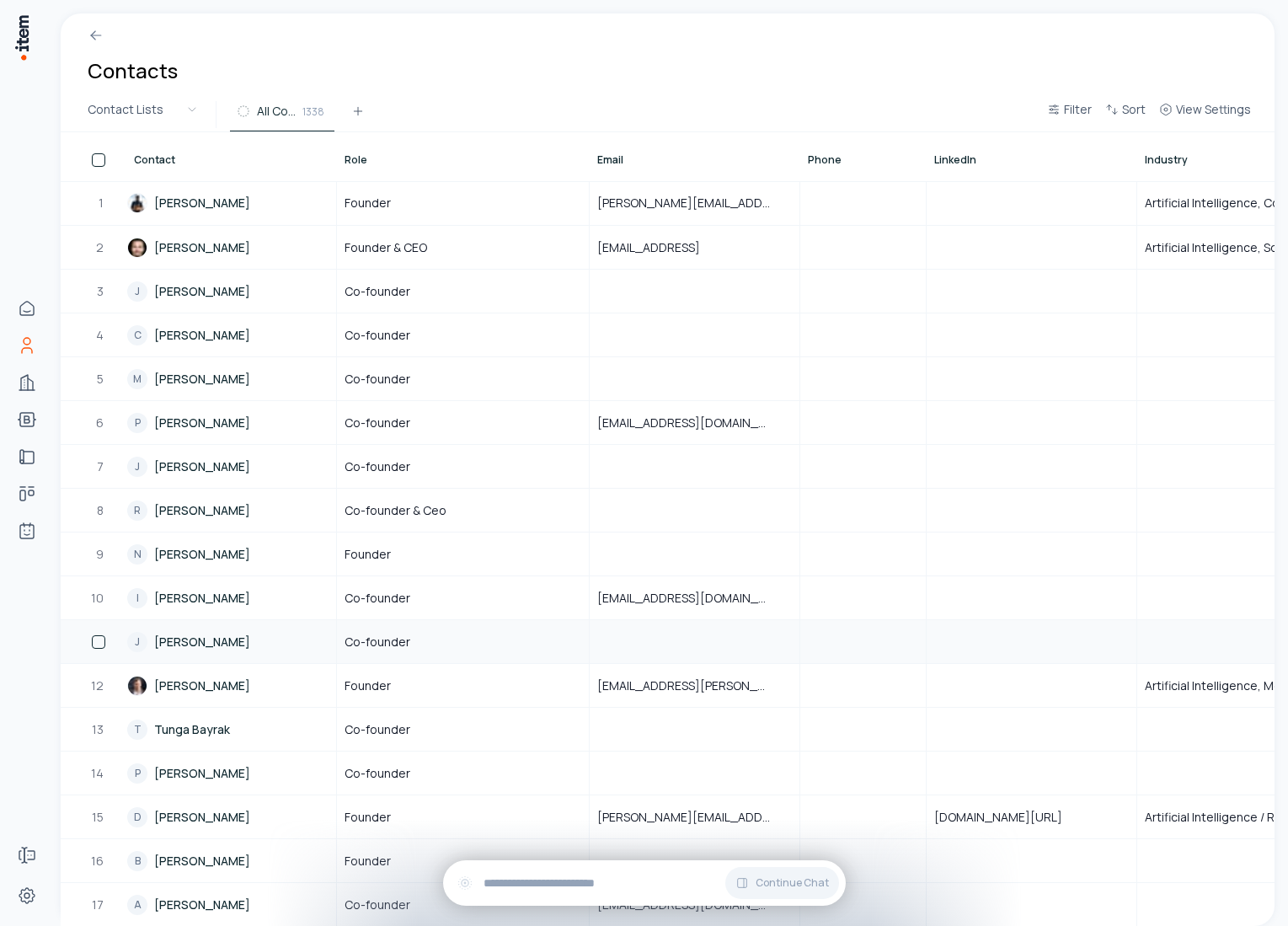
click at [275, 649] on link "J Joshua Chang" at bounding box center [231, 641] width 208 height 41
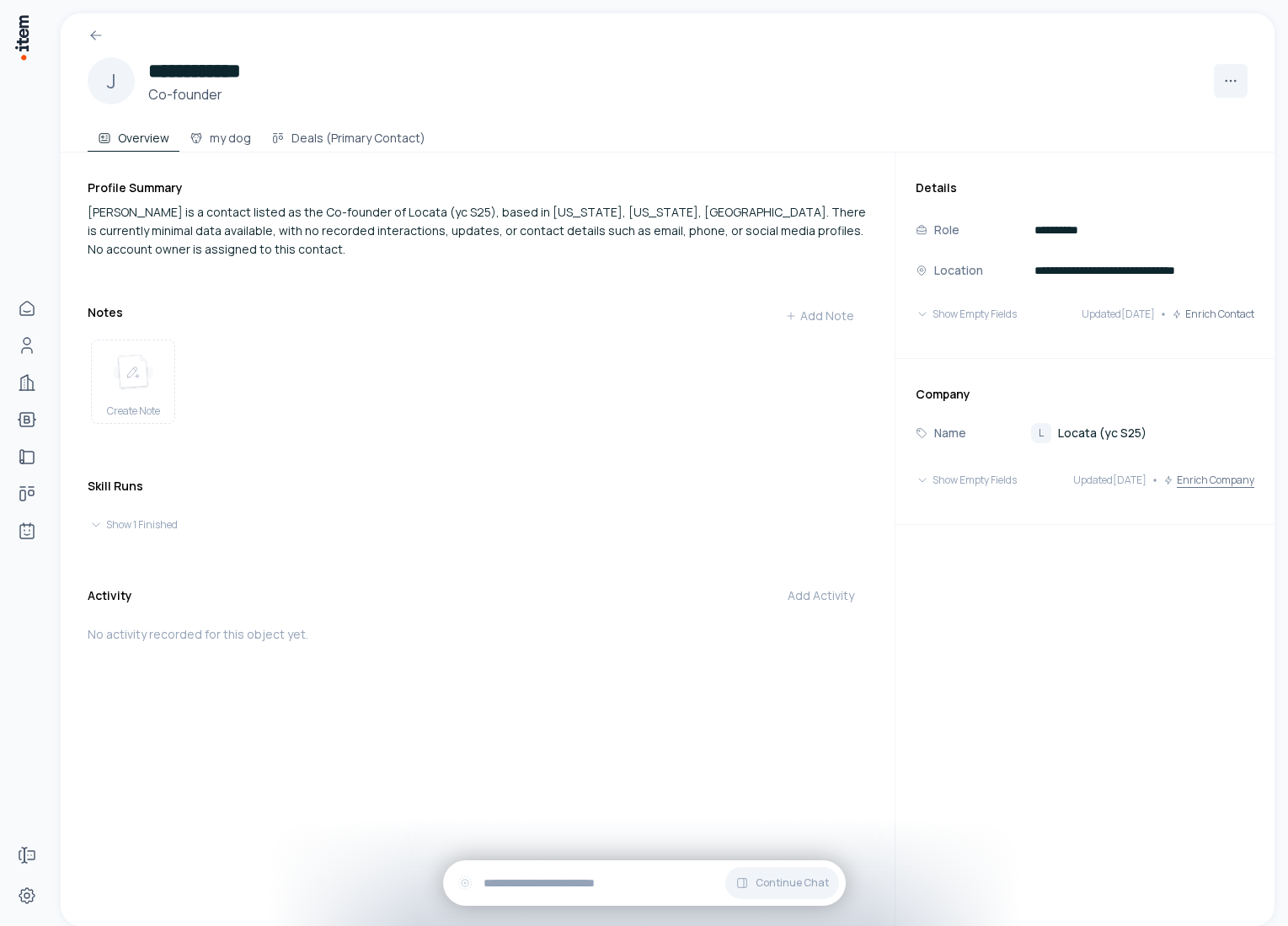
click at [1228, 479] on button "Enrich Company" at bounding box center [1208, 480] width 91 height 34
click at [1227, 320] on button "Enrich Contact" at bounding box center [1213, 315] width 83 height 34
drag, startPoint x: 1151, startPoint y: 478, endPoint x: 1086, endPoint y: 473, distance: 65.2
click at [1086, 476] on div "Updated Oct 7 Enrich Company" at bounding box center [1163, 480] width 181 height 34
click at [1182, 498] on div "Company Name L Locata (yc S25) Show Empty Fields Updated Oct 7 Enrich Company" at bounding box center [1085, 442] width 379 height 167
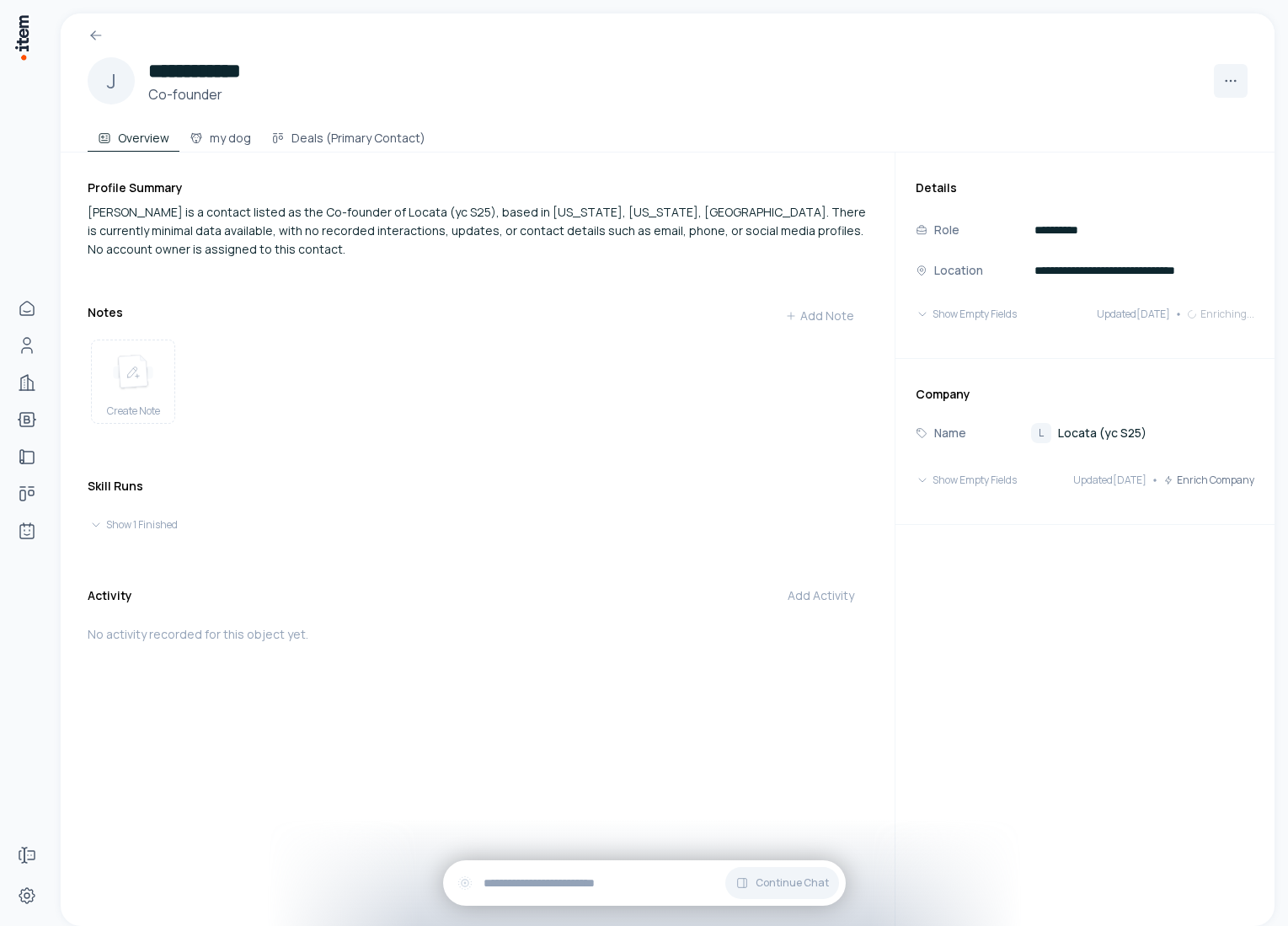
click at [1113, 436] on span "Locata (yc S25)" at bounding box center [1102, 433] width 89 height 17
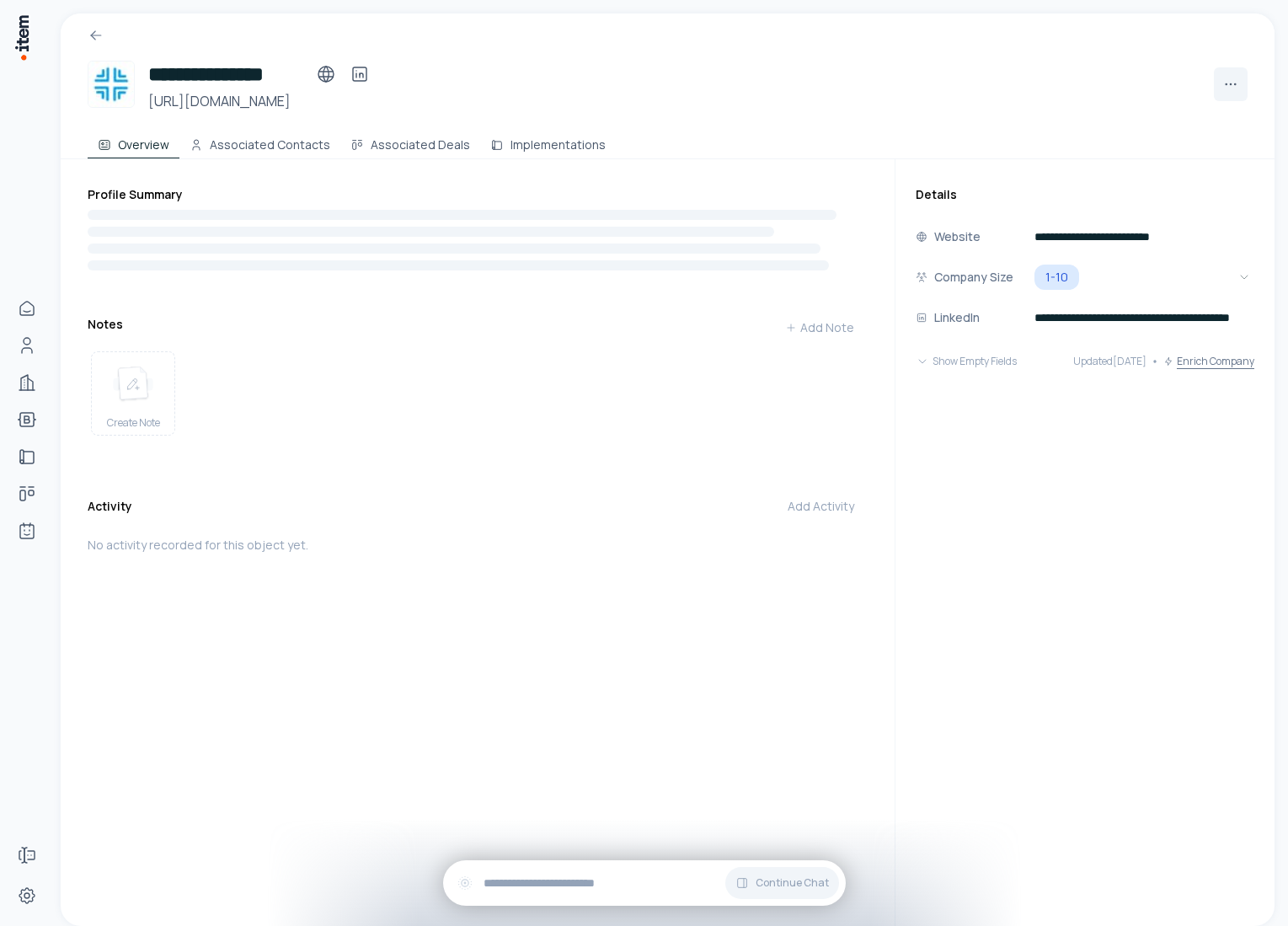
click at [1215, 361] on button "Enrich Company" at bounding box center [1208, 362] width 91 height 34
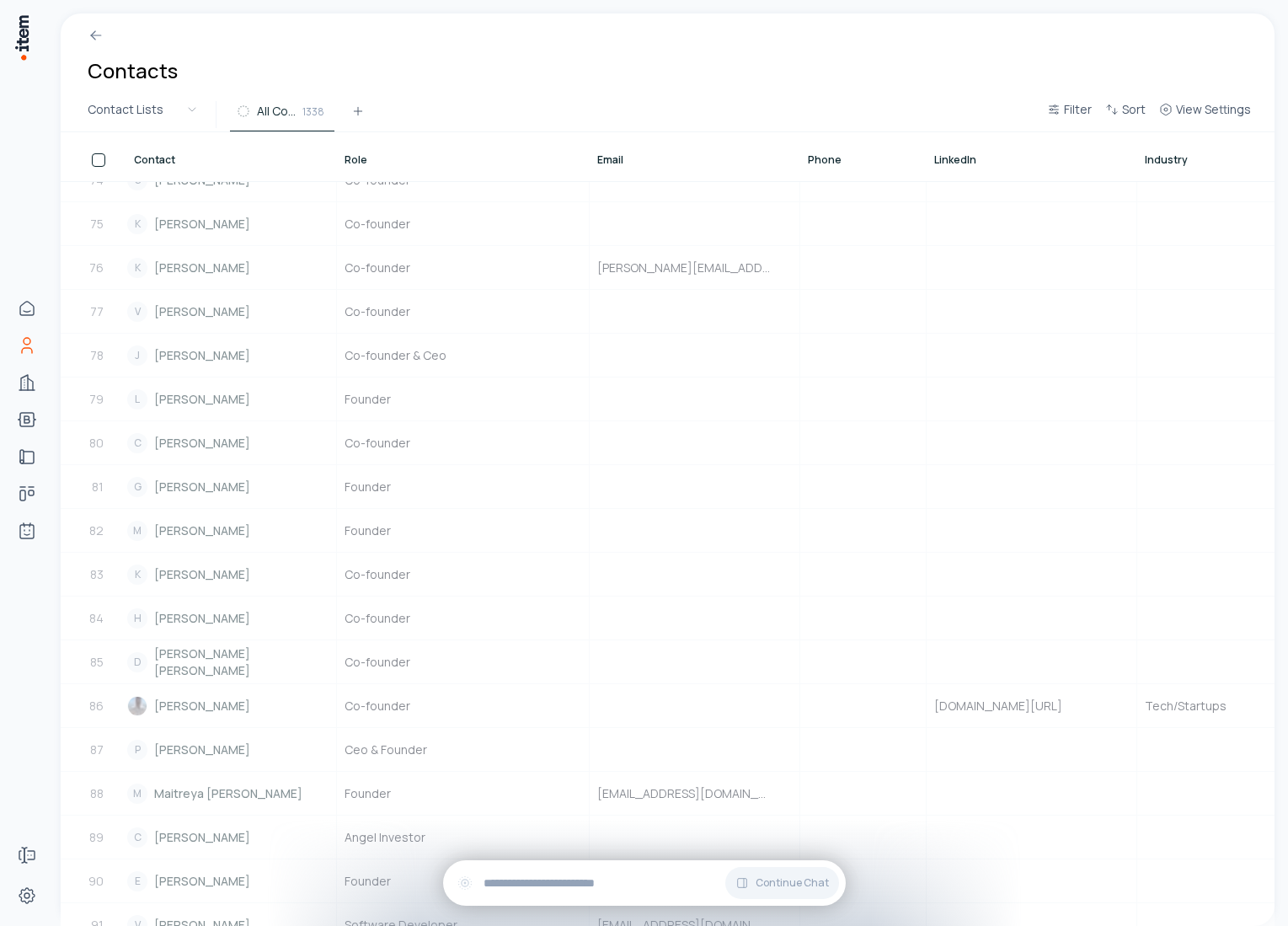
scroll to position [3282, 0]
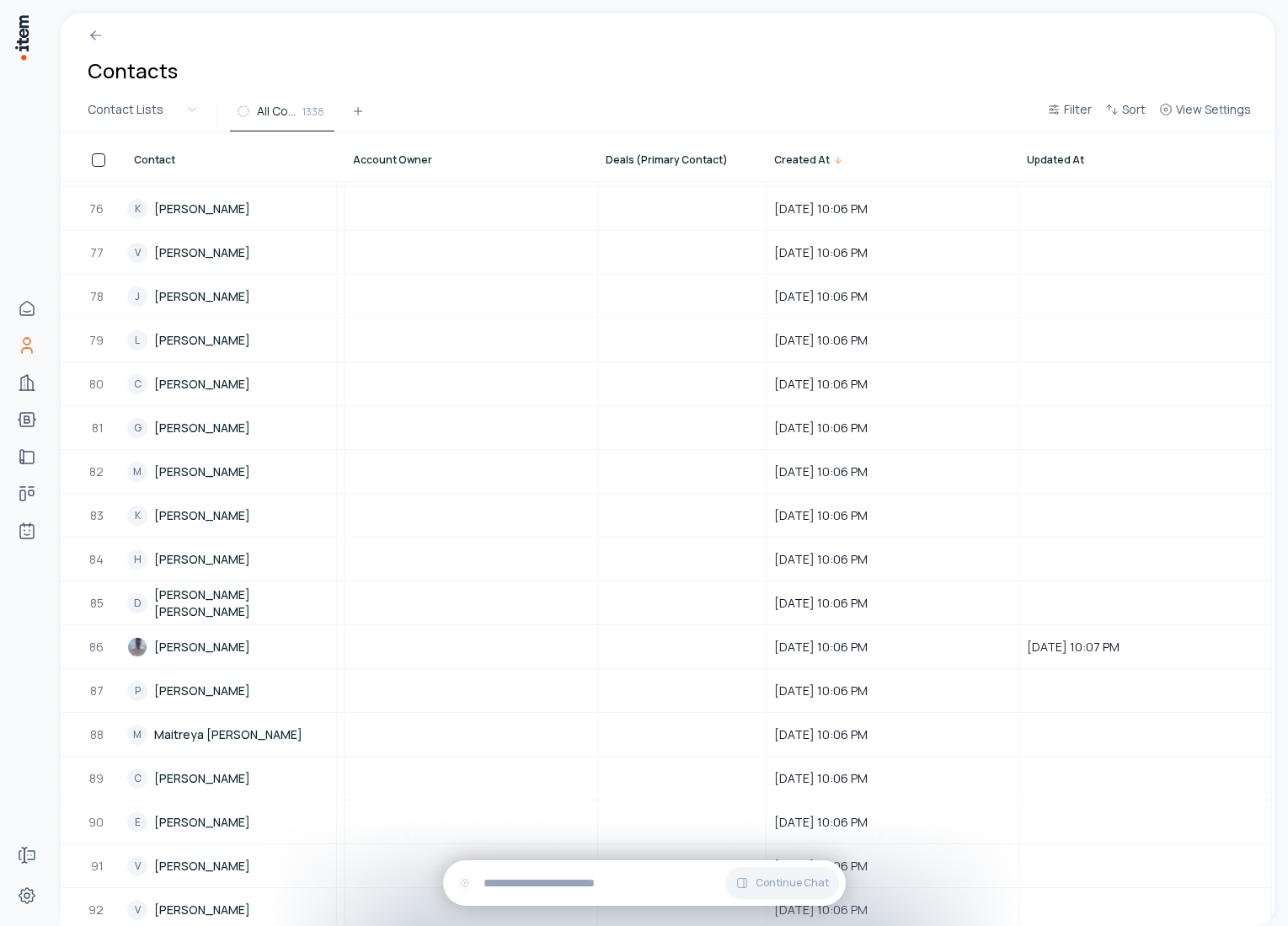
scroll to position [3282, 2056]
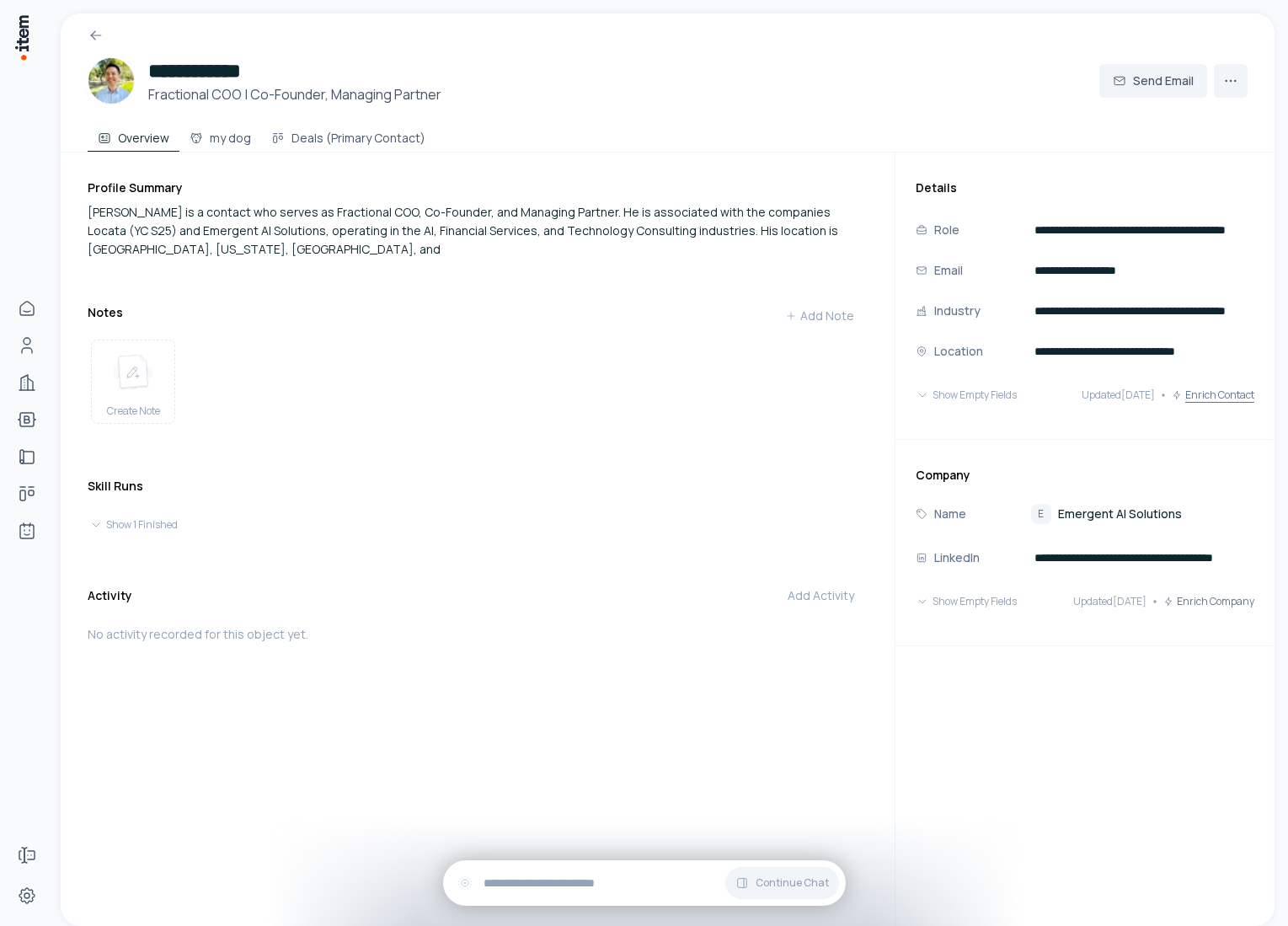
click at [1212, 392] on button "Enrich Contact" at bounding box center [1213, 396] width 83 height 34
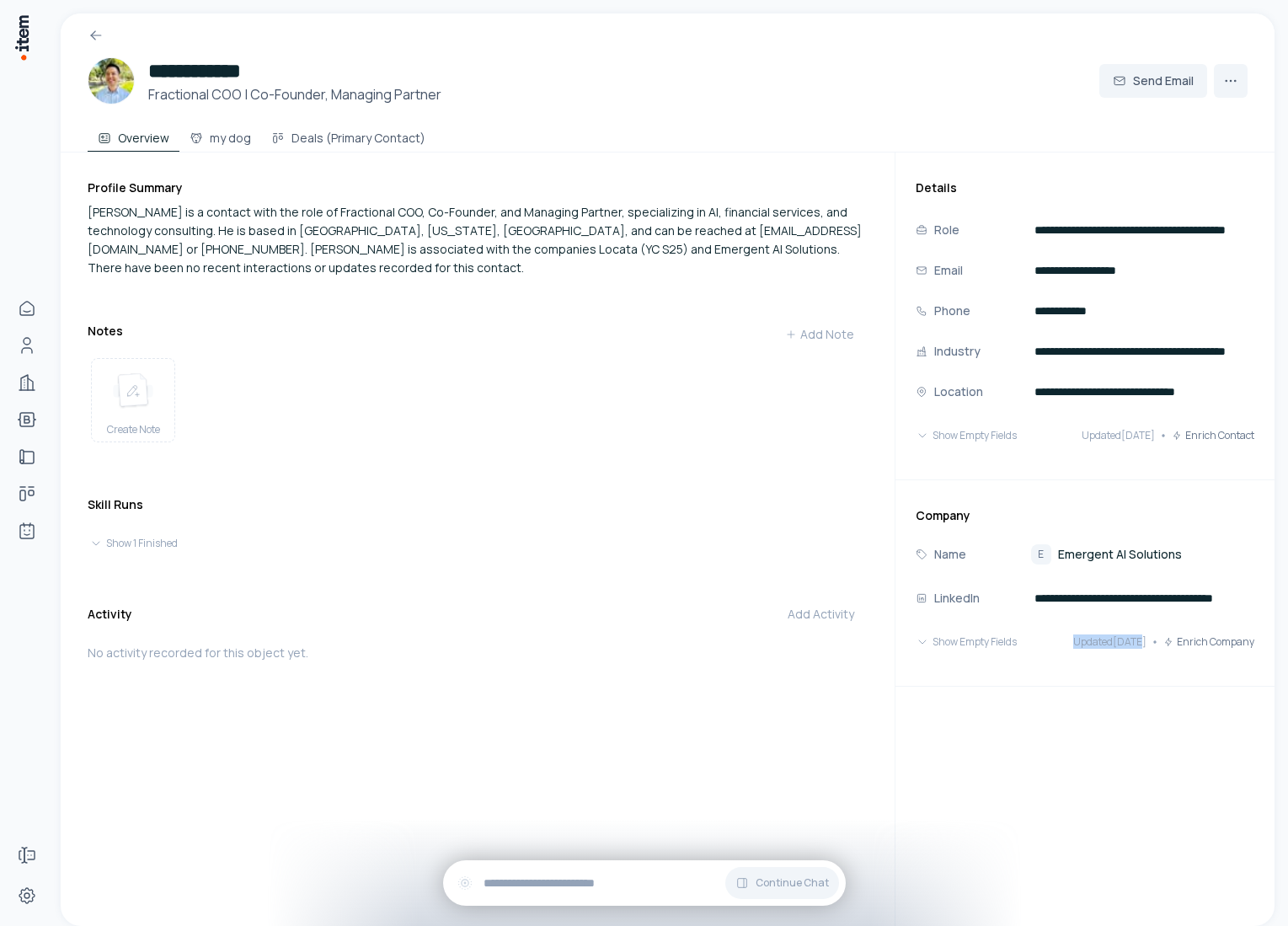
drag, startPoint x: 1146, startPoint y: 654, endPoint x: 1069, endPoint y: 636, distance: 79.1
click at [1068, 638] on div "Show Empty Fields Updated [DATE] Enrich Company" at bounding box center [1084, 642] width 338 height 34
click at [1151, 597] on input "**********" at bounding box center [1143, 598] width 224 height 27
click at [1247, 600] on button "Open" at bounding box center [1242, 598] width 17 height 20
click at [1118, 551] on span "Emergent AI Solutions" at bounding box center [1120, 554] width 124 height 17
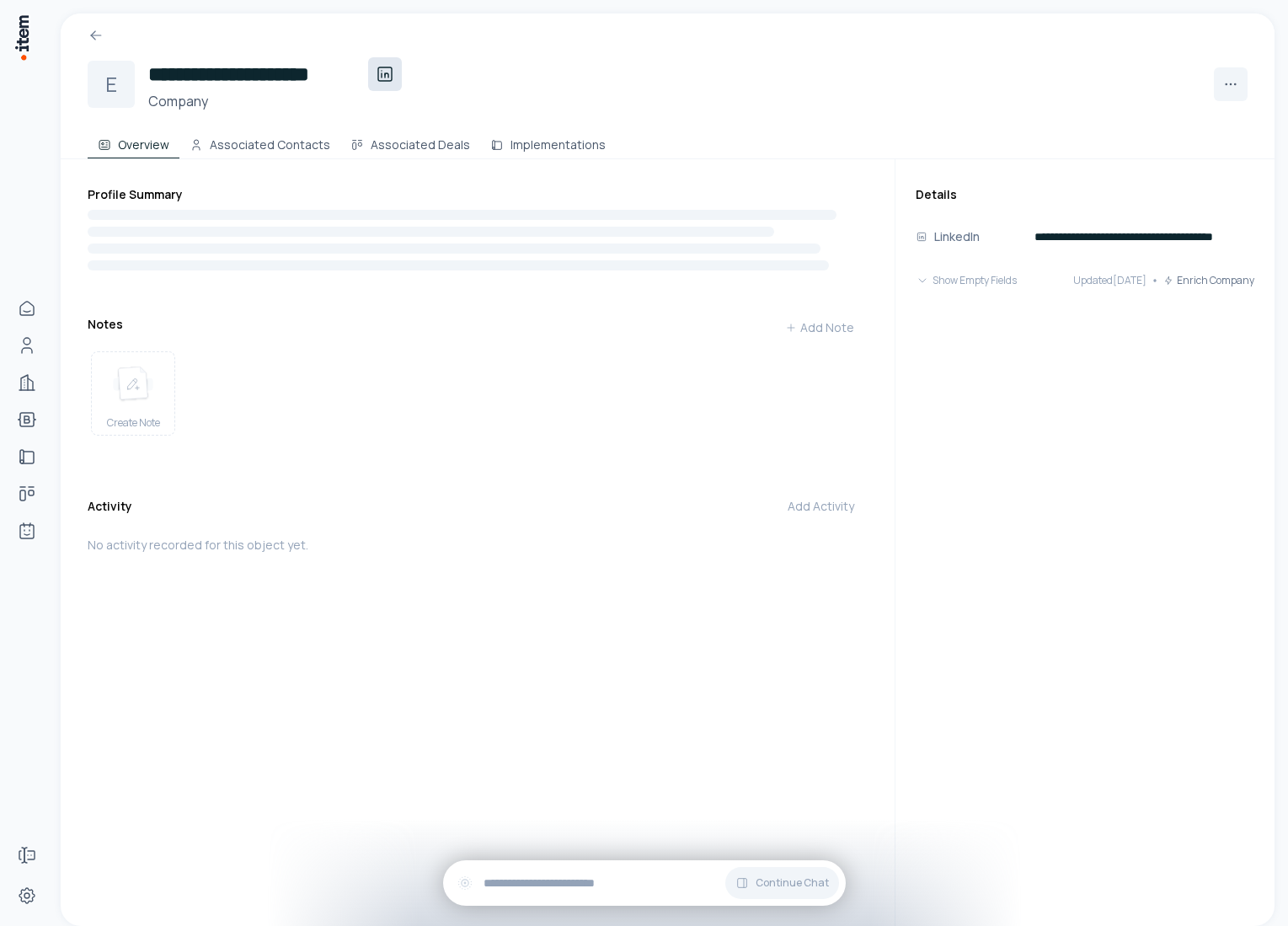
click at [389, 75] on icon at bounding box center [384, 74] width 20 height 20
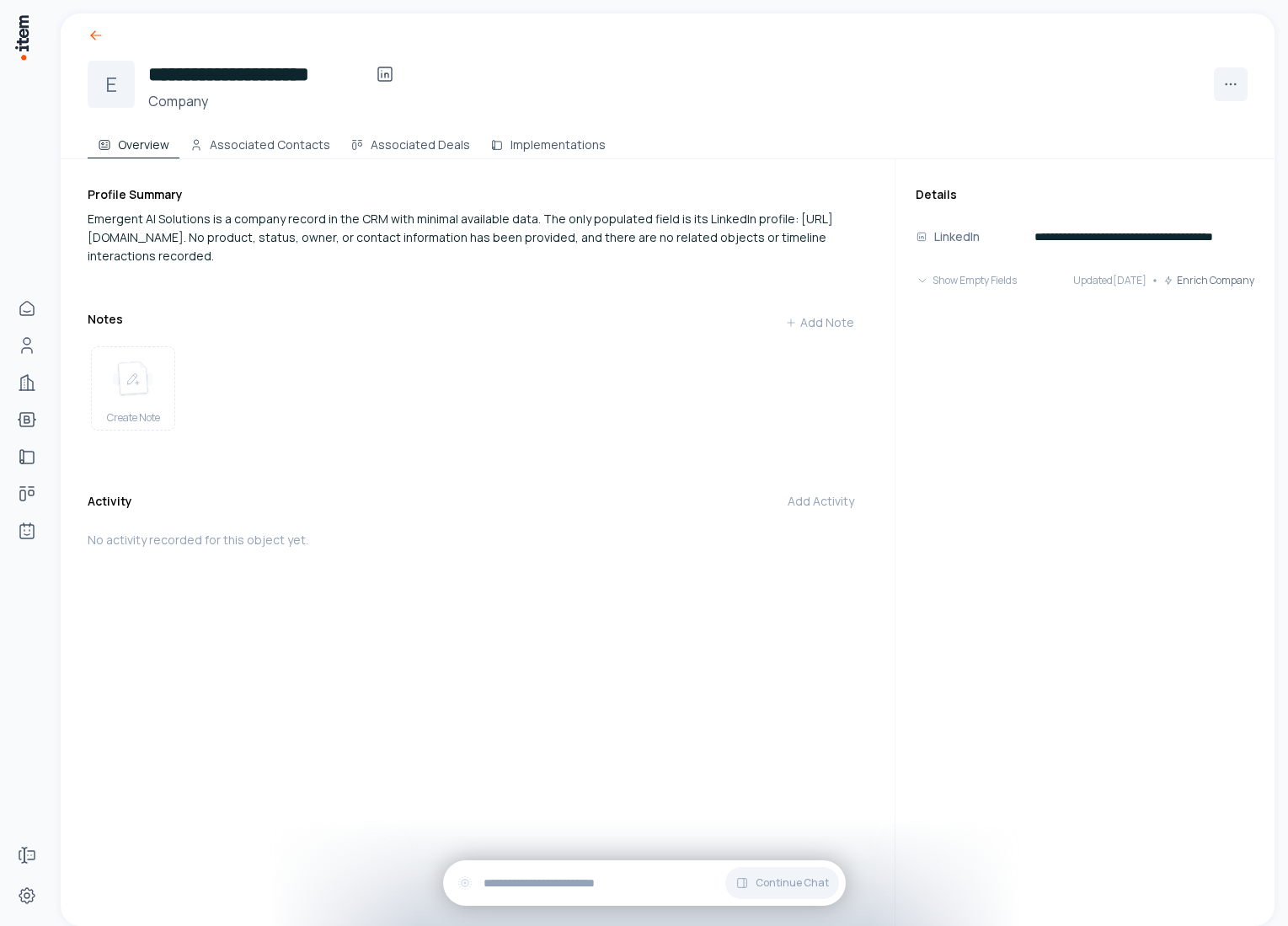
click at [102, 37] on icon at bounding box center [96, 35] width 17 height 17
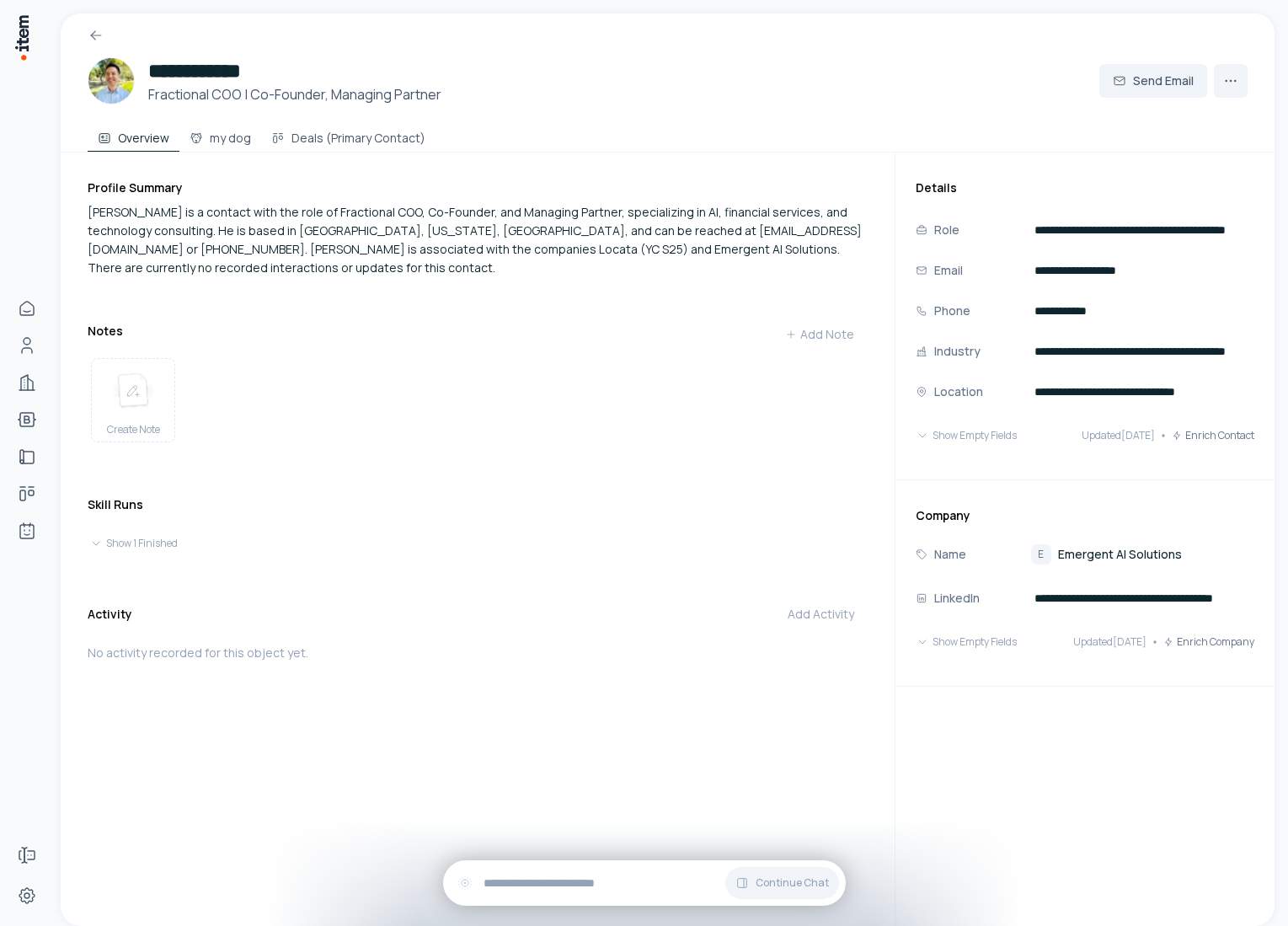
click at [84, 31] on div at bounding box center [668, 29] width 1214 height 30
click at [93, 37] on icon at bounding box center [96, 35] width 17 height 17
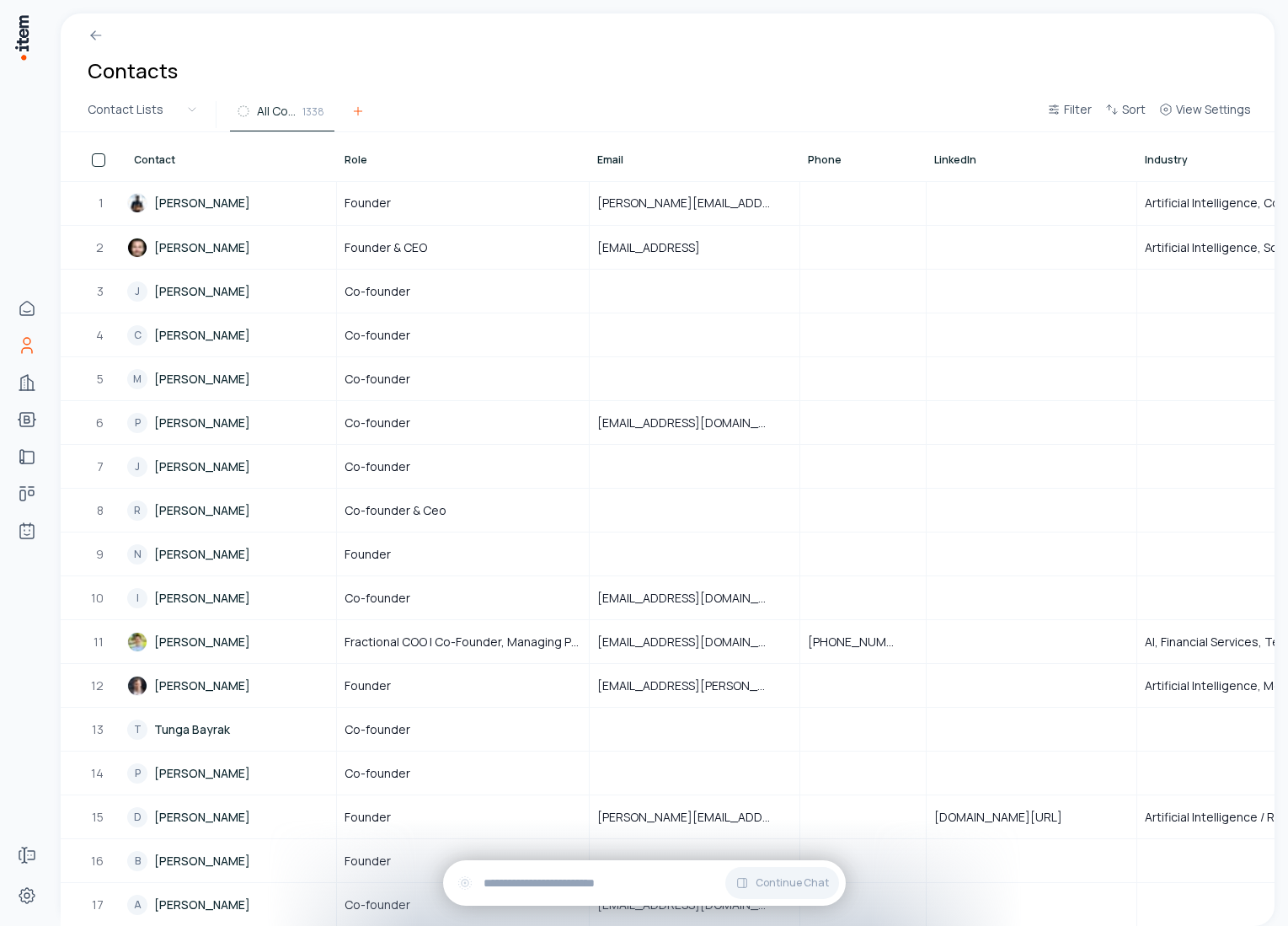
click at [354, 121] on button at bounding box center [358, 115] width 34 height 30
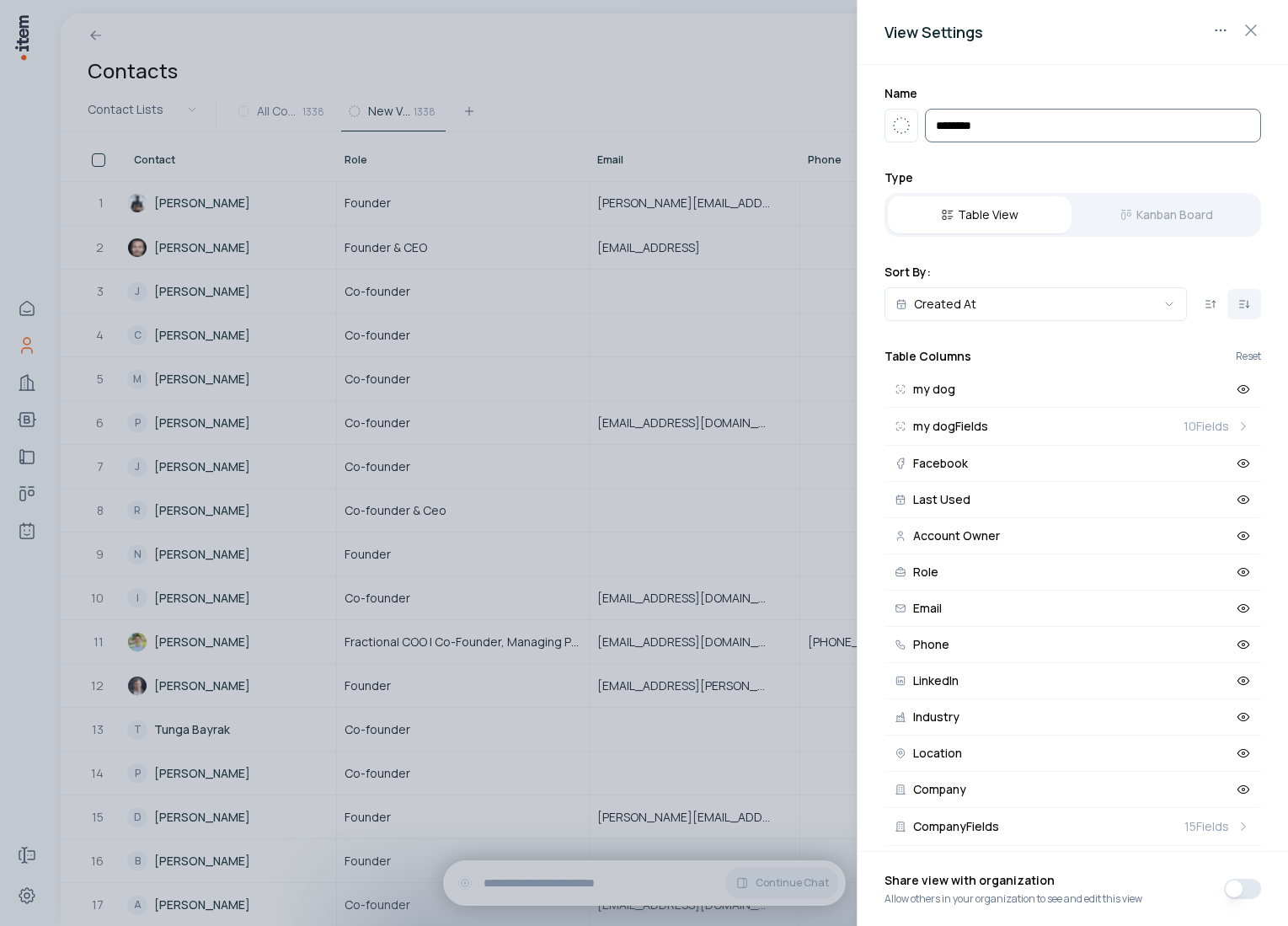
click at [979, 130] on input "**********" at bounding box center [1092, 126] width 336 height 34
type input "**********"
click at [685, 128] on div at bounding box center [644, 463] width 1288 height 926
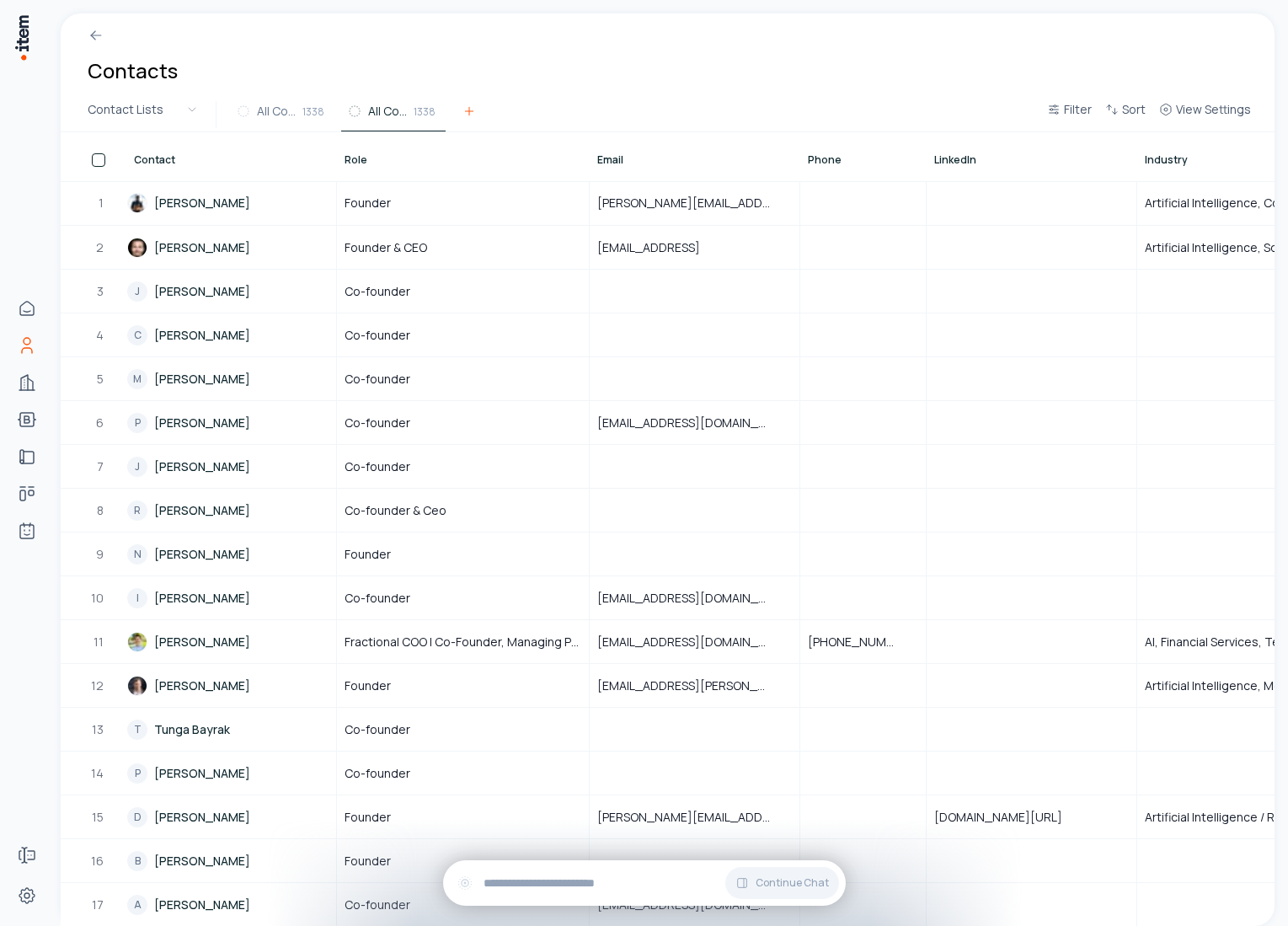
click at [464, 106] on icon at bounding box center [469, 112] width 14 height 14
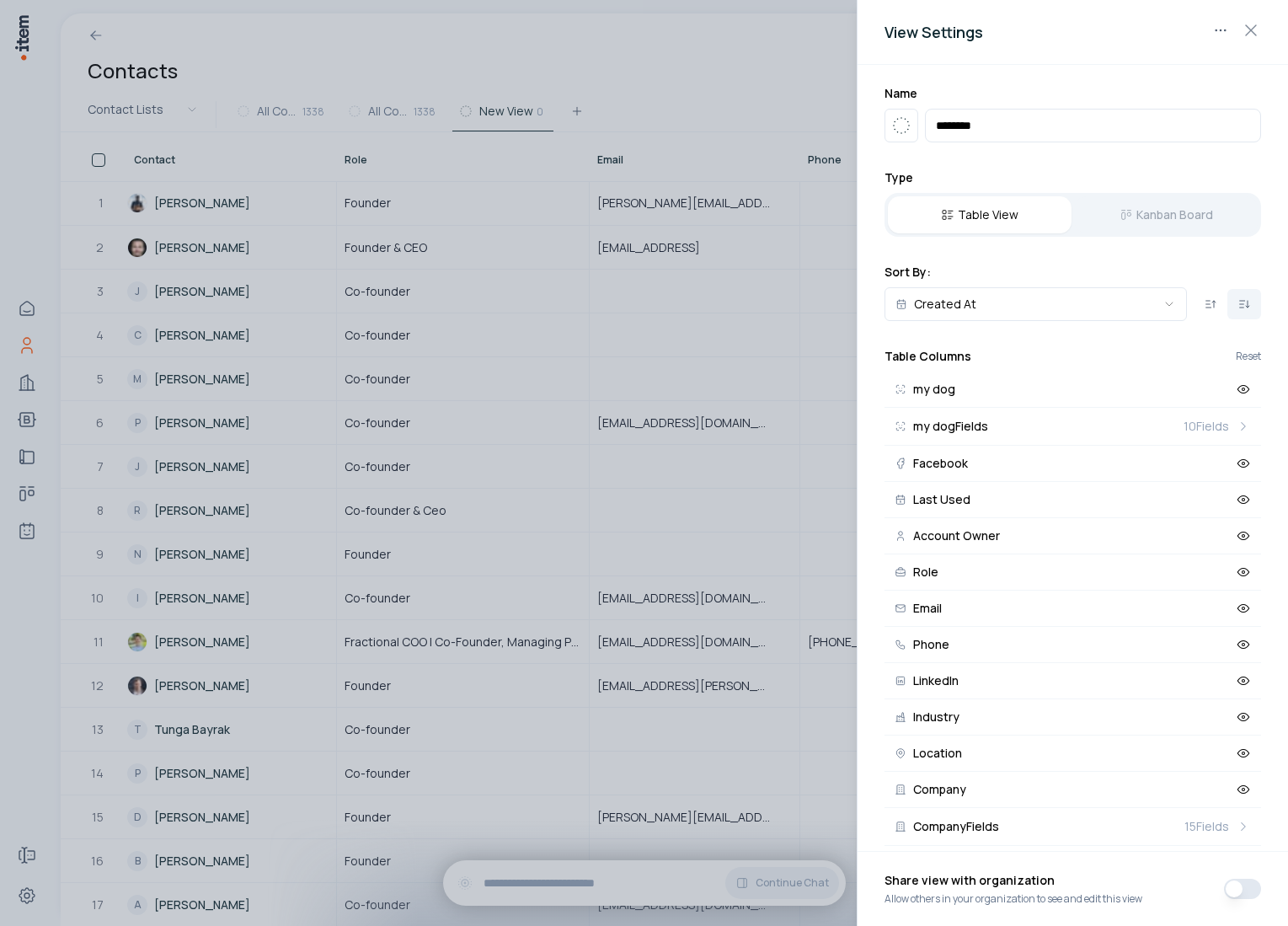
click at [920, 126] on div "**********" at bounding box center [1072, 126] width 376 height 34
click at [996, 123] on input "**********" at bounding box center [1092, 126] width 336 height 34
type input "**********"
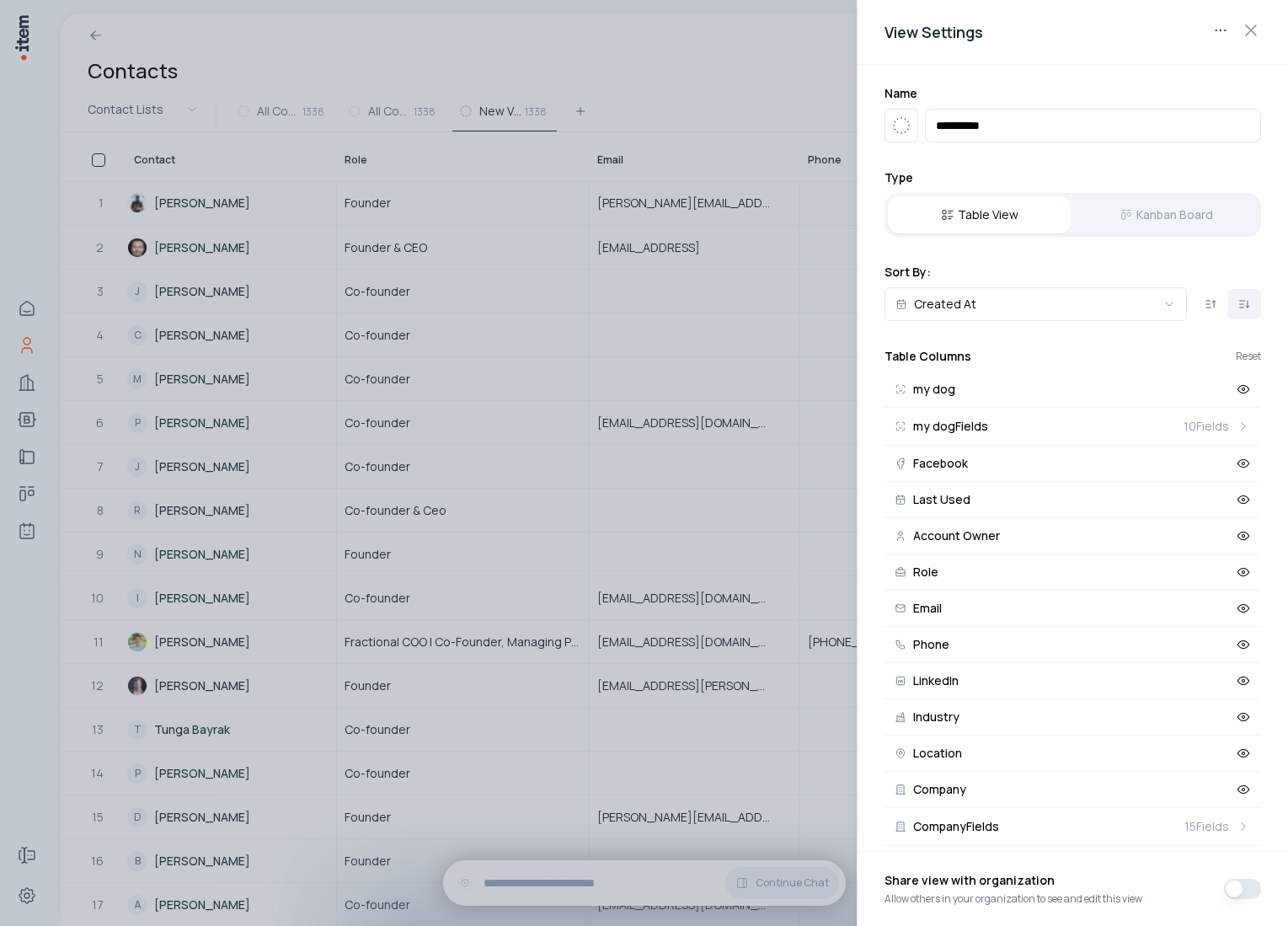
click at [697, 119] on div at bounding box center [644, 463] width 1288 height 926
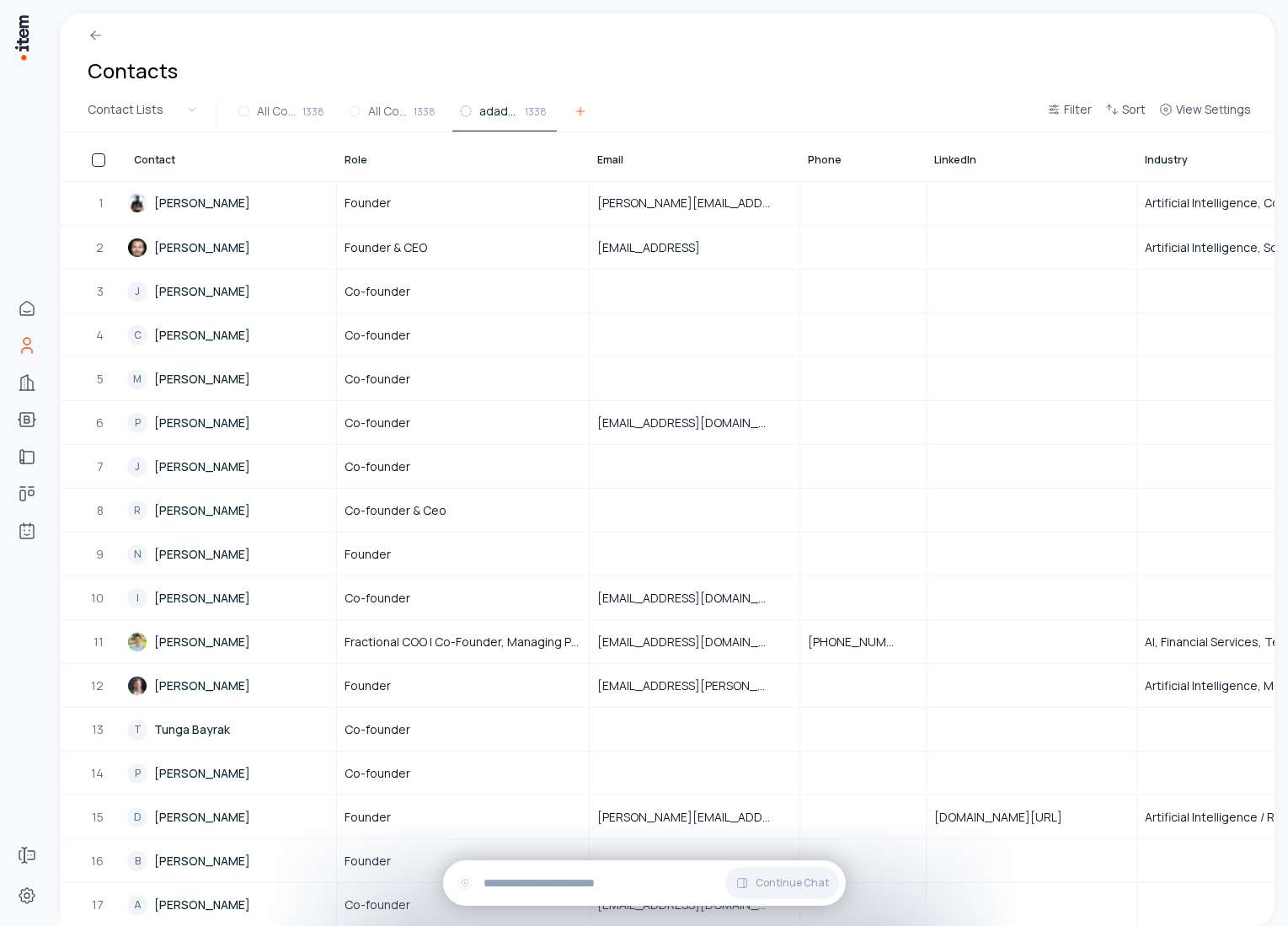
click at [582, 118] on button at bounding box center [580, 115] width 34 height 30
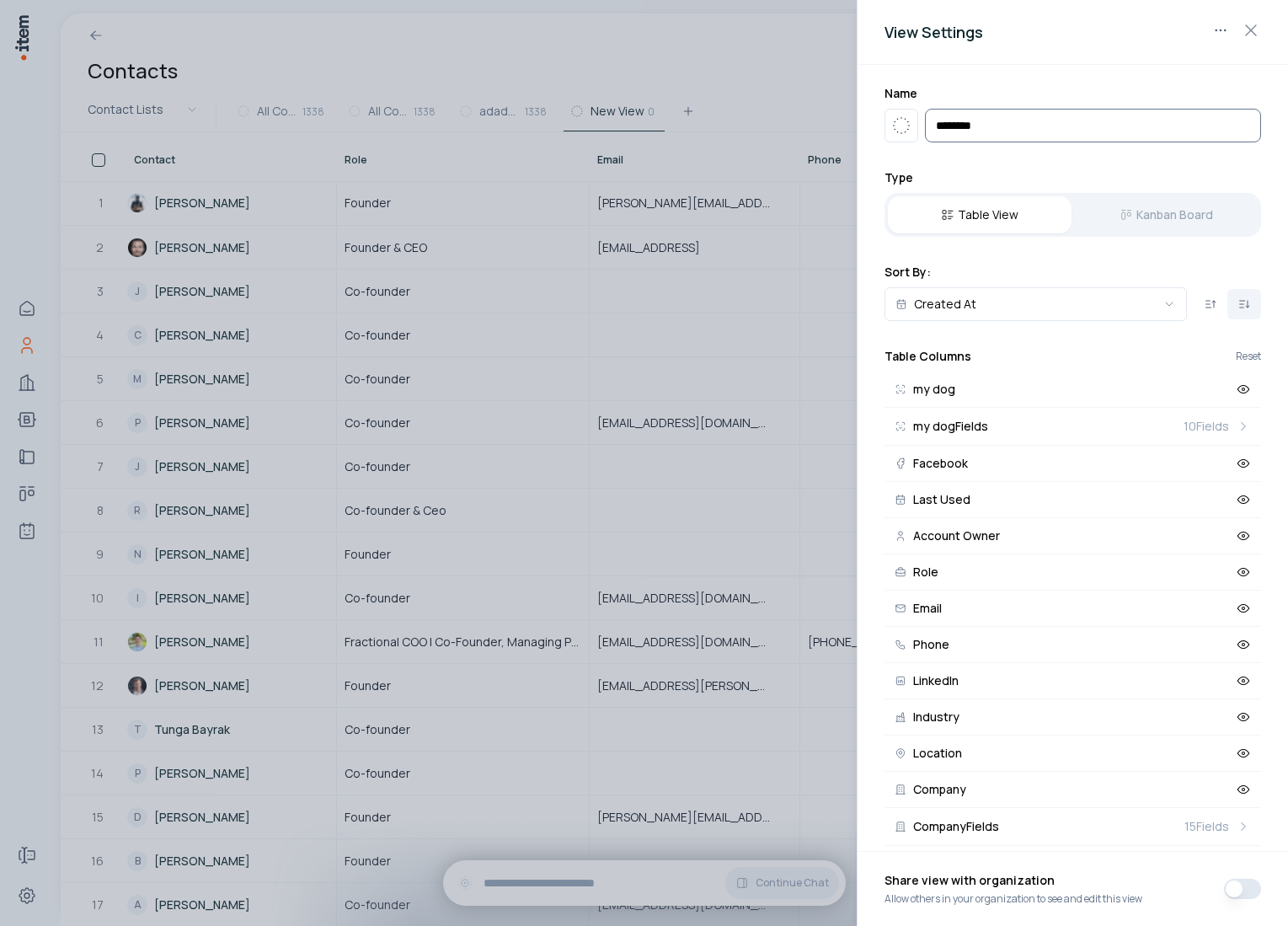
click at [1092, 135] on input "**********" at bounding box center [1092, 126] width 336 height 34
type input "**********"
click at [742, 219] on div at bounding box center [644, 463] width 1288 height 926
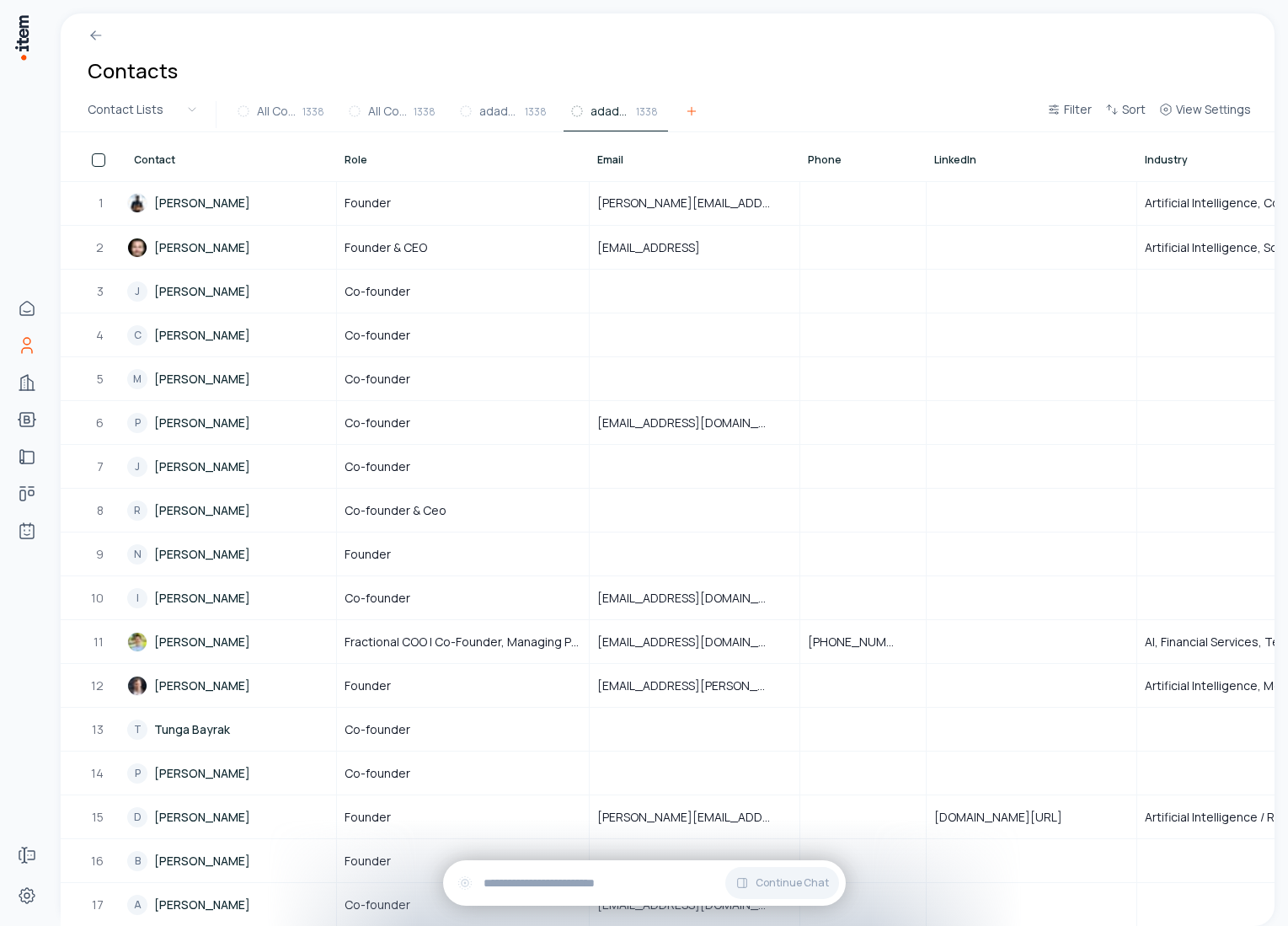
click at [690, 113] on icon at bounding box center [692, 112] width 14 height 14
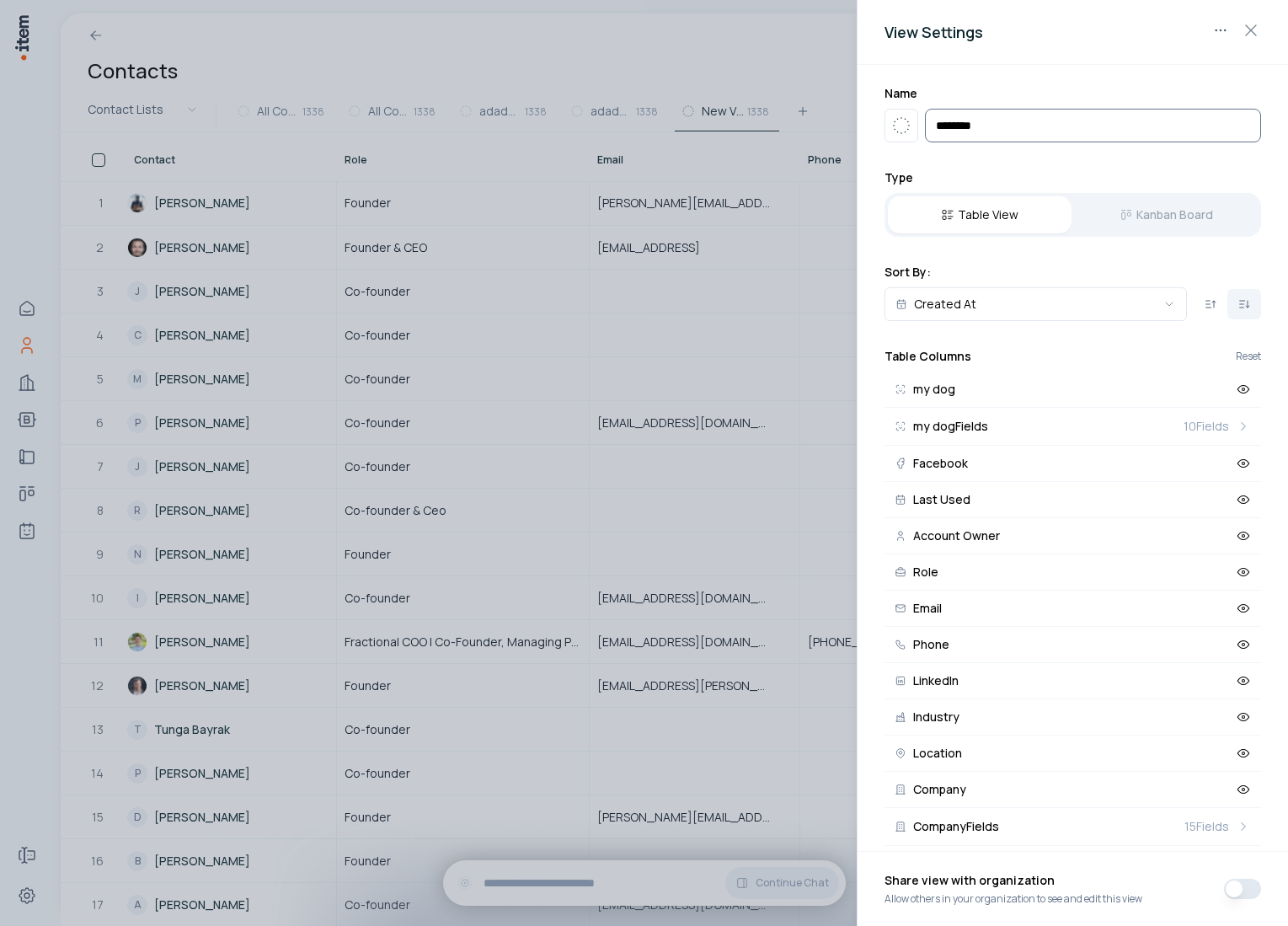
click at [960, 119] on input "**********" at bounding box center [1092, 126] width 336 height 34
type input "*******"
click at [666, 76] on div at bounding box center [644, 463] width 1288 height 926
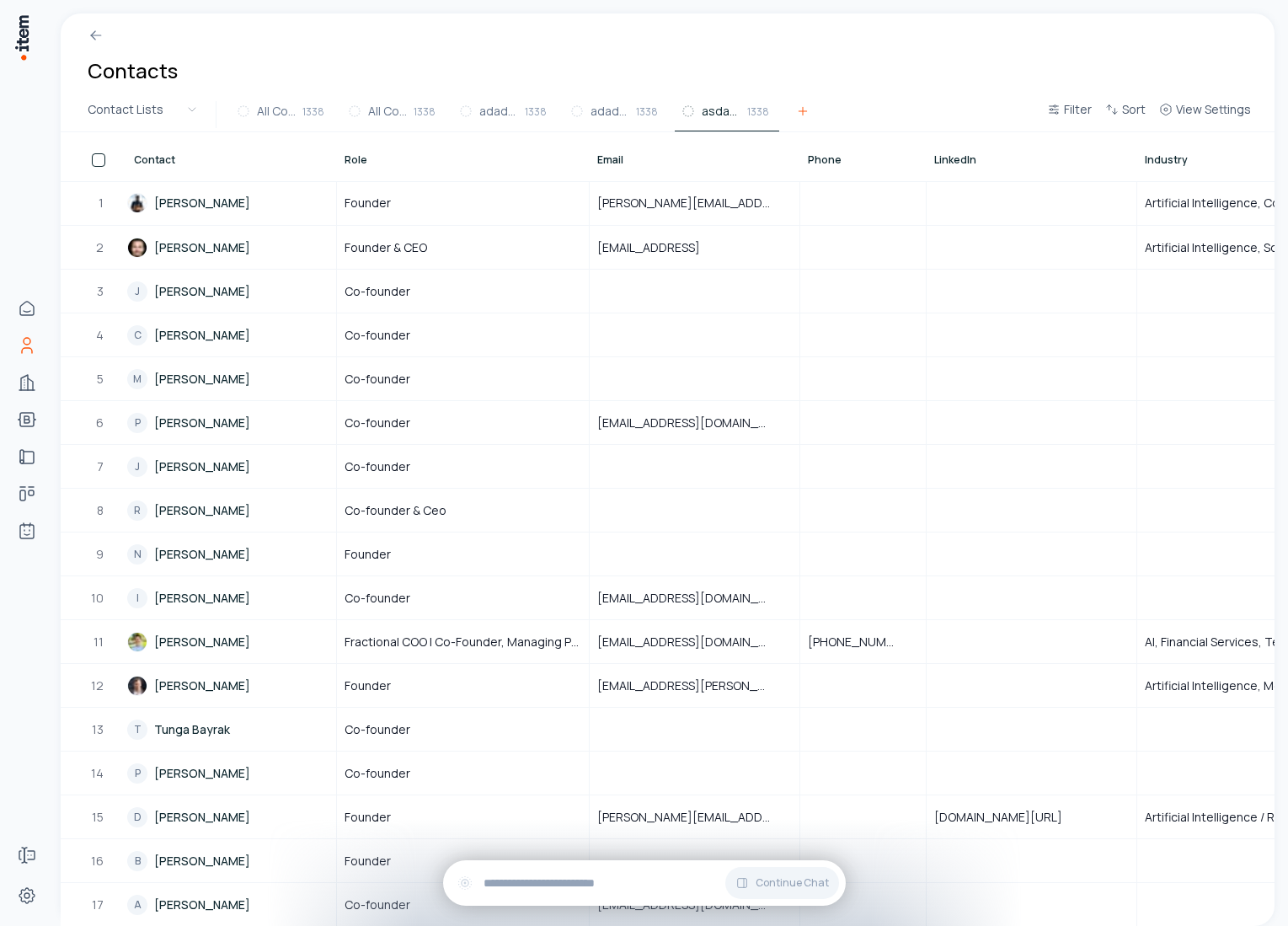
click at [801, 107] on icon at bounding box center [803, 112] width 14 height 14
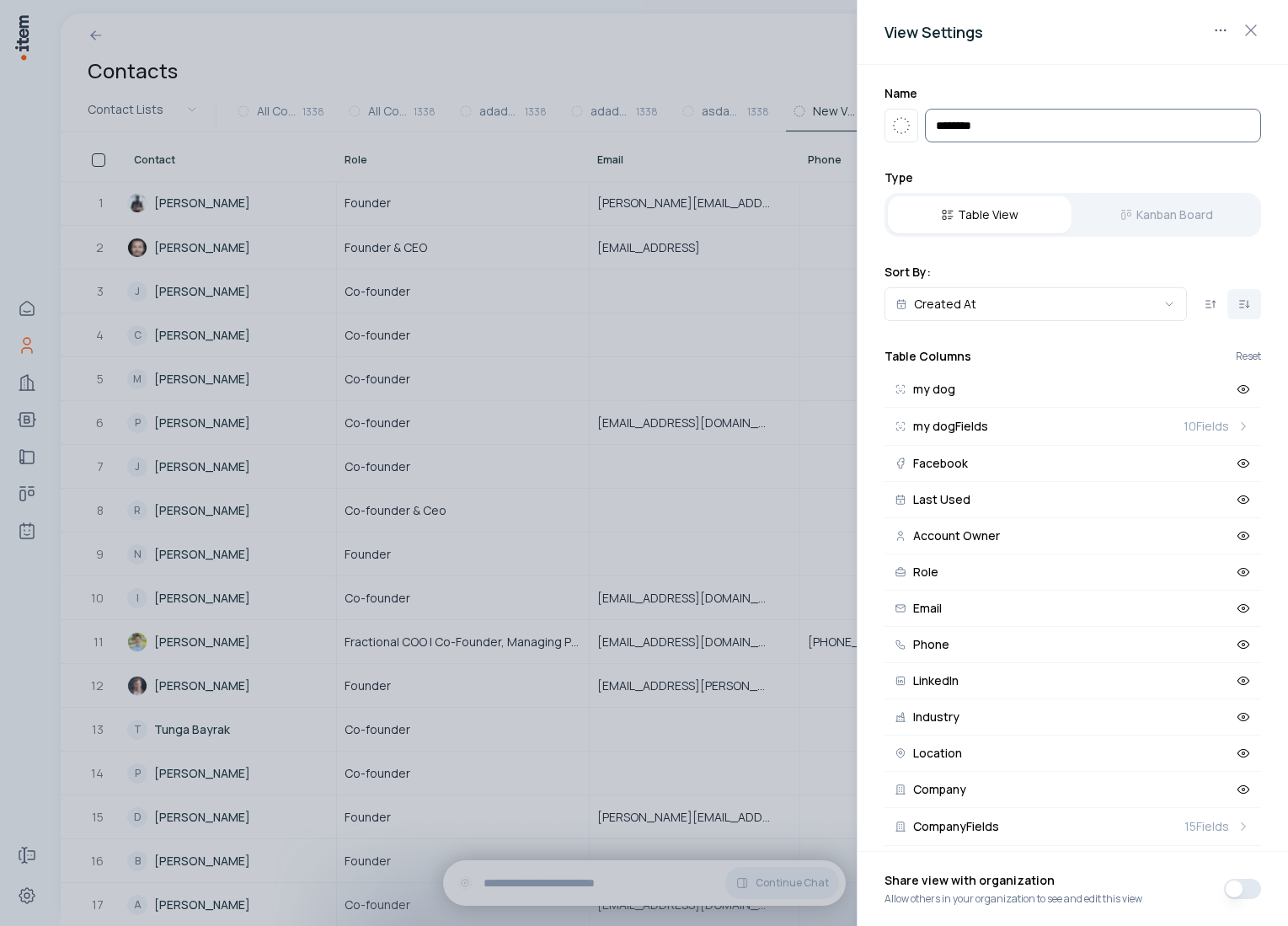
click at [967, 122] on input "*******" at bounding box center [1092, 126] width 336 height 34
type input "**********"
click at [727, 62] on div at bounding box center [644, 463] width 1288 height 926
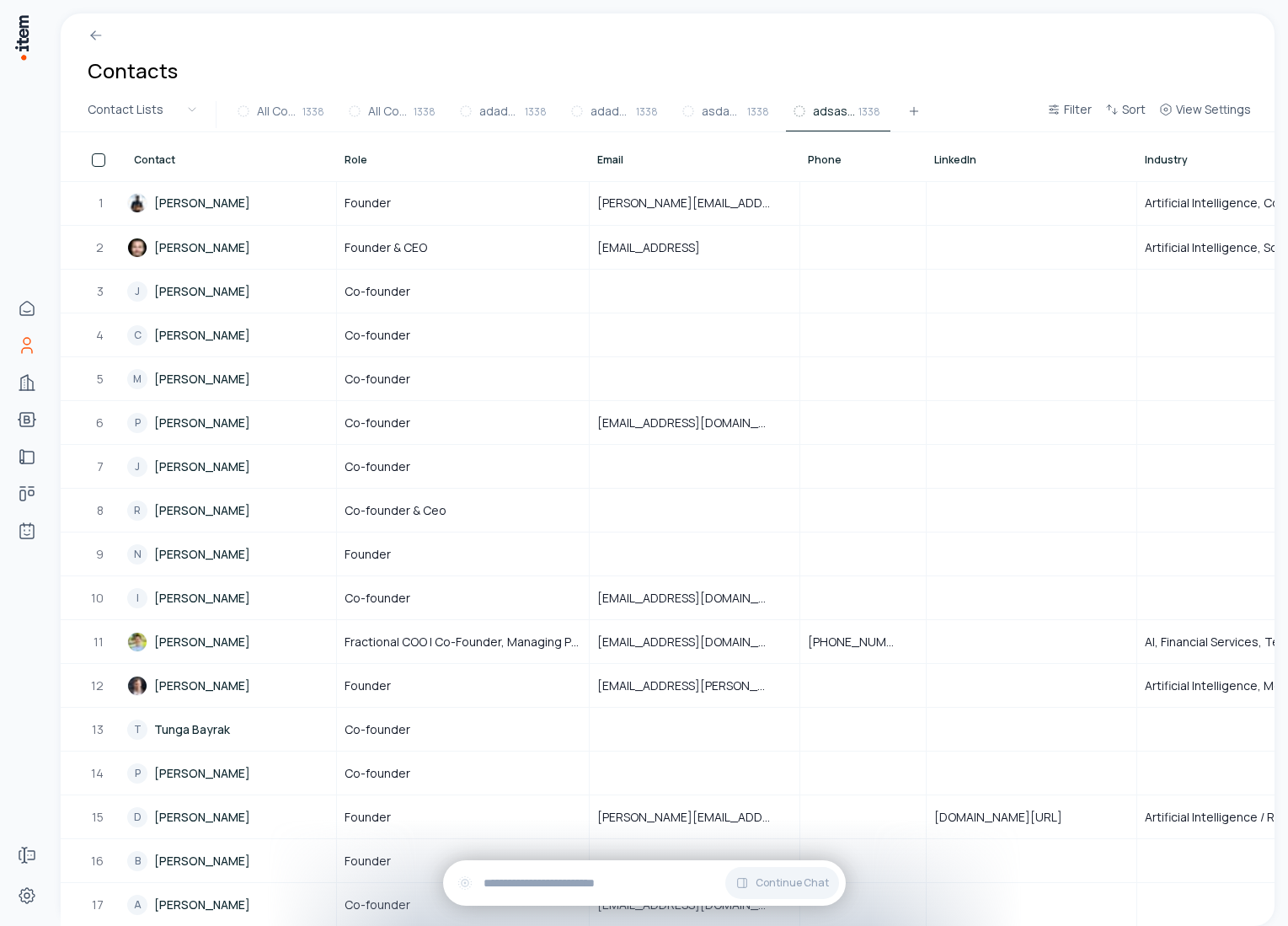
click at [727, 62] on div "Contacts" at bounding box center [668, 56] width 1214 height 84
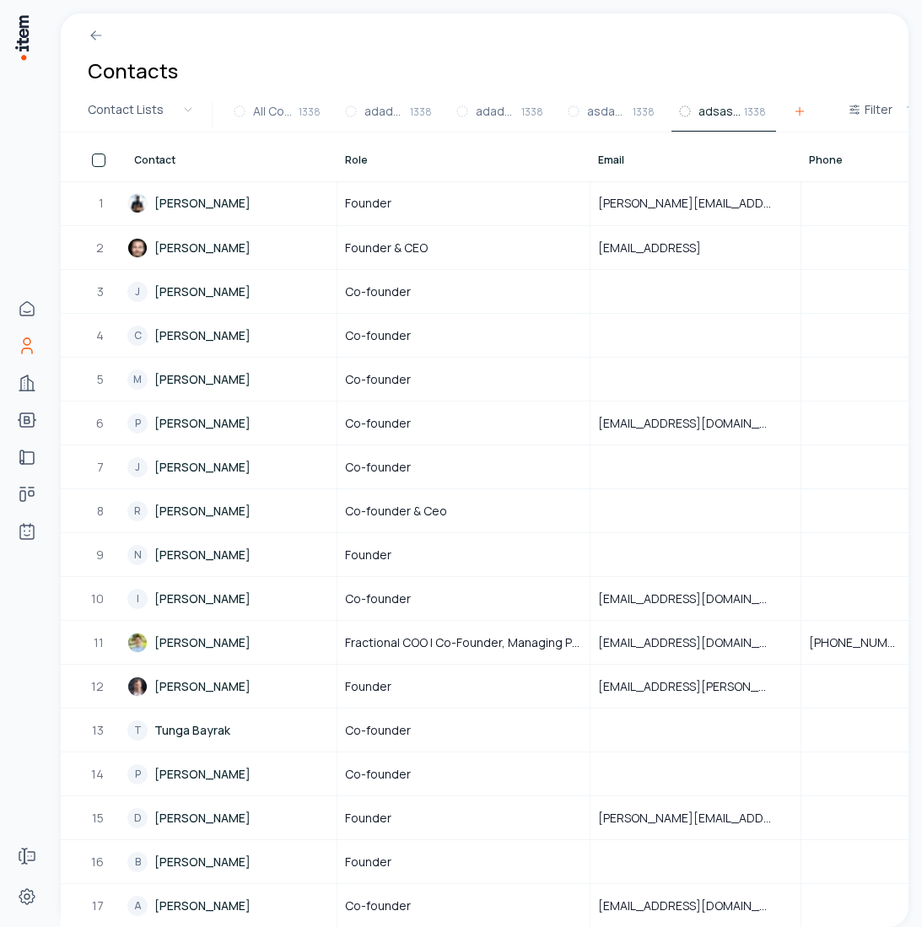
click at [797, 111] on icon at bounding box center [800, 111] width 8 height 0
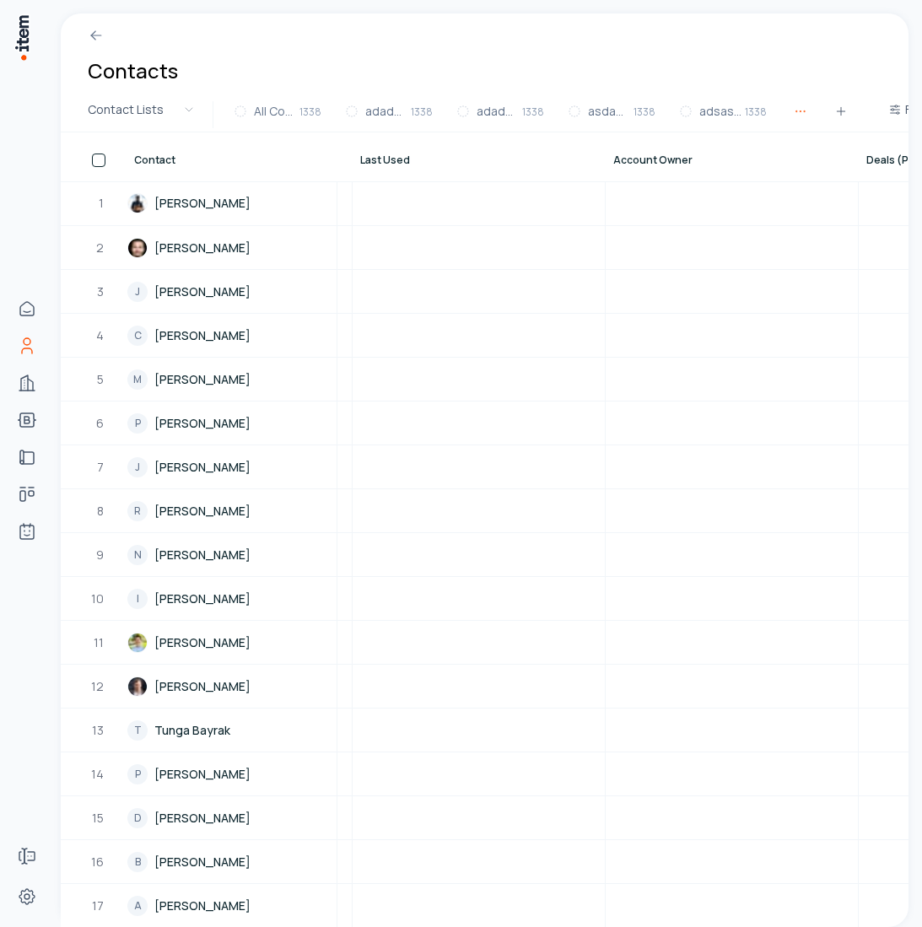
click at [805, 111] on icon "button" at bounding box center [804, 111] width 1 height 1
click at [824, 53] on div "Contacts" at bounding box center [485, 56] width 848 height 84
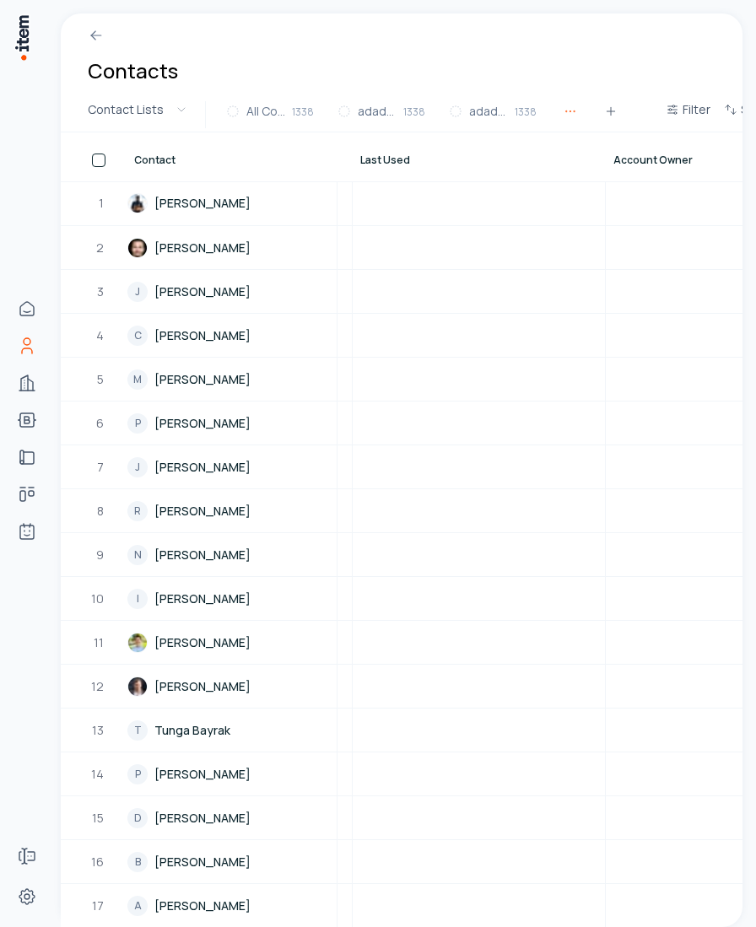
click at [573, 111] on icon "button" at bounding box center [571, 112] width 14 height 14
click at [585, 188] on span "adsasdasdads" at bounding box center [613, 188] width 84 height 17
click at [568, 111] on icon "button" at bounding box center [571, 112] width 14 height 14
click at [609, 159] on span "asdadad" at bounding box center [596, 154] width 50 height 17
click at [565, 113] on icon "button" at bounding box center [571, 112] width 14 height 14
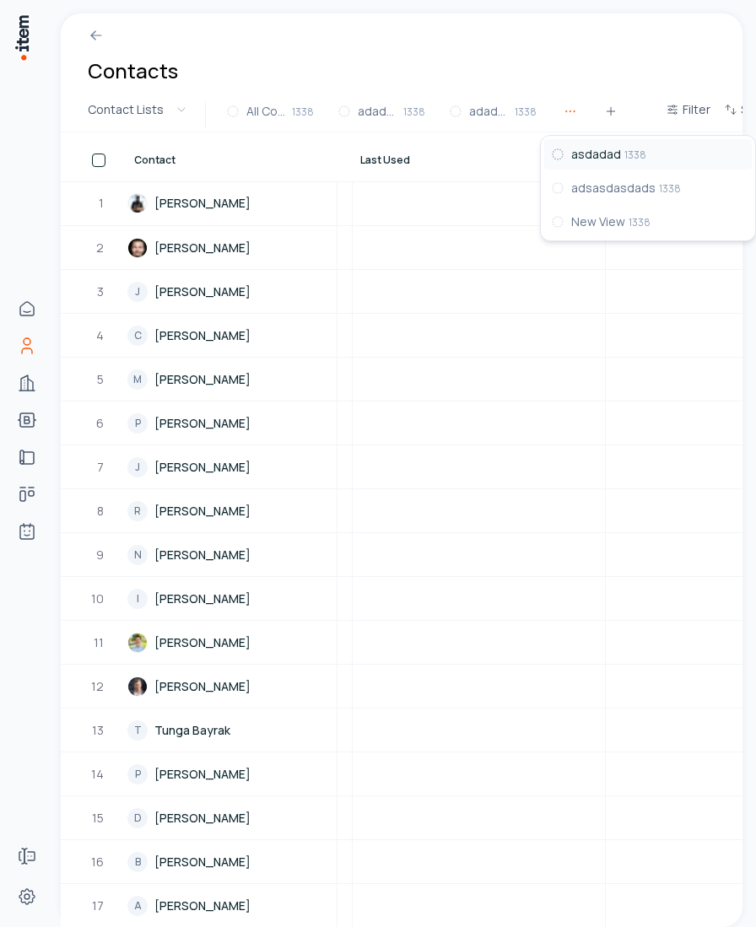
click at [579, 41] on div at bounding box center [402, 29] width 682 height 30
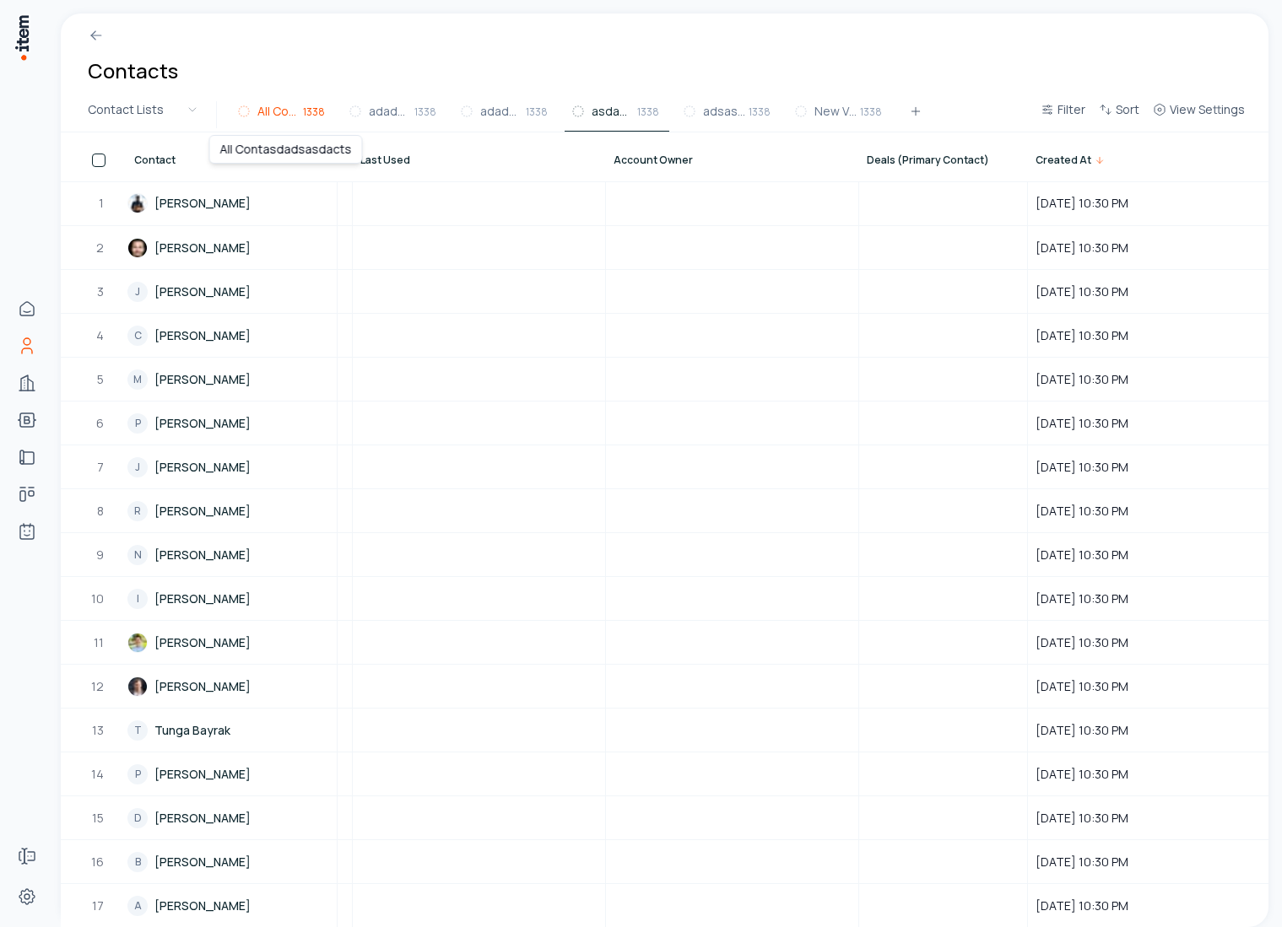
click at [267, 111] on span "All Contasdadsasdacts" at bounding box center [278, 111] width 42 height 17
click at [921, 105] on span "View Settings" at bounding box center [1206, 109] width 75 height 17
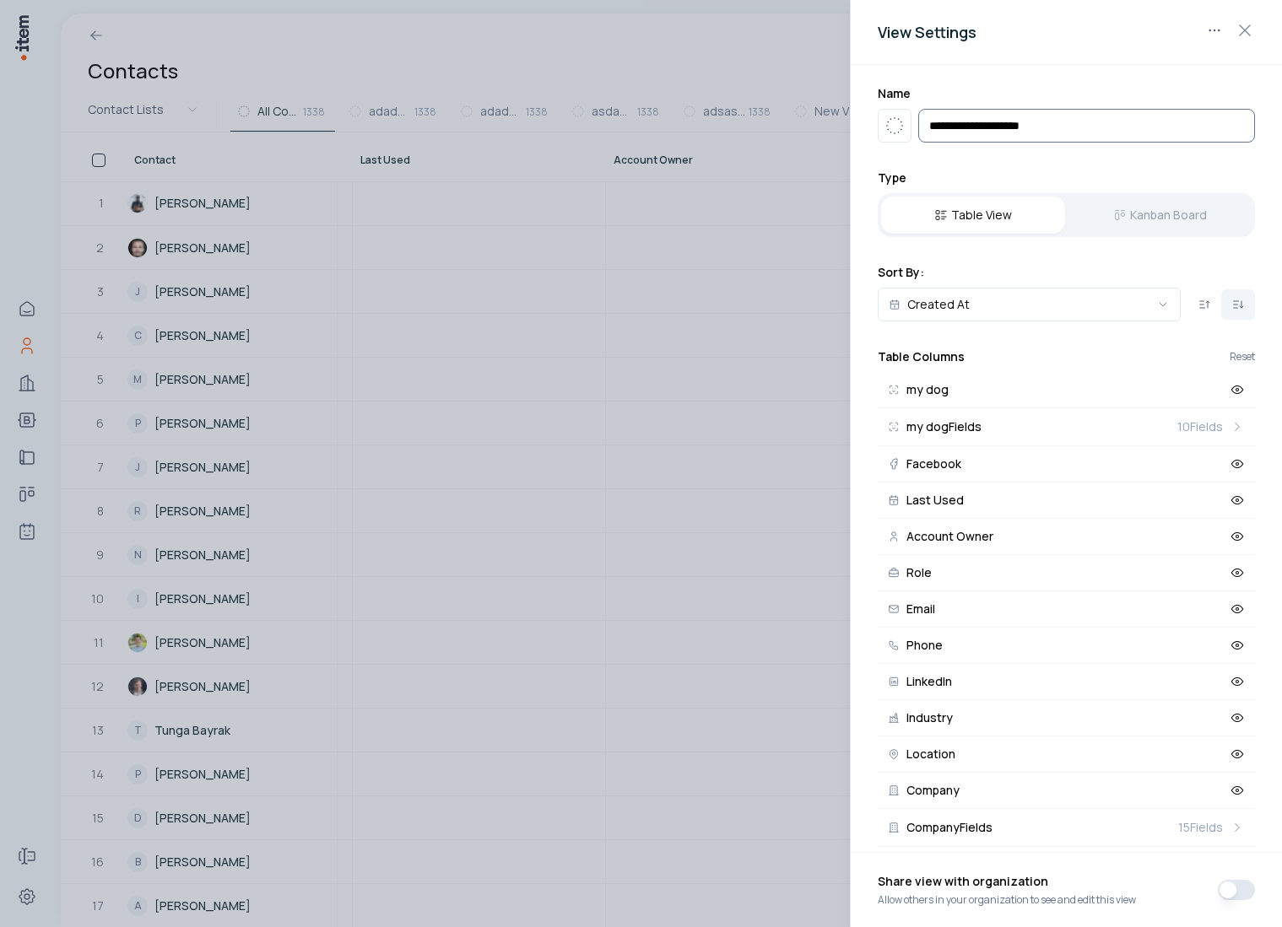
click at [921, 126] on input "**********" at bounding box center [1086, 126] width 337 height 34
type input "**********"
click at [548, 67] on div at bounding box center [641, 463] width 1282 height 927
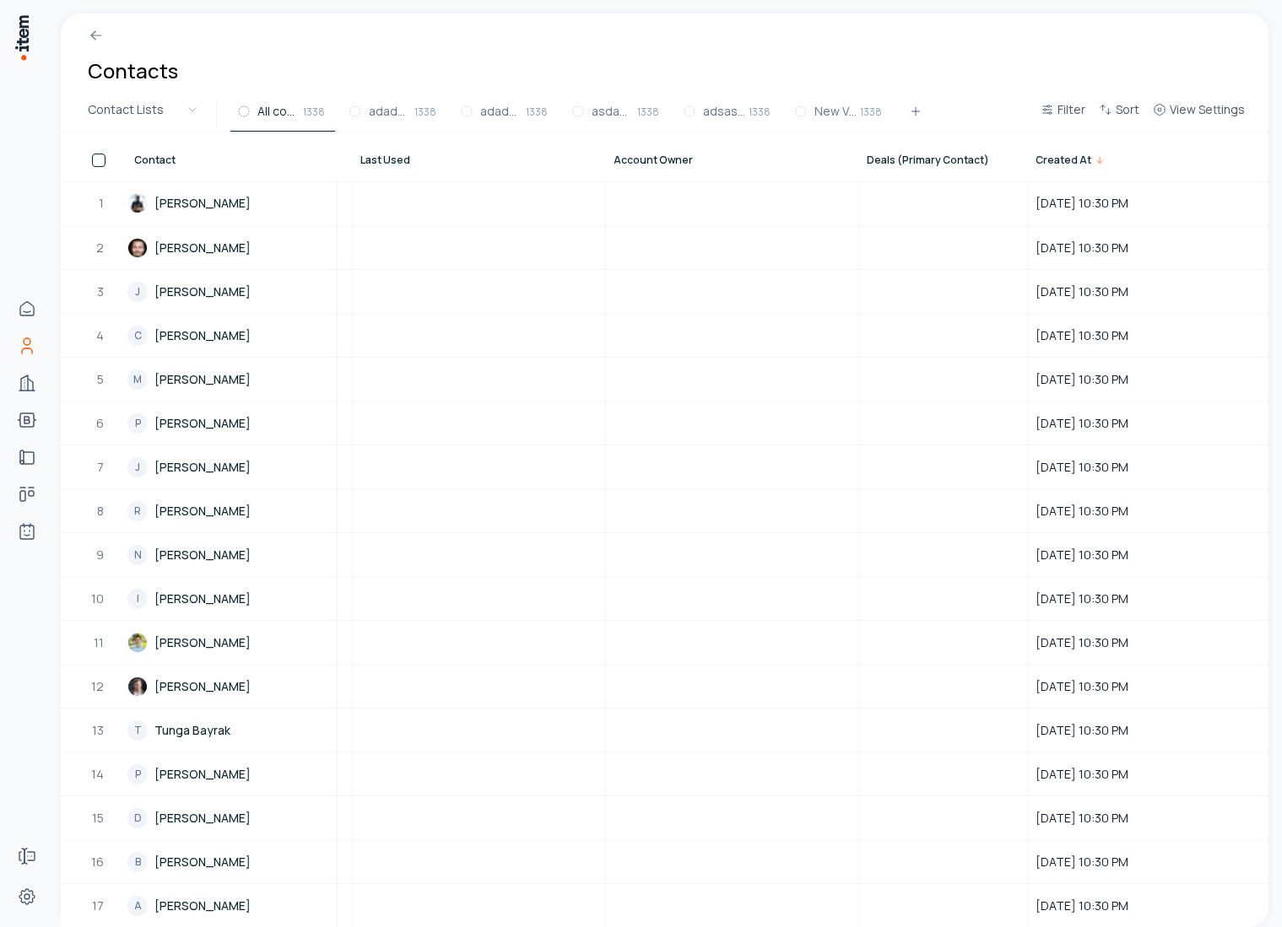
click at [385, 51] on div "Contacts" at bounding box center [664, 56] width 1207 height 84
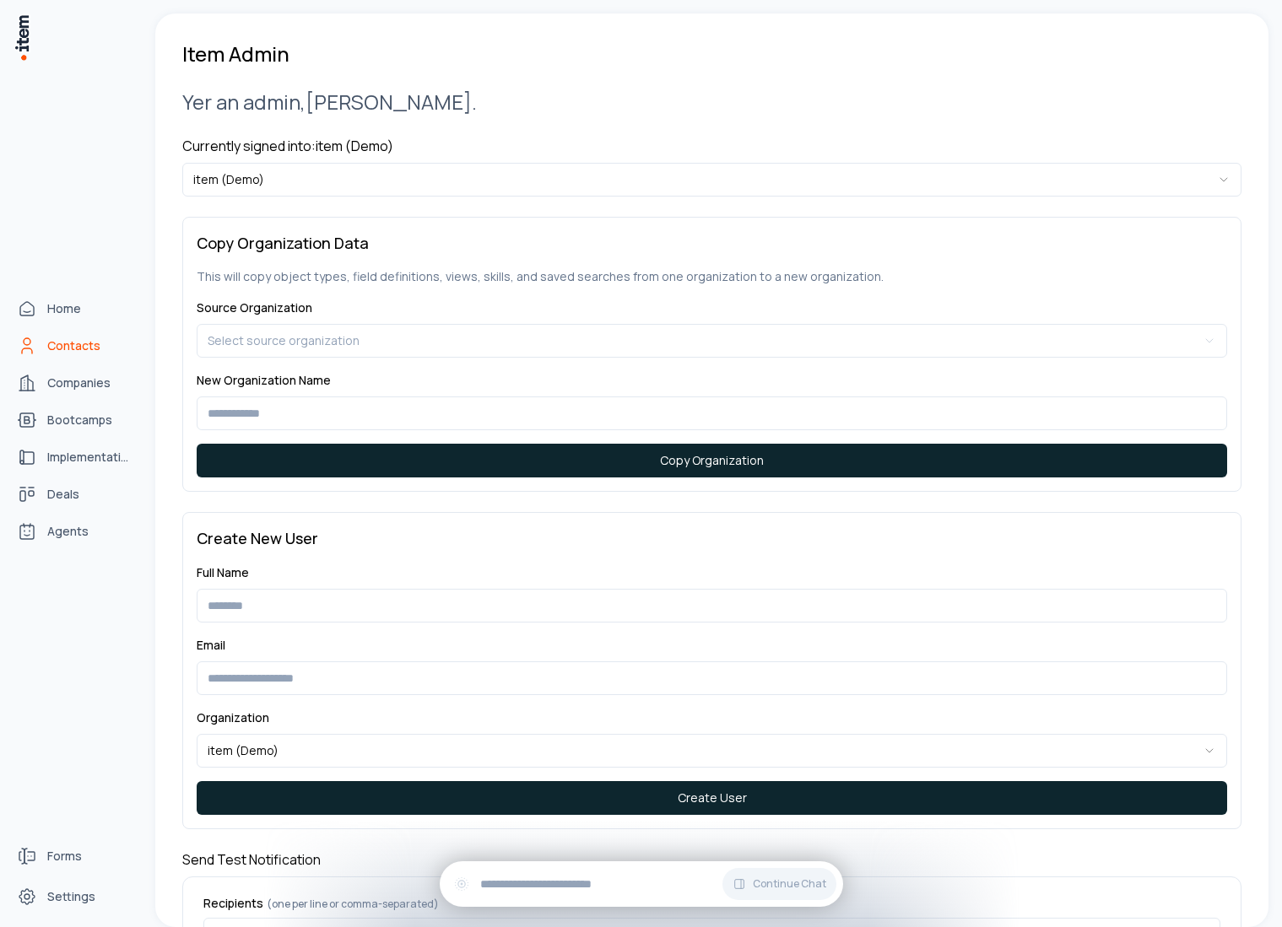
click at [23, 338] on icon "Contacts" at bounding box center [27, 346] width 20 height 20
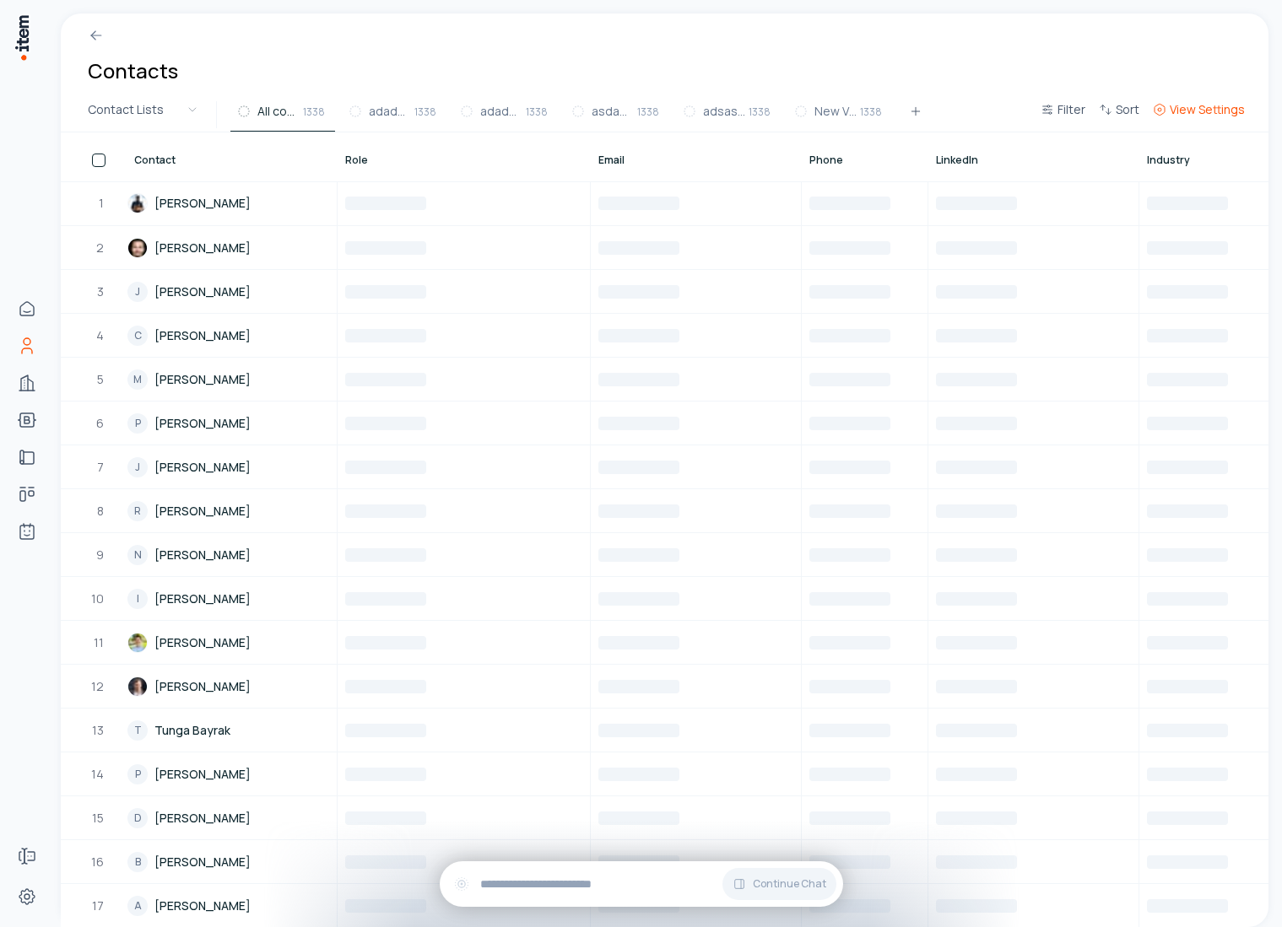
click at [1168, 107] on button "View Settings" at bounding box center [1198, 115] width 105 height 30
